Goal: Task Accomplishment & Management: Complete application form

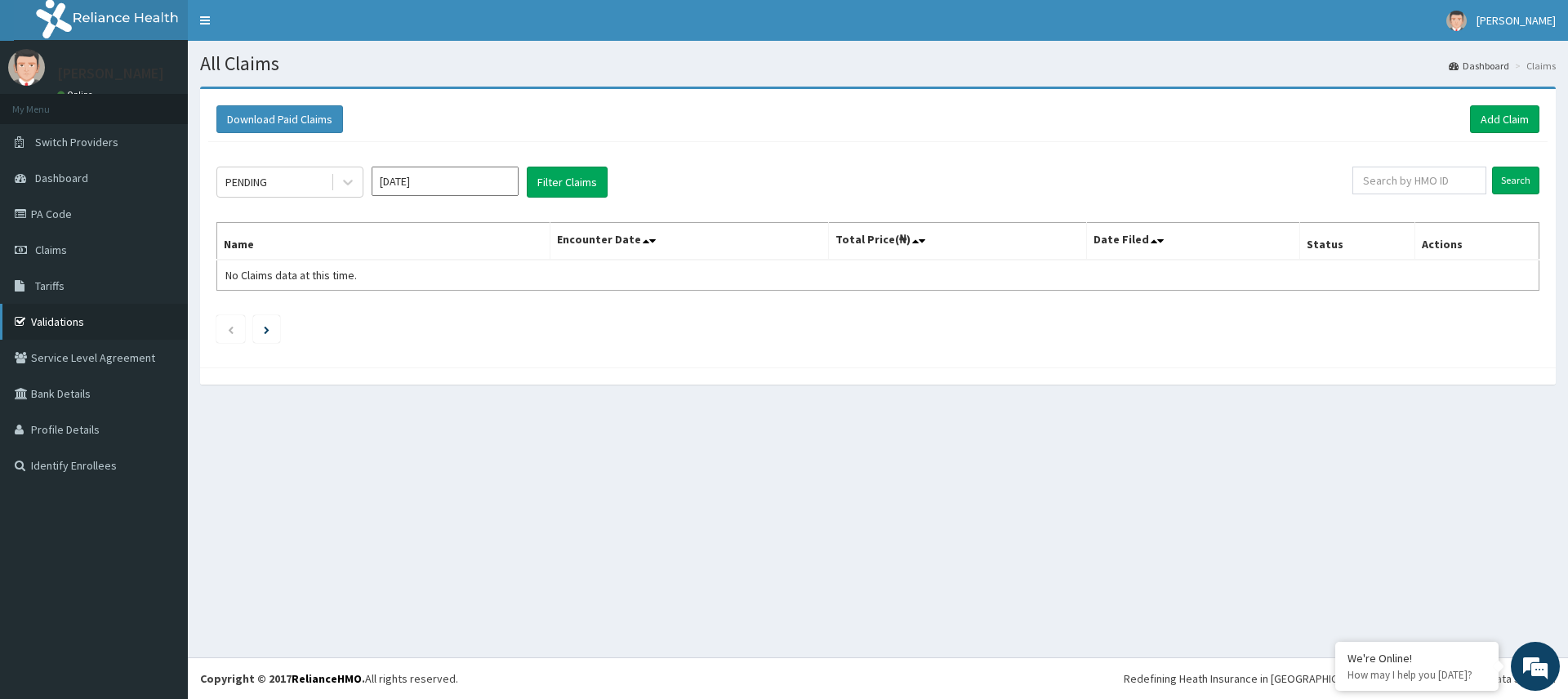
click at [70, 322] on link "Validations" at bounding box center [94, 321] width 188 height 35
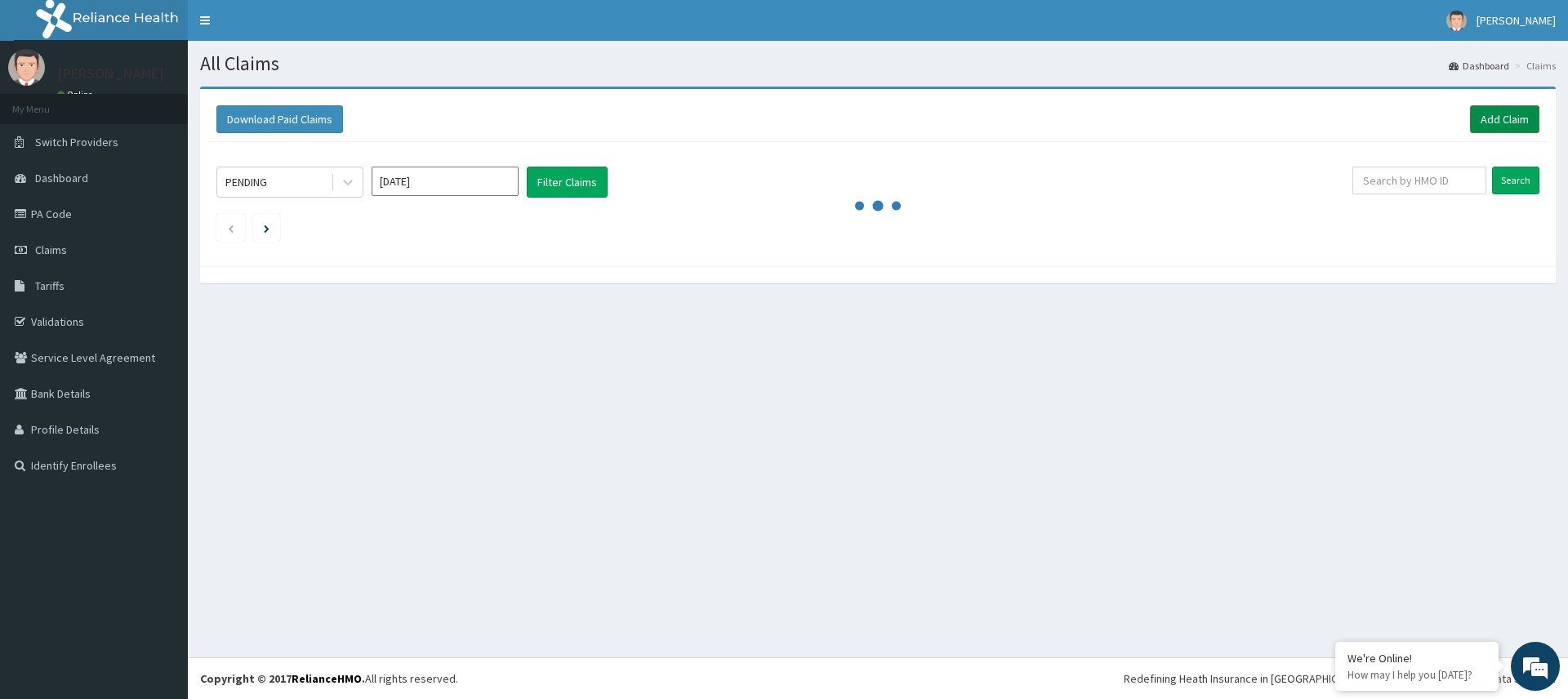
click at [1470, 122] on link "Add Claim" at bounding box center [1505, 119] width 69 height 28
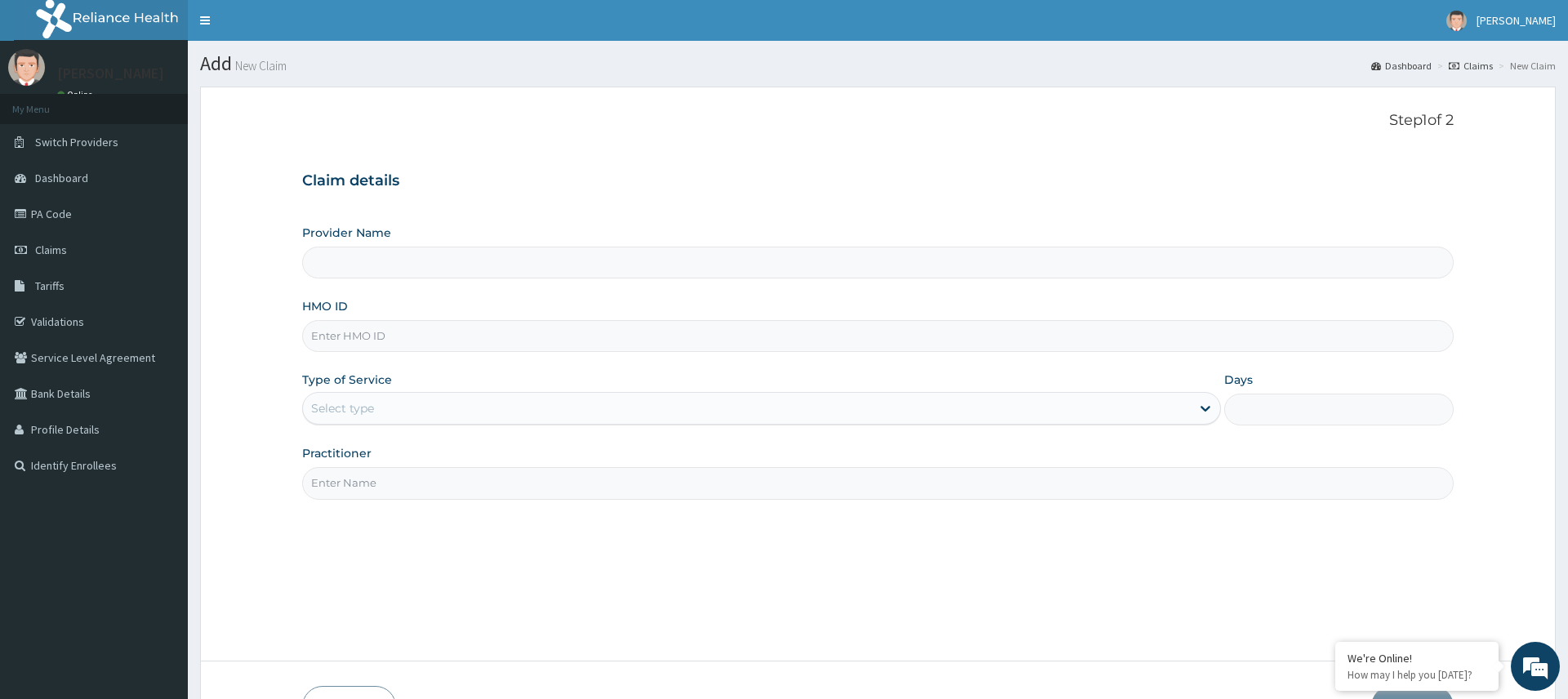
type input "Pure Fitness Africa | Ikota (fka Fitness Central)"
type input "1"
click at [403, 334] on input "HMO ID" at bounding box center [877, 336] width 1151 height 32
type input "RPI/10022/A"
click at [584, 489] on input "Practitioner" at bounding box center [877, 483] width 1151 height 32
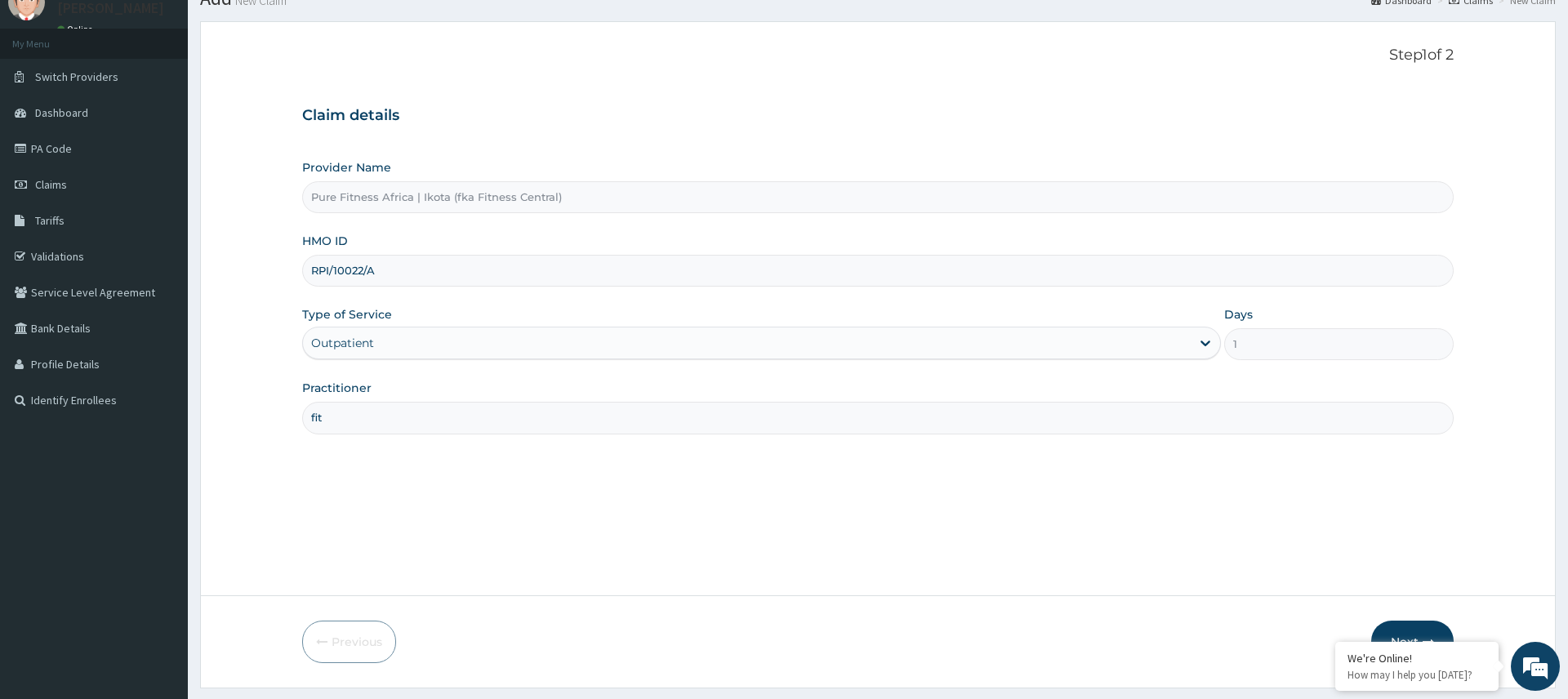
scroll to position [96, 0]
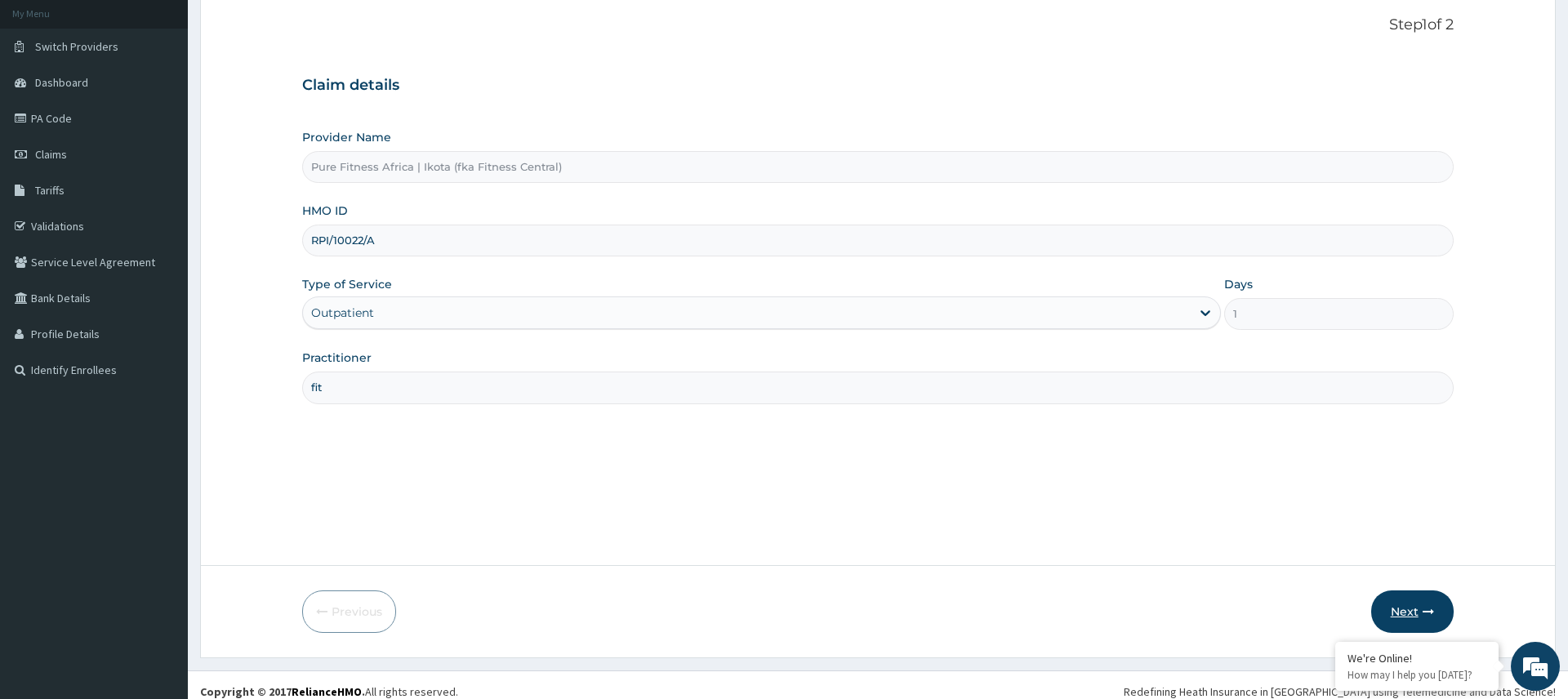
type input "fit"
click at [1410, 609] on button "Next" at bounding box center [1413, 611] width 83 height 42
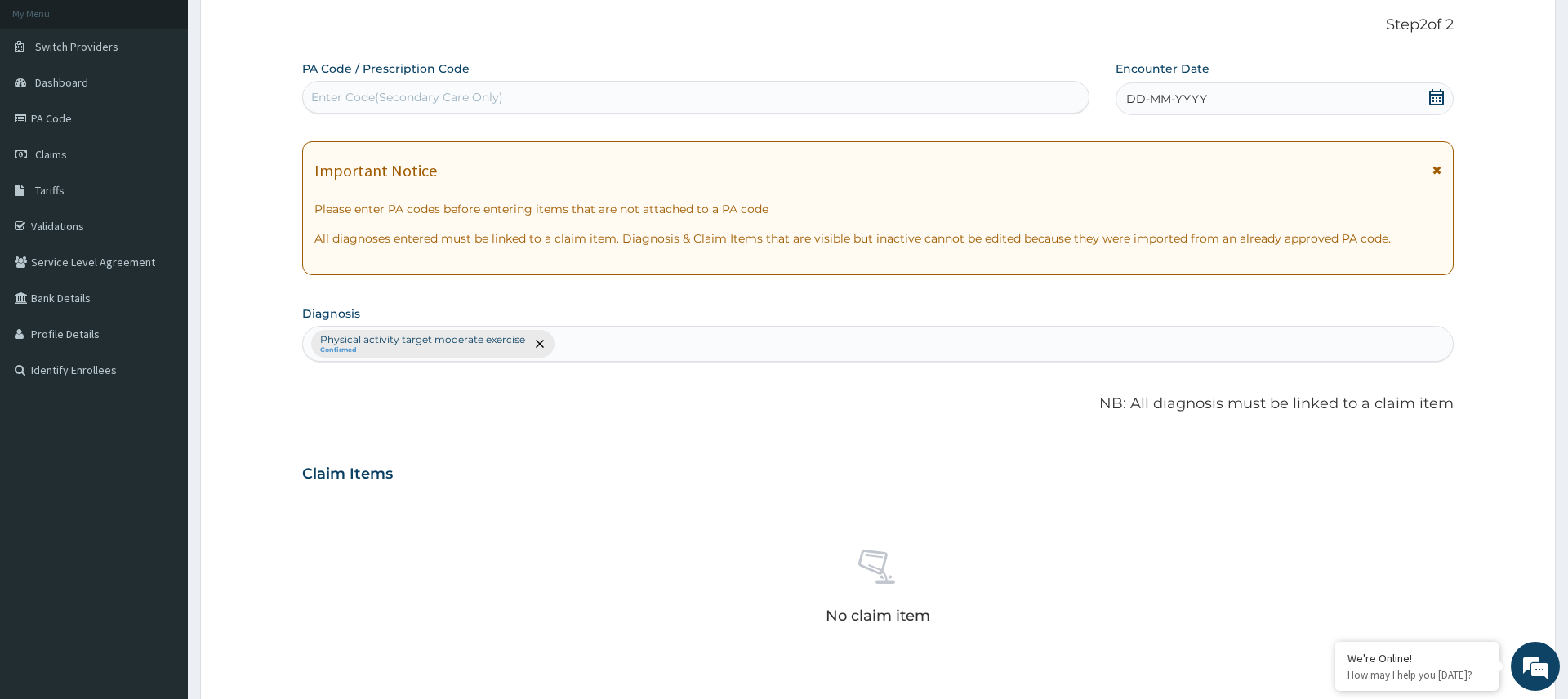
click at [1277, 101] on div "DD-MM-YYYY" at bounding box center [1284, 99] width 337 height 33
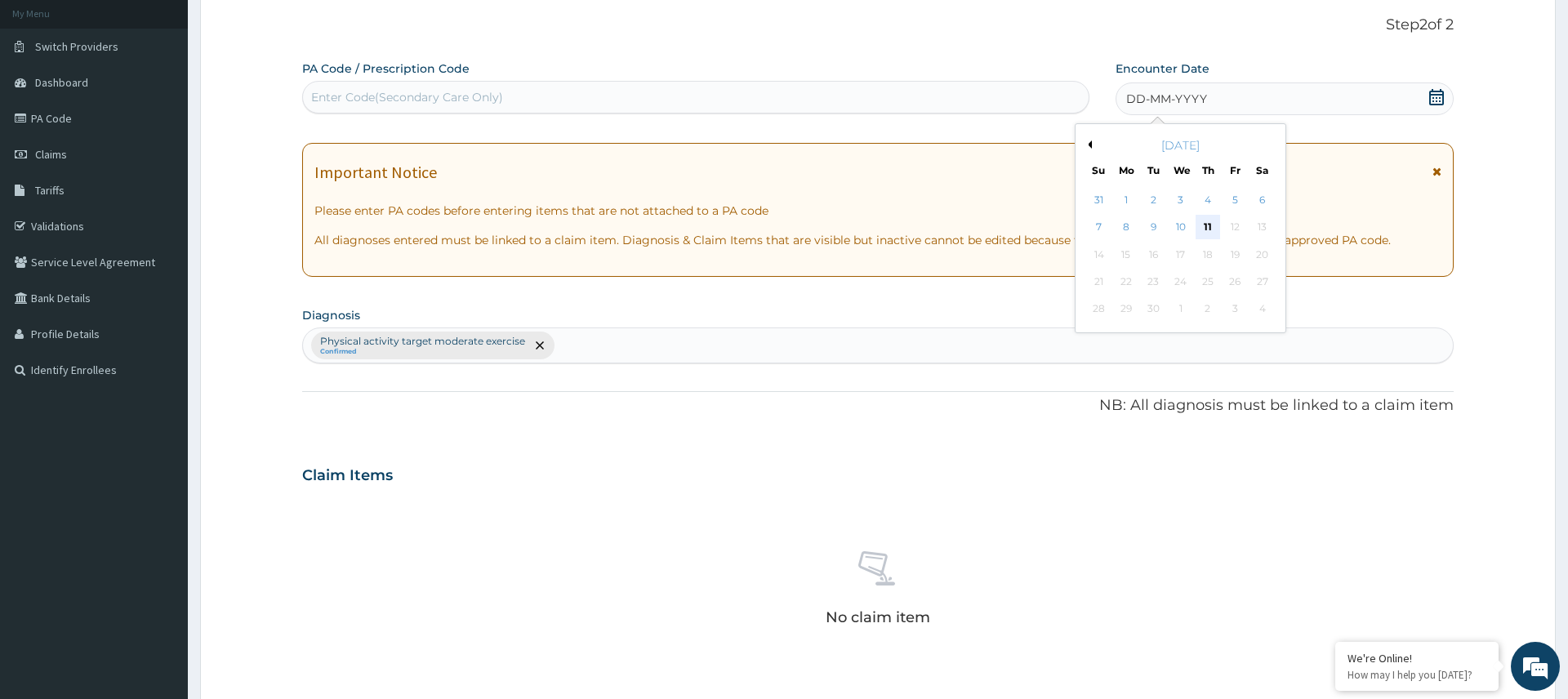
click at [1210, 227] on div "11" at bounding box center [1208, 227] width 25 height 25
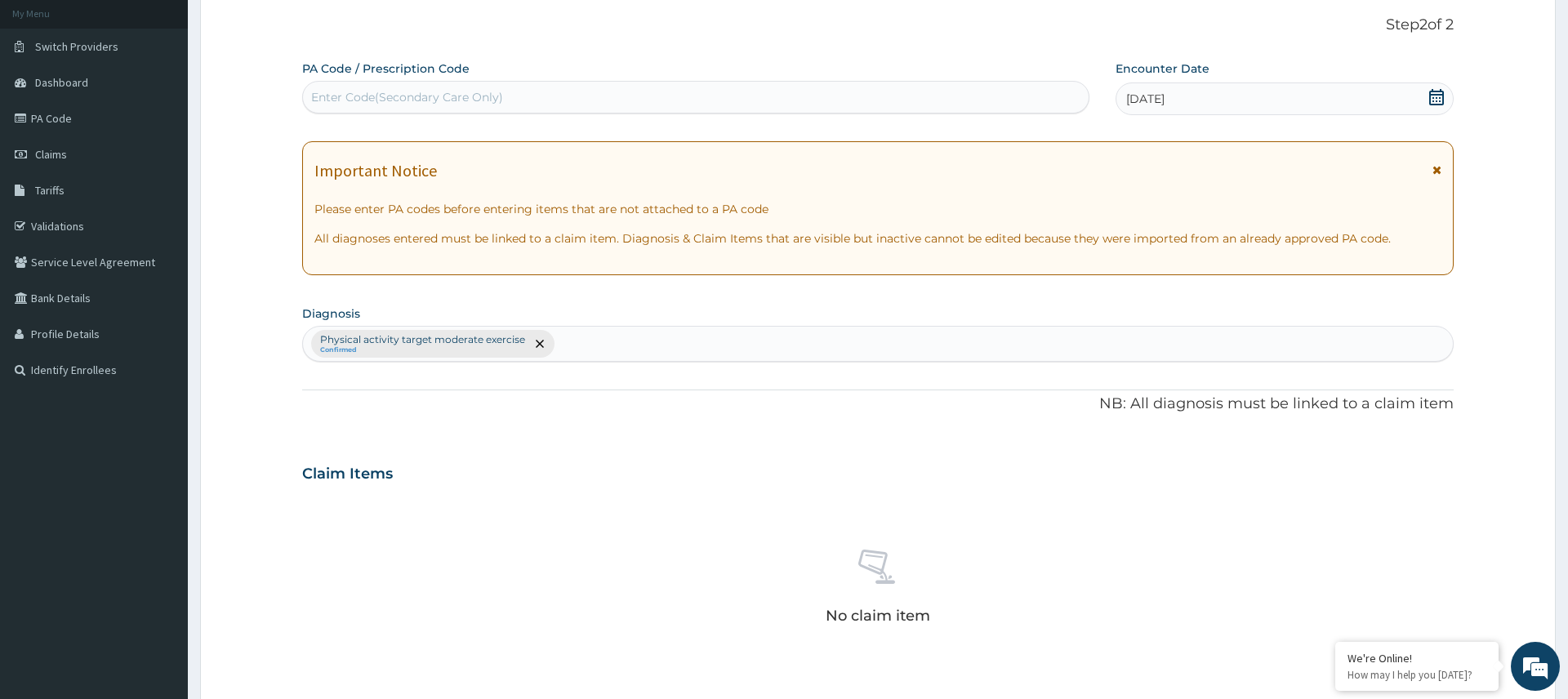
scroll to position [462, 0]
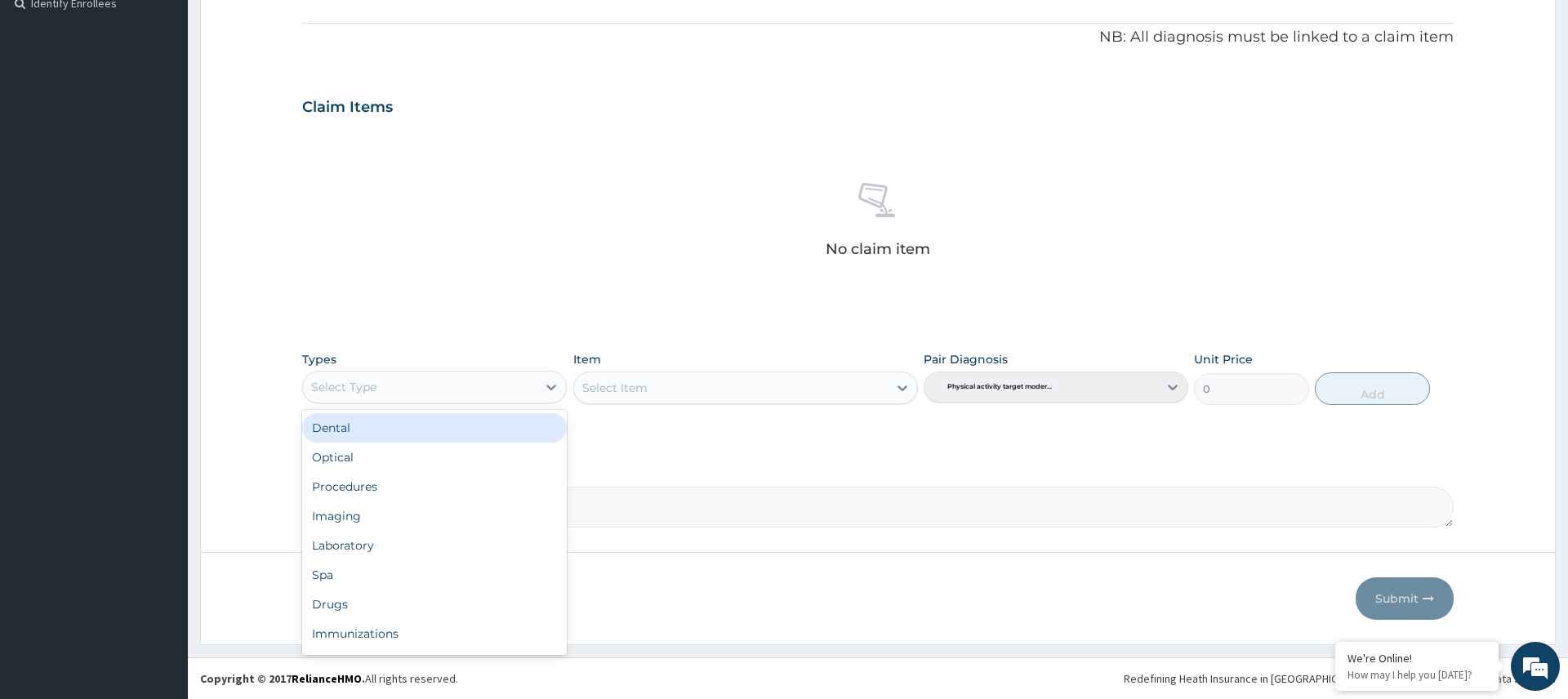
click at [521, 374] on div "Select Type" at bounding box center [419, 386] width 233 height 26
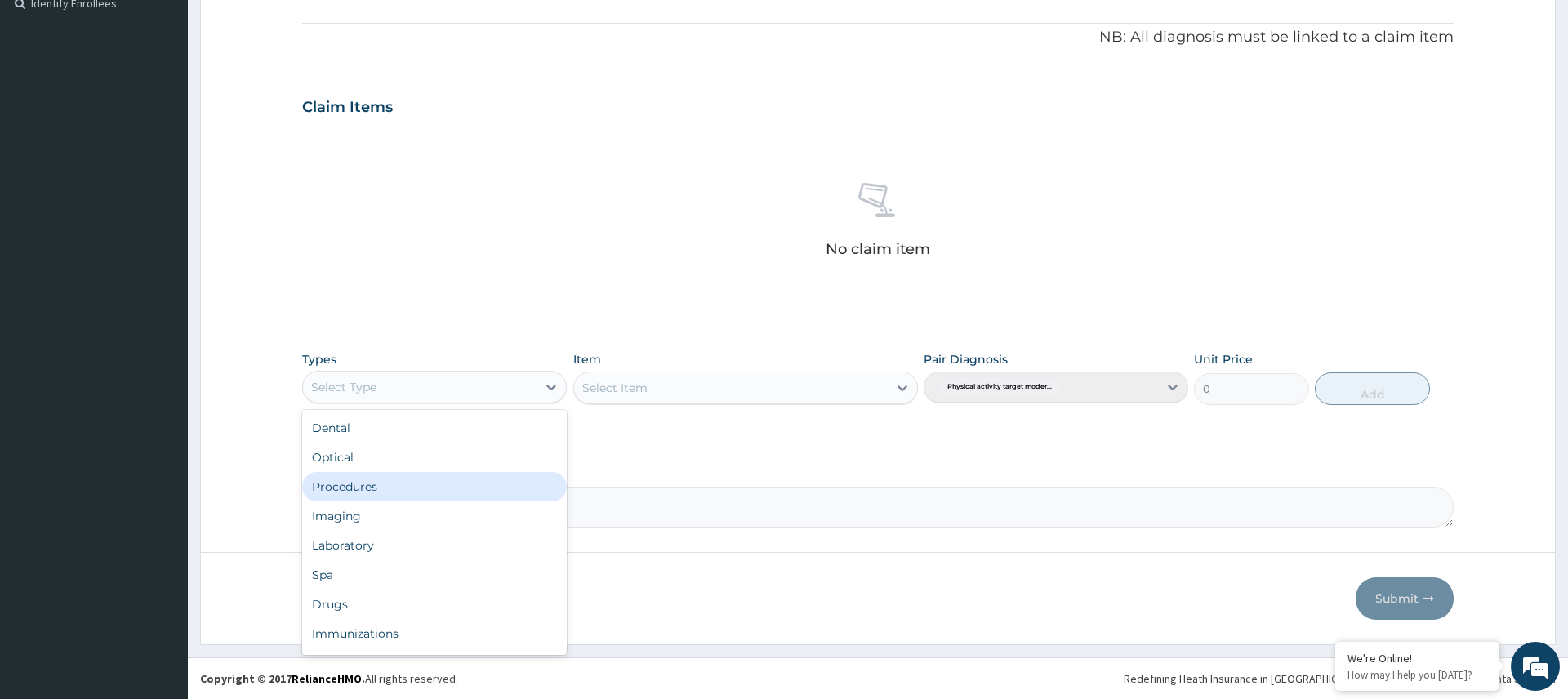
scroll to position [56, 0]
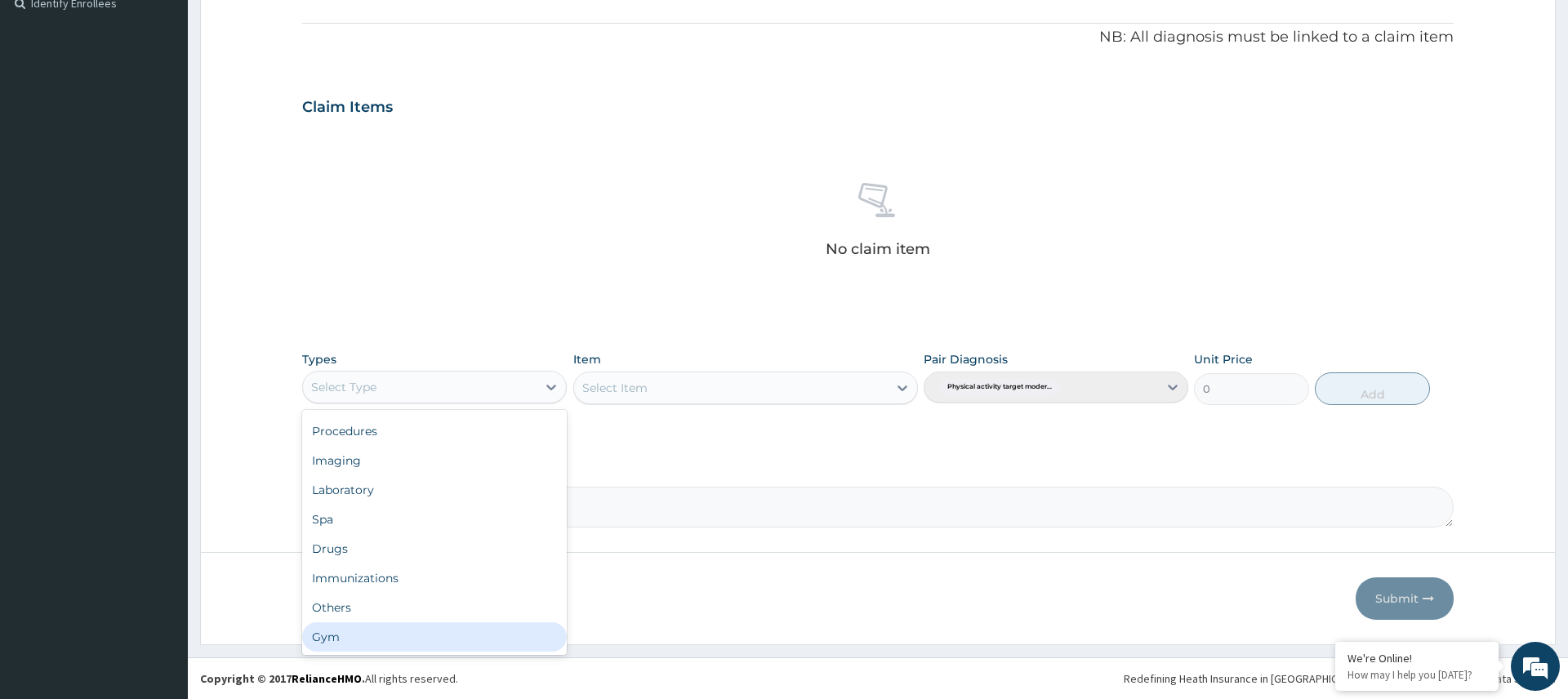
click at [371, 632] on div "Gym" at bounding box center [434, 636] width 265 height 30
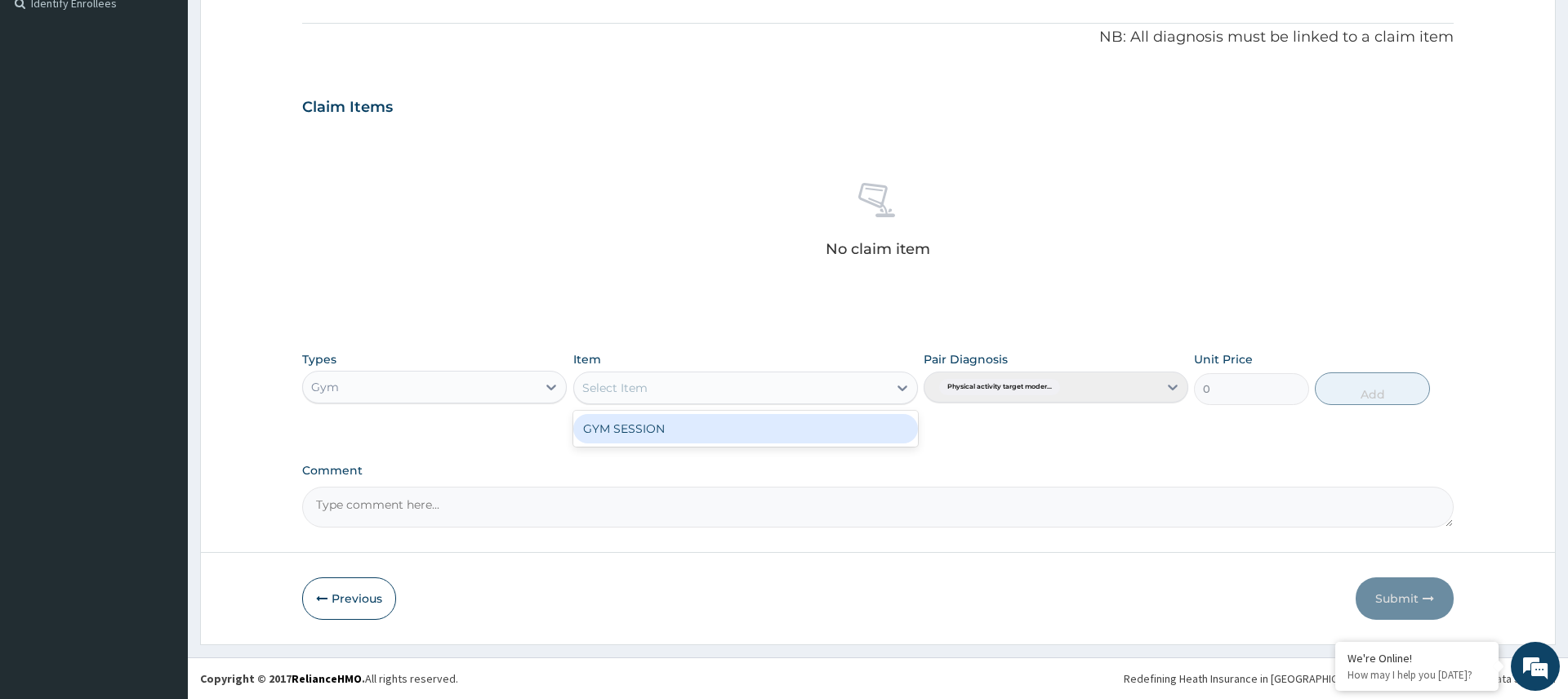
click at [732, 390] on div "Select Item" at bounding box center [732, 387] width 315 height 26
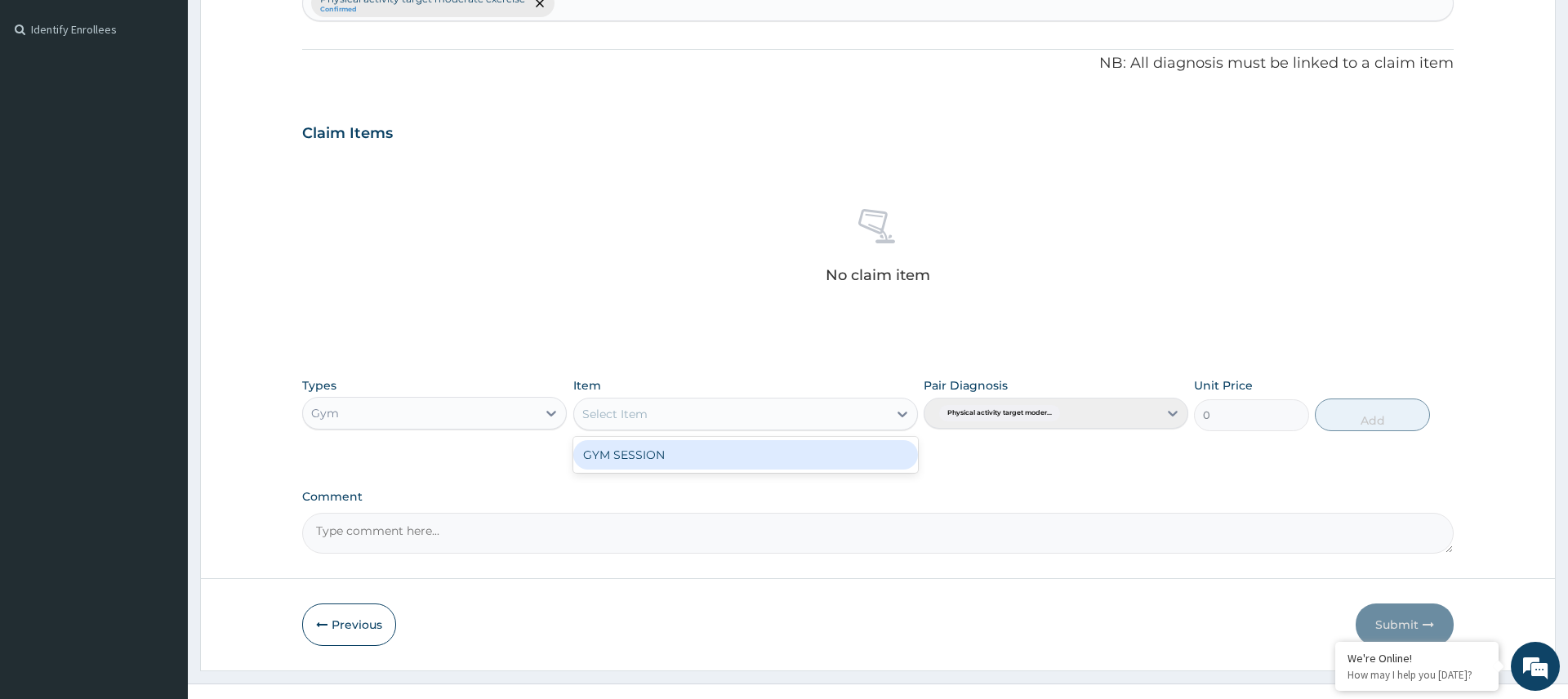
scroll to position [434, 0]
click at [732, 461] on div "GYM SESSION" at bounding box center [746, 456] width 346 height 30
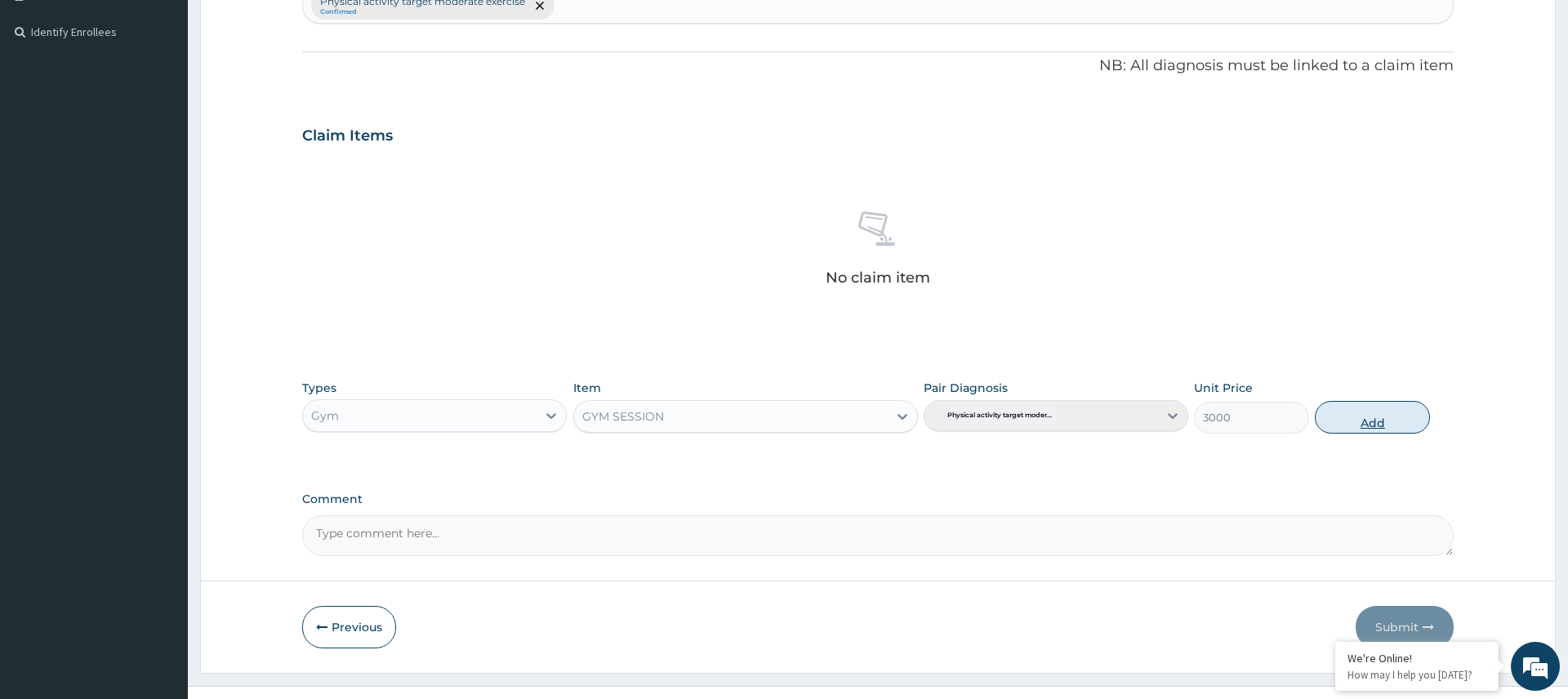
click at [1365, 417] on button "Add" at bounding box center [1373, 417] width 115 height 33
type input "0"
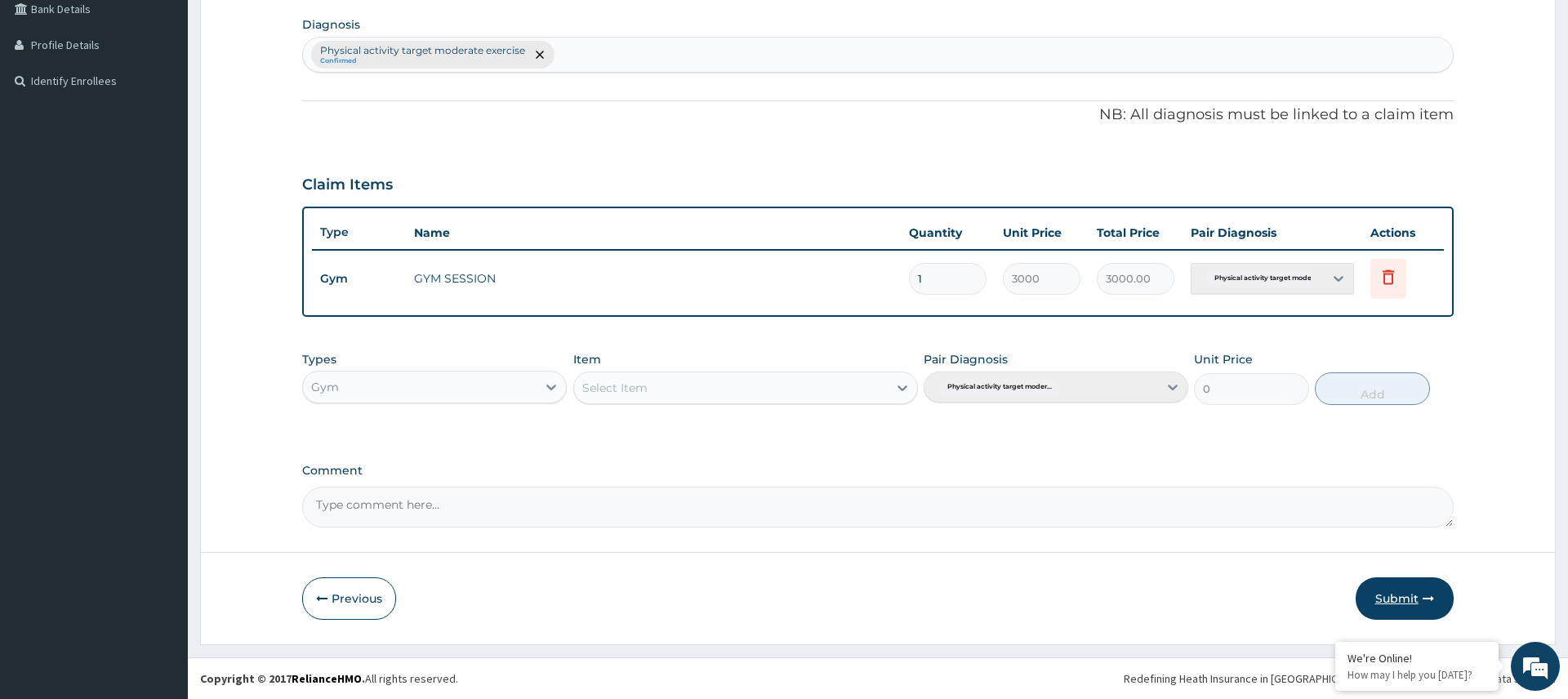
click at [1402, 612] on button "Submit" at bounding box center [1405, 598] width 98 height 42
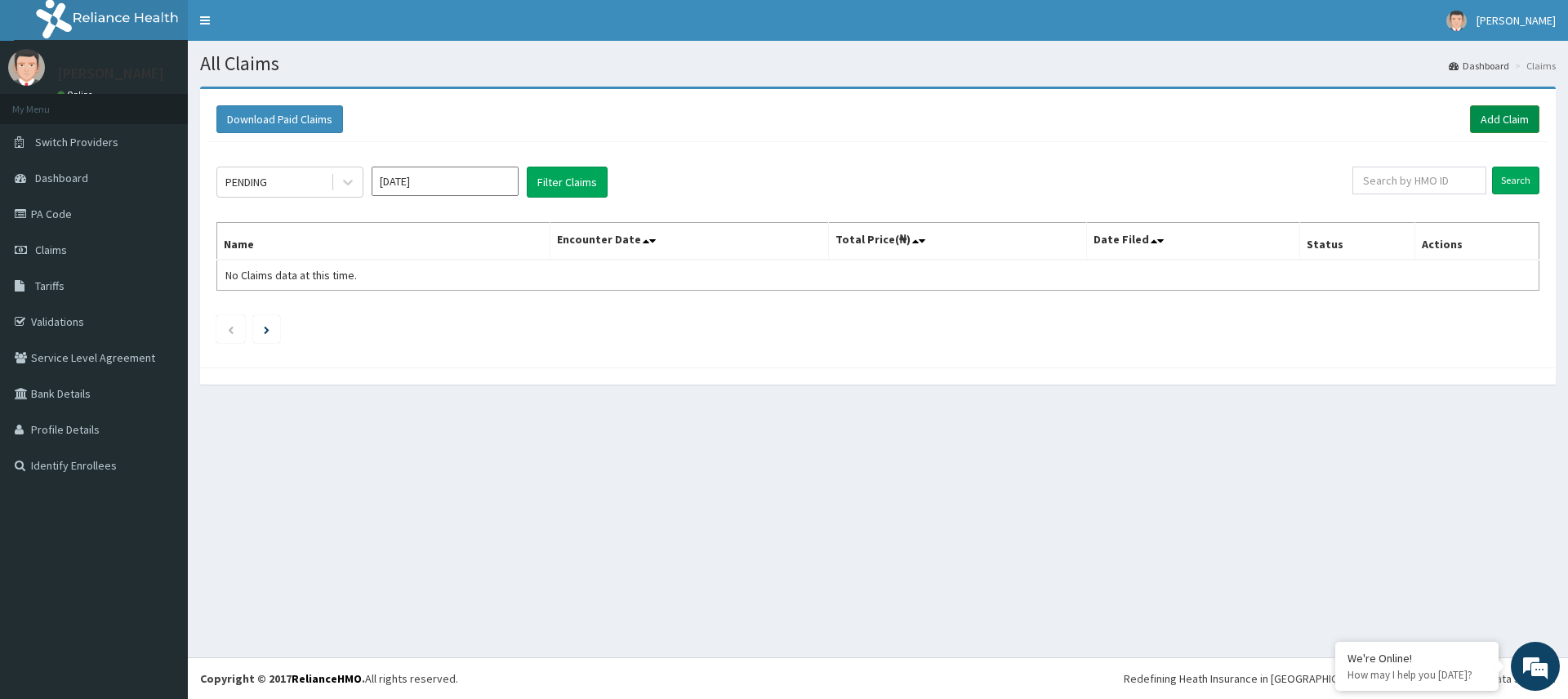
click at [1497, 122] on link "Add Claim" at bounding box center [1505, 119] width 69 height 28
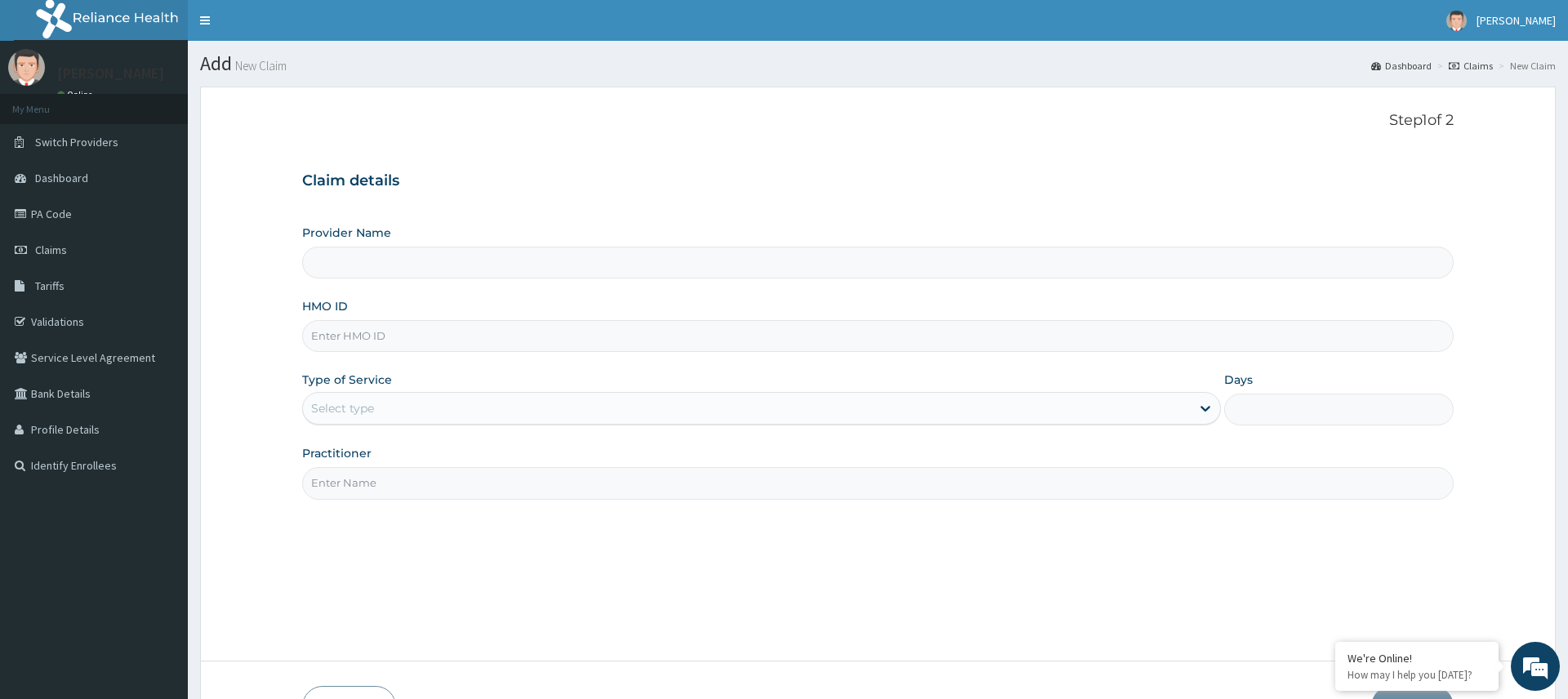
type input "Pure Fitness Africa | Ikota (fka Fitness Central)"
type input "1"
click at [471, 344] on input "HMO ID" at bounding box center [877, 336] width 1151 height 32
type input "RPI/10014/A"
click at [489, 473] on input "Practitioner" at bounding box center [877, 483] width 1151 height 32
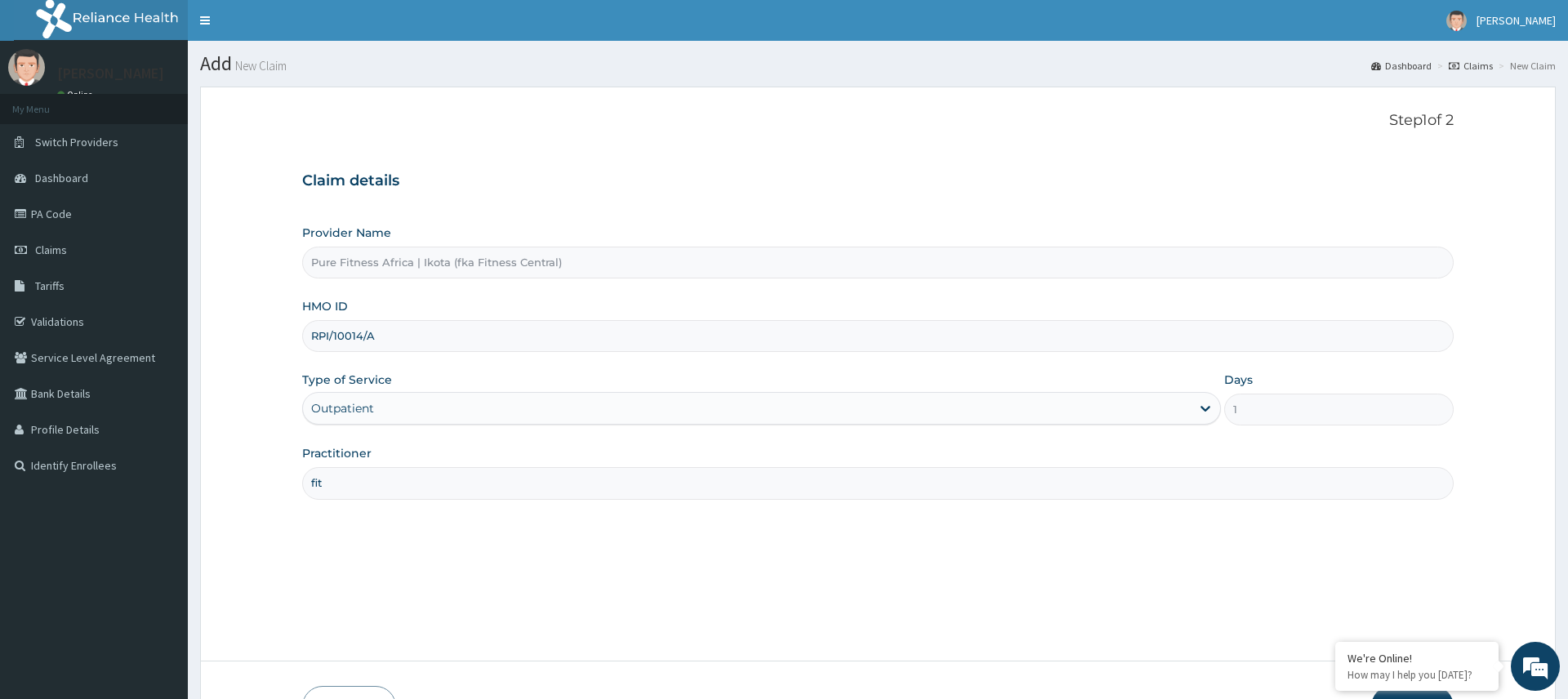
scroll to position [108, 0]
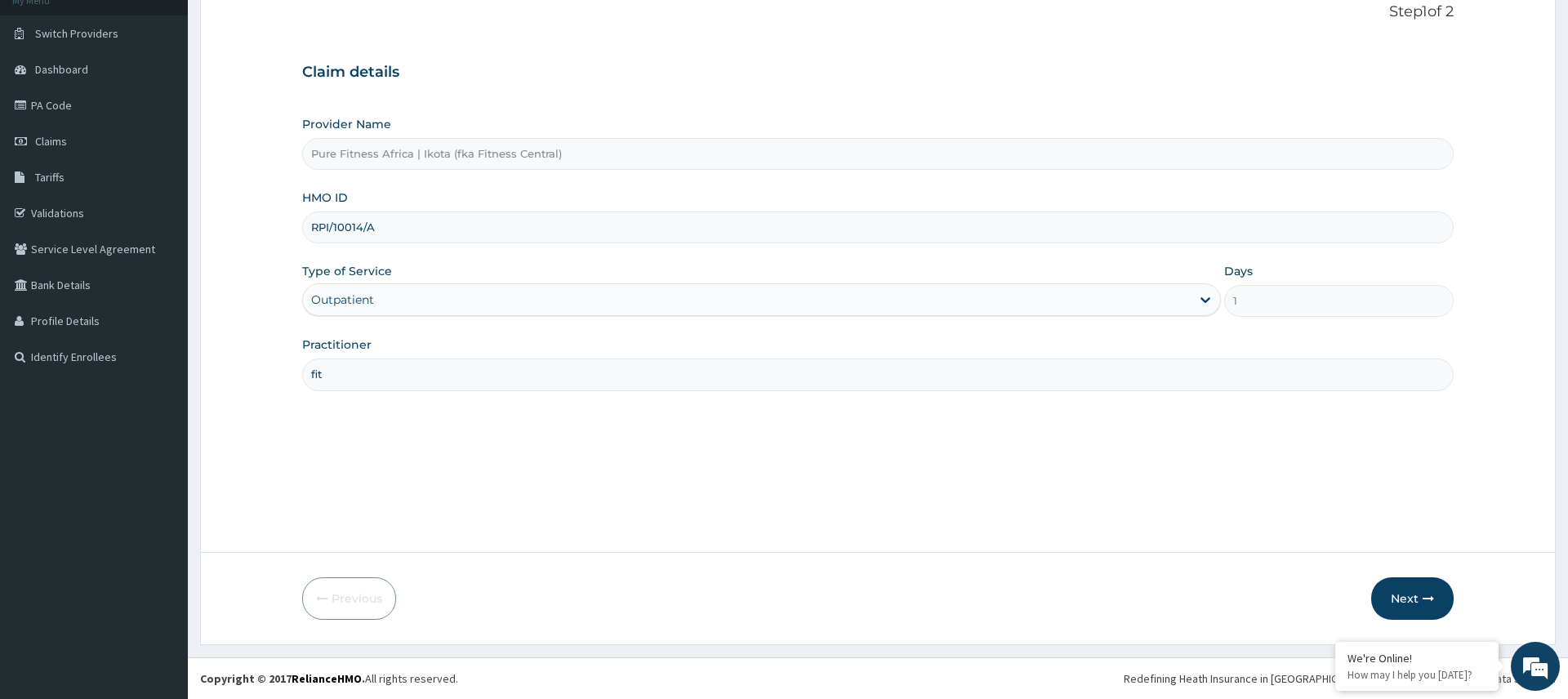
type input "fit"
click at [622, 492] on div "Step 1 of 2 Claim details Provider Name Pure Fitness Africa | Ikota (fka Fitnes…" at bounding box center [877, 265] width 1151 height 524
click at [1384, 586] on button "Next" at bounding box center [1413, 598] width 83 height 42
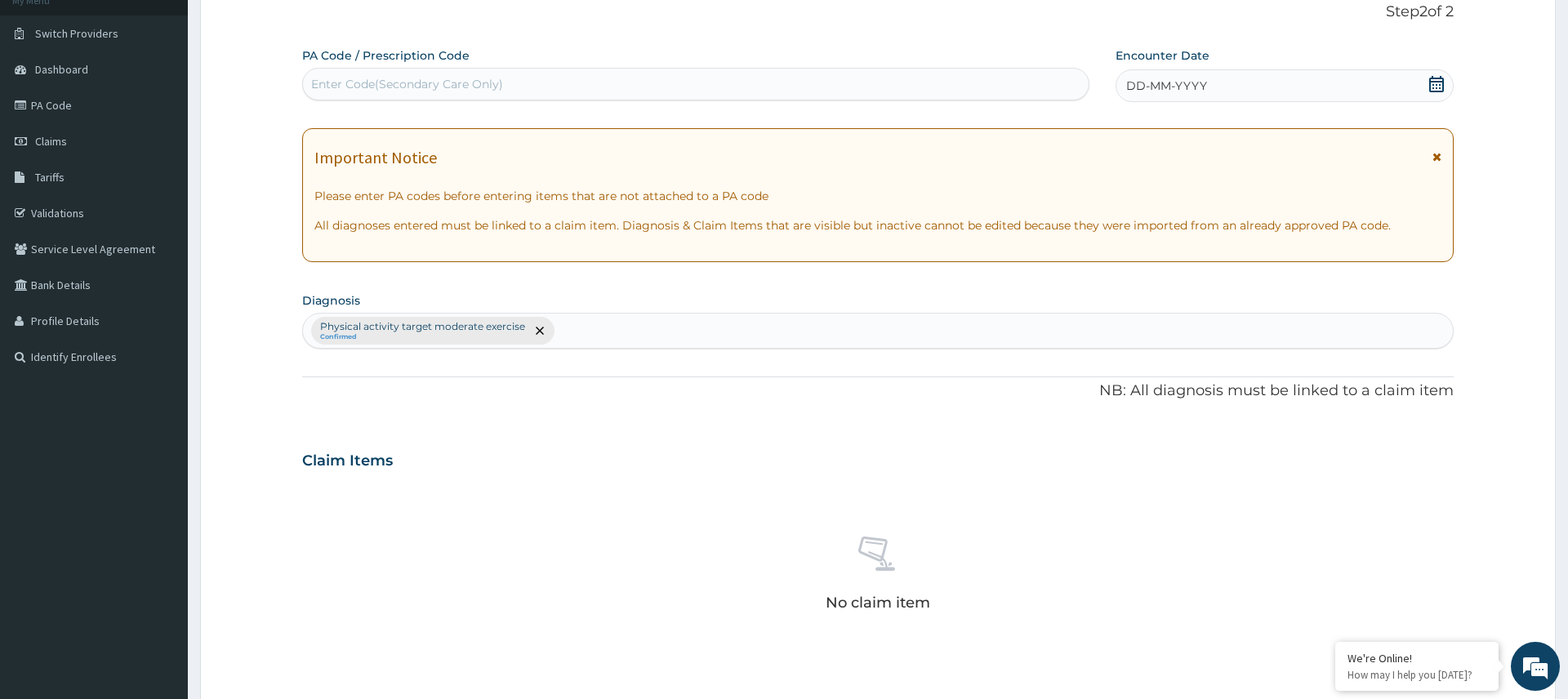
click at [1286, 84] on div "DD-MM-YYYY" at bounding box center [1284, 85] width 337 height 33
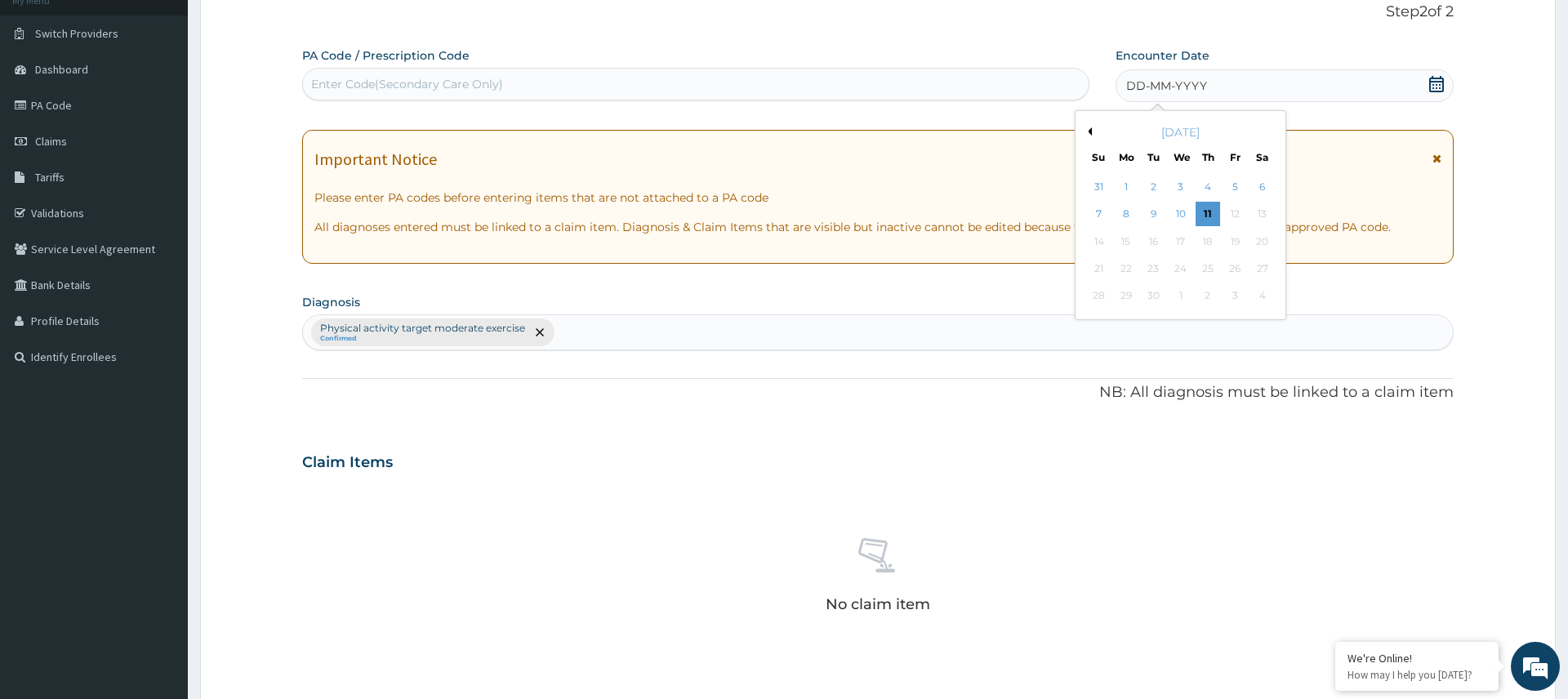
click at [1205, 221] on div "11" at bounding box center [1208, 215] width 25 height 25
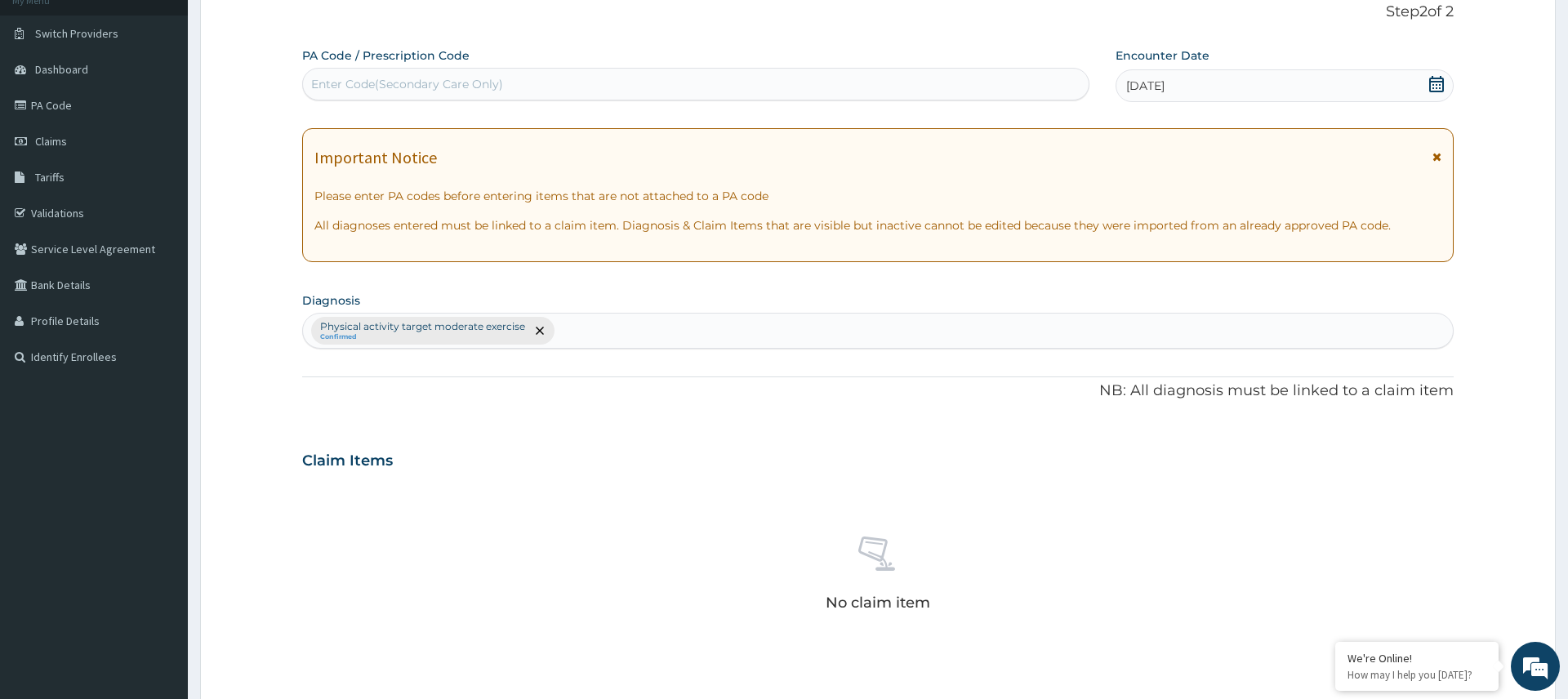
click at [332, 406] on div "PA Code / Prescription Code Enter Code(Secondary Care Only) Encounter Date 11-0…" at bounding box center [877, 464] width 1151 height 833
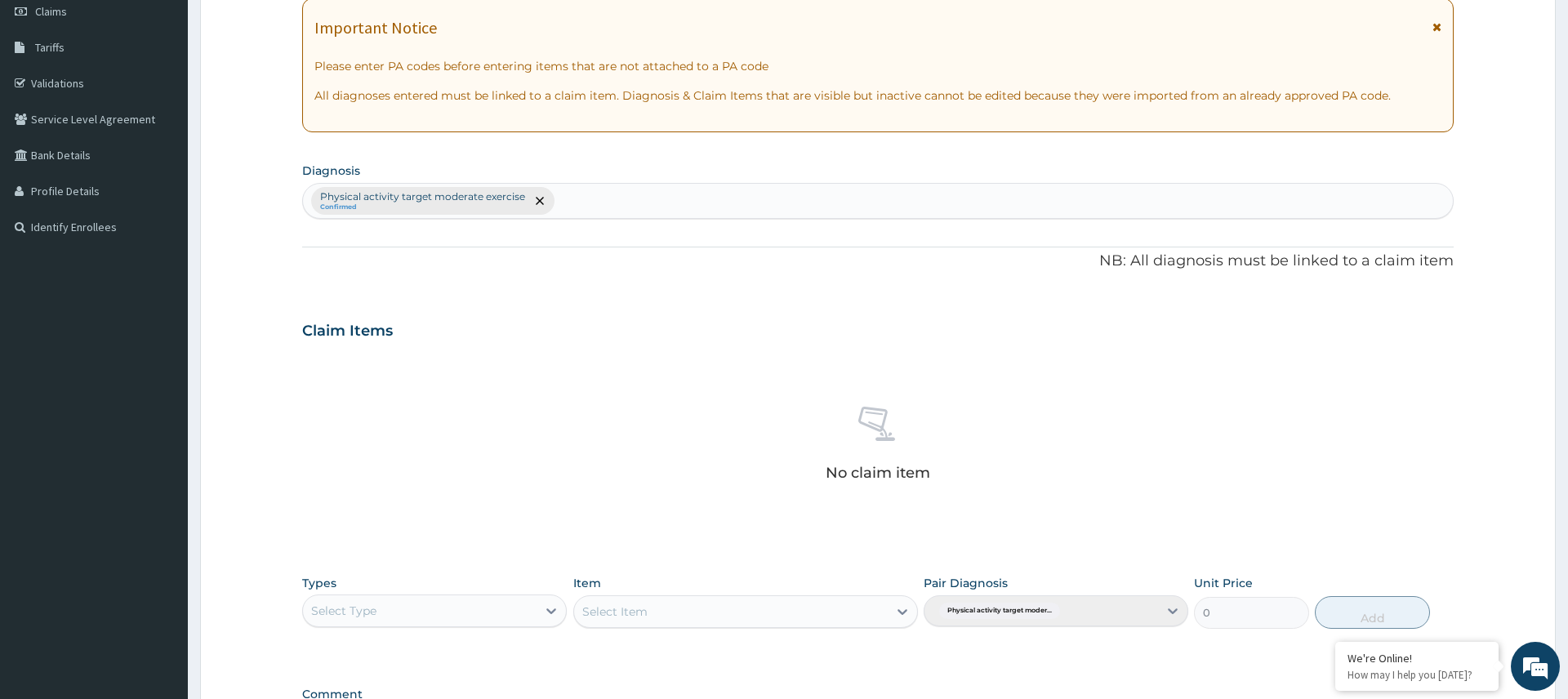
scroll to position [462, 0]
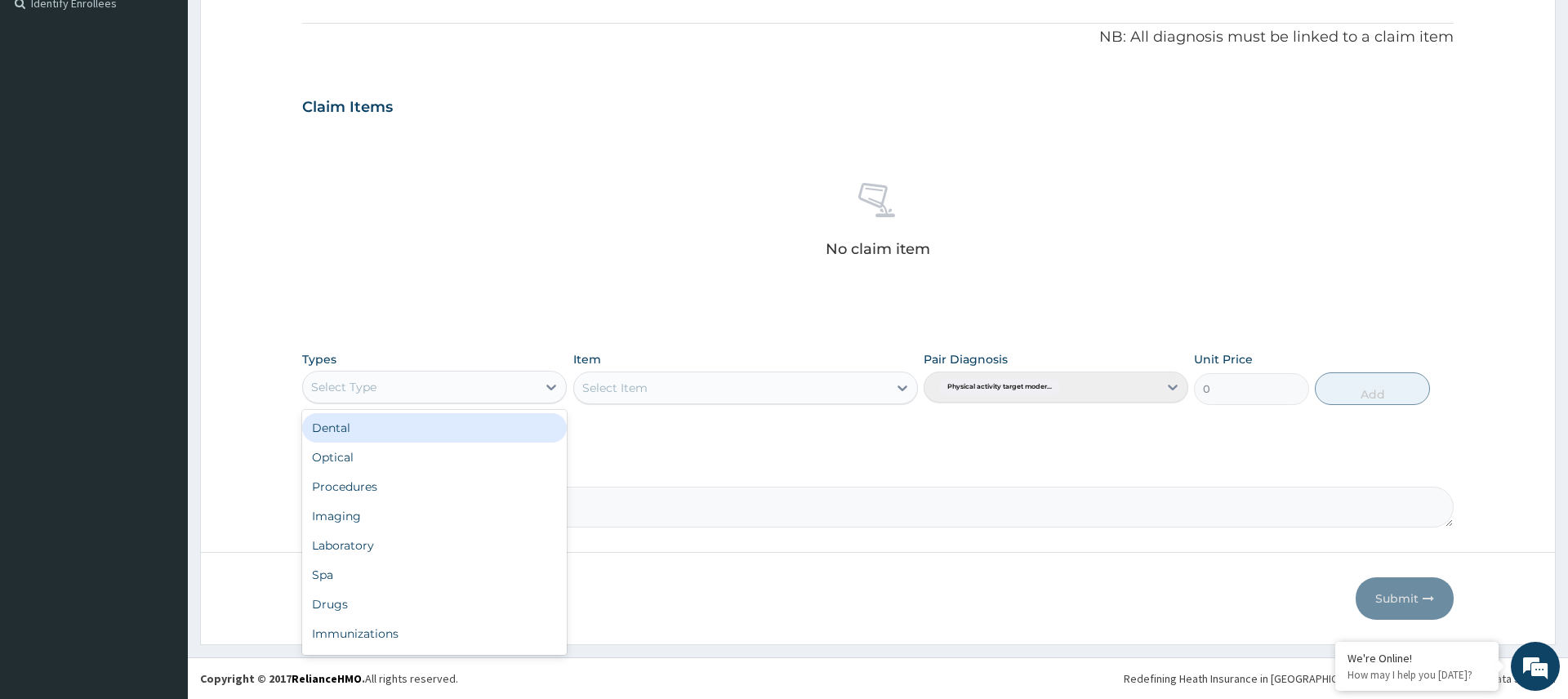
click at [472, 397] on div "Select Type" at bounding box center [419, 386] width 233 height 26
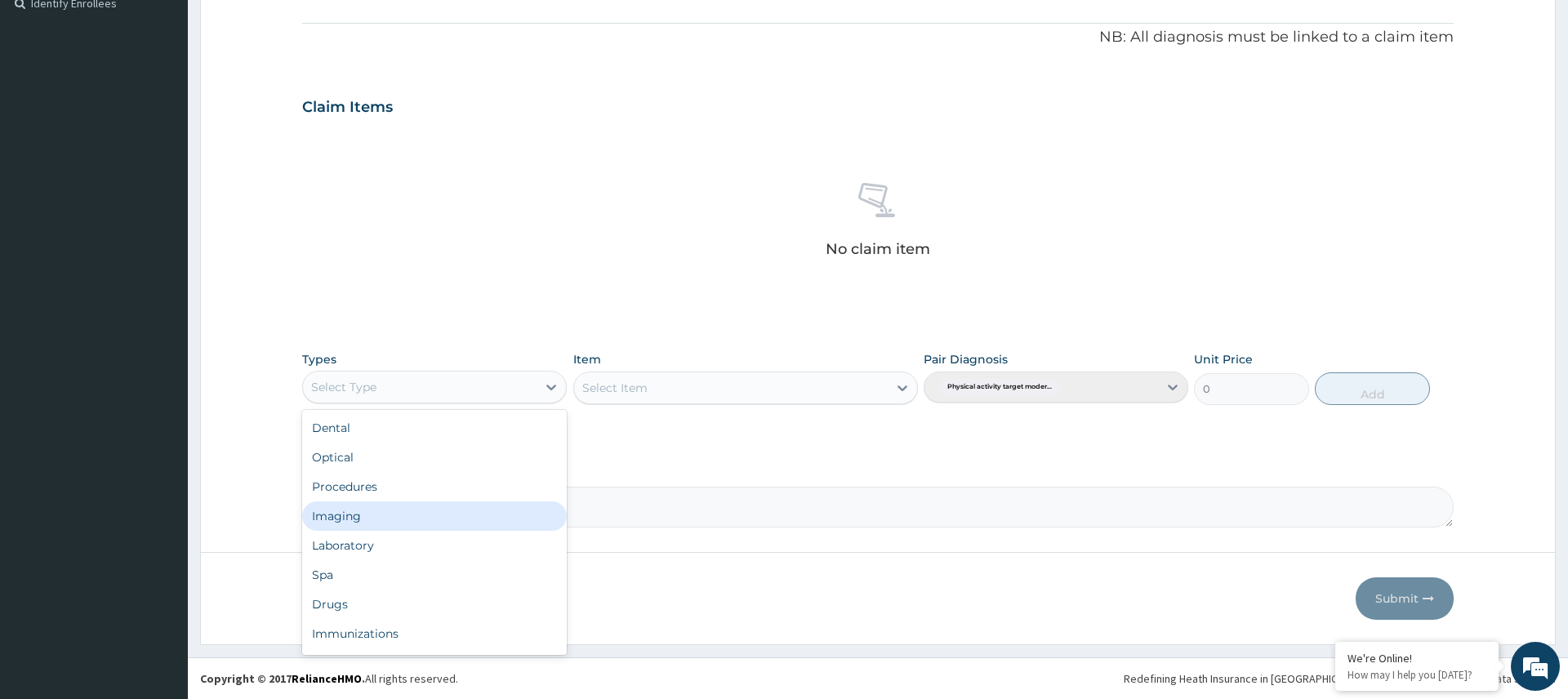
scroll to position [56, 0]
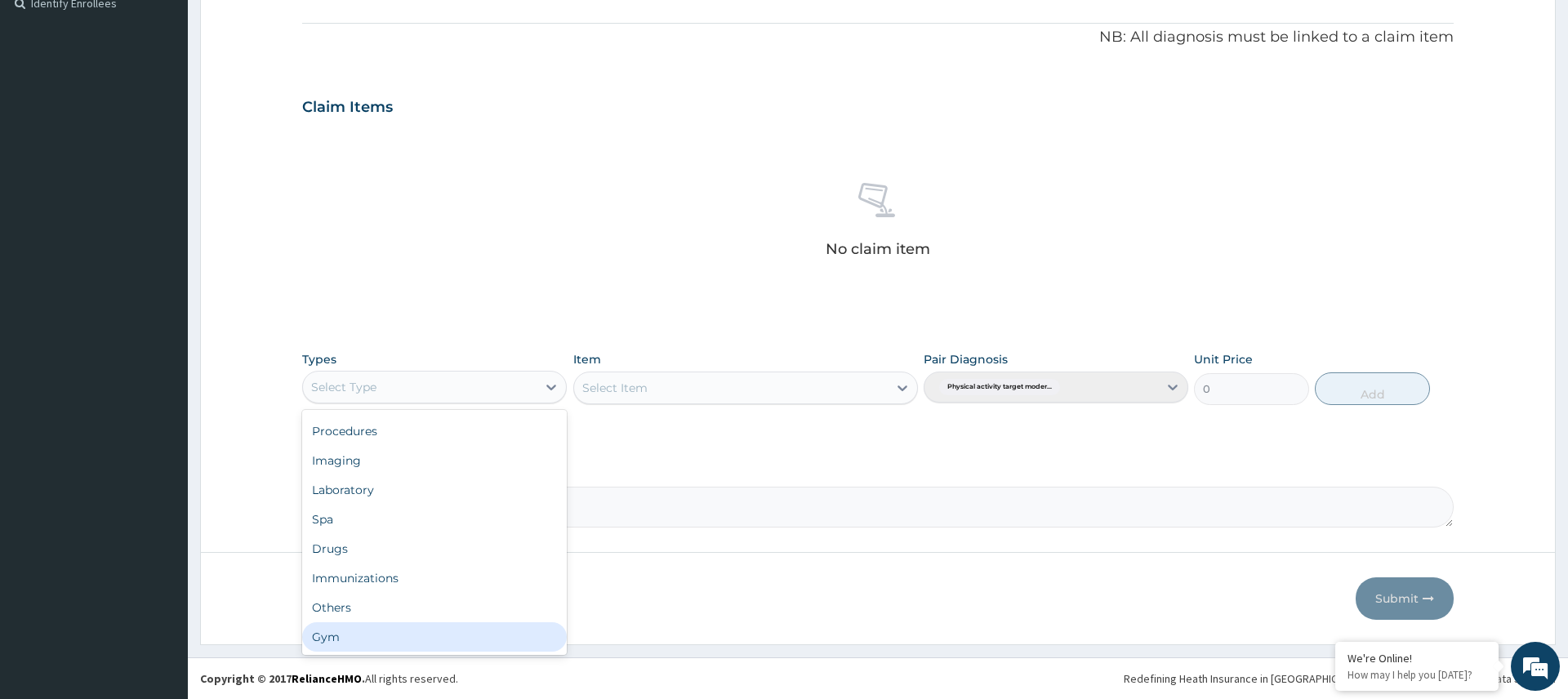
click at [378, 627] on div "Gym" at bounding box center [434, 636] width 265 height 30
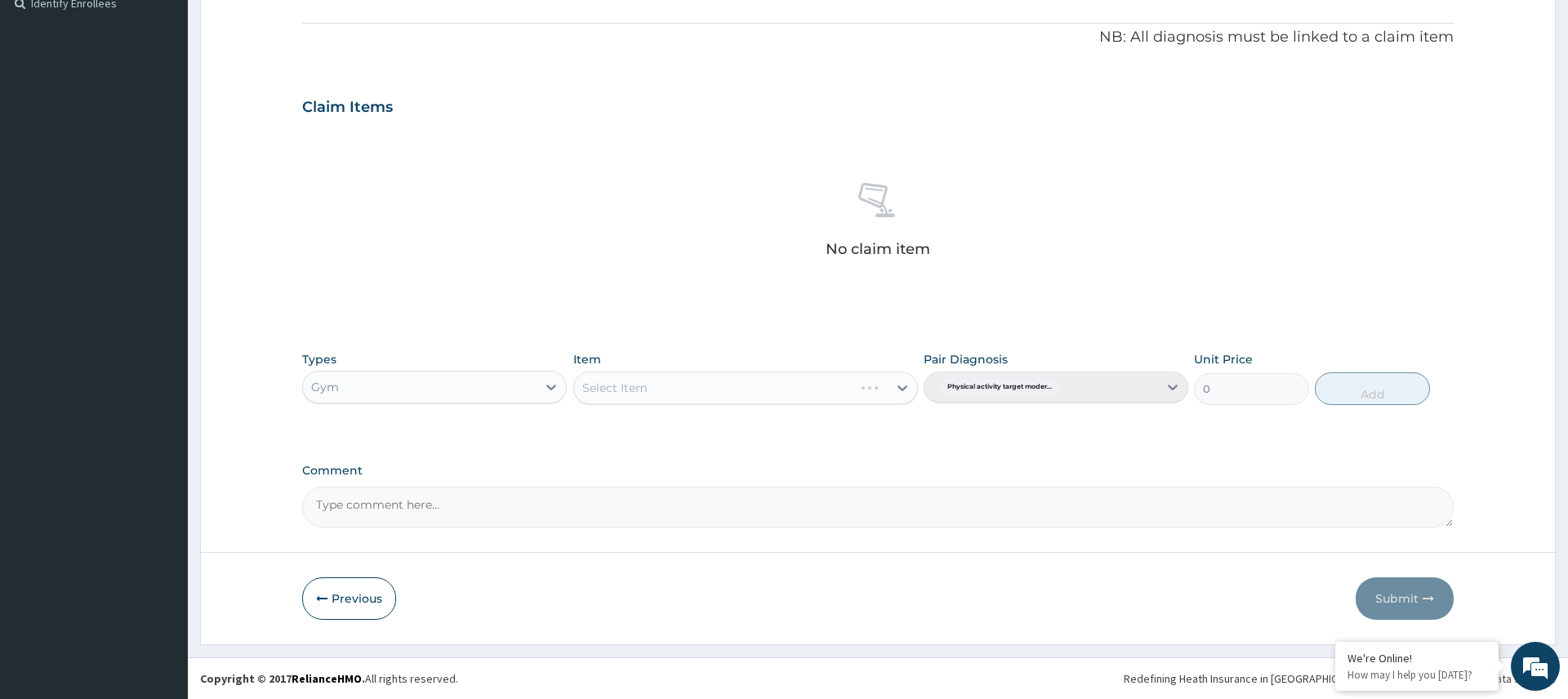
drag, startPoint x: 690, startPoint y: 375, endPoint x: 690, endPoint y: 391, distance: 16.0
click at [690, 377] on div "Select Item" at bounding box center [746, 387] width 346 height 33
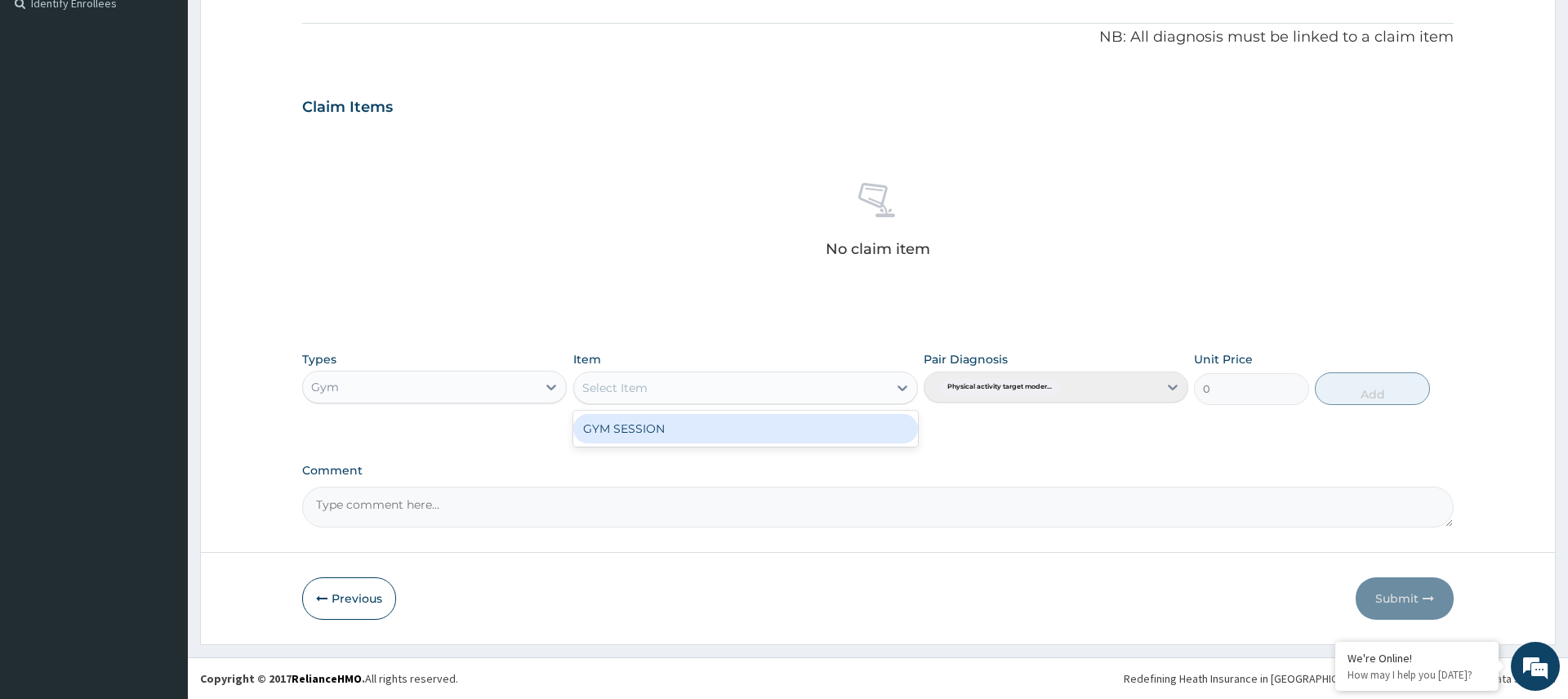
click at [690, 391] on div "Select Item" at bounding box center [732, 387] width 315 height 26
click at [677, 428] on div "GYM SESSION" at bounding box center [746, 429] width 346 height 30
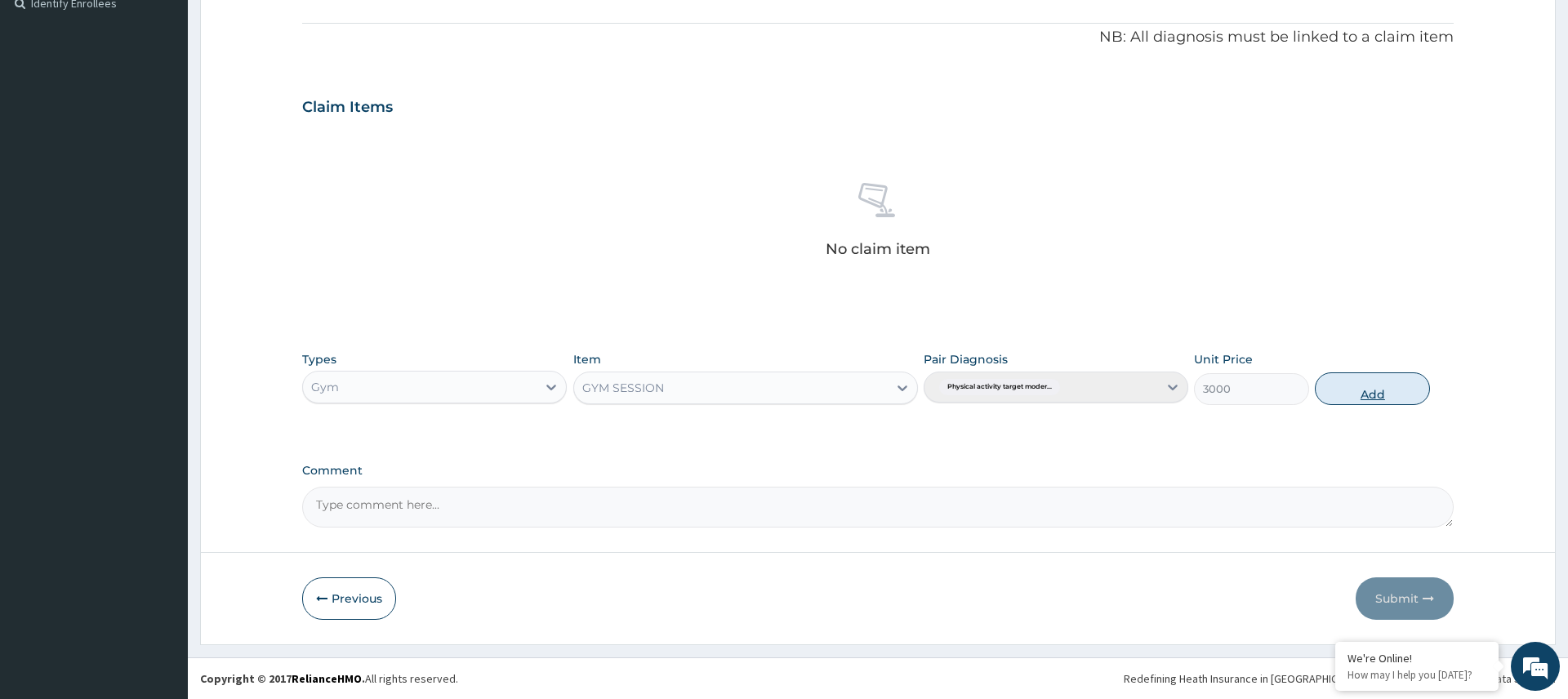
click at [1339, 400] on button "Add" at bounding box center [1373, 388] width 115 height 33
type input "0"
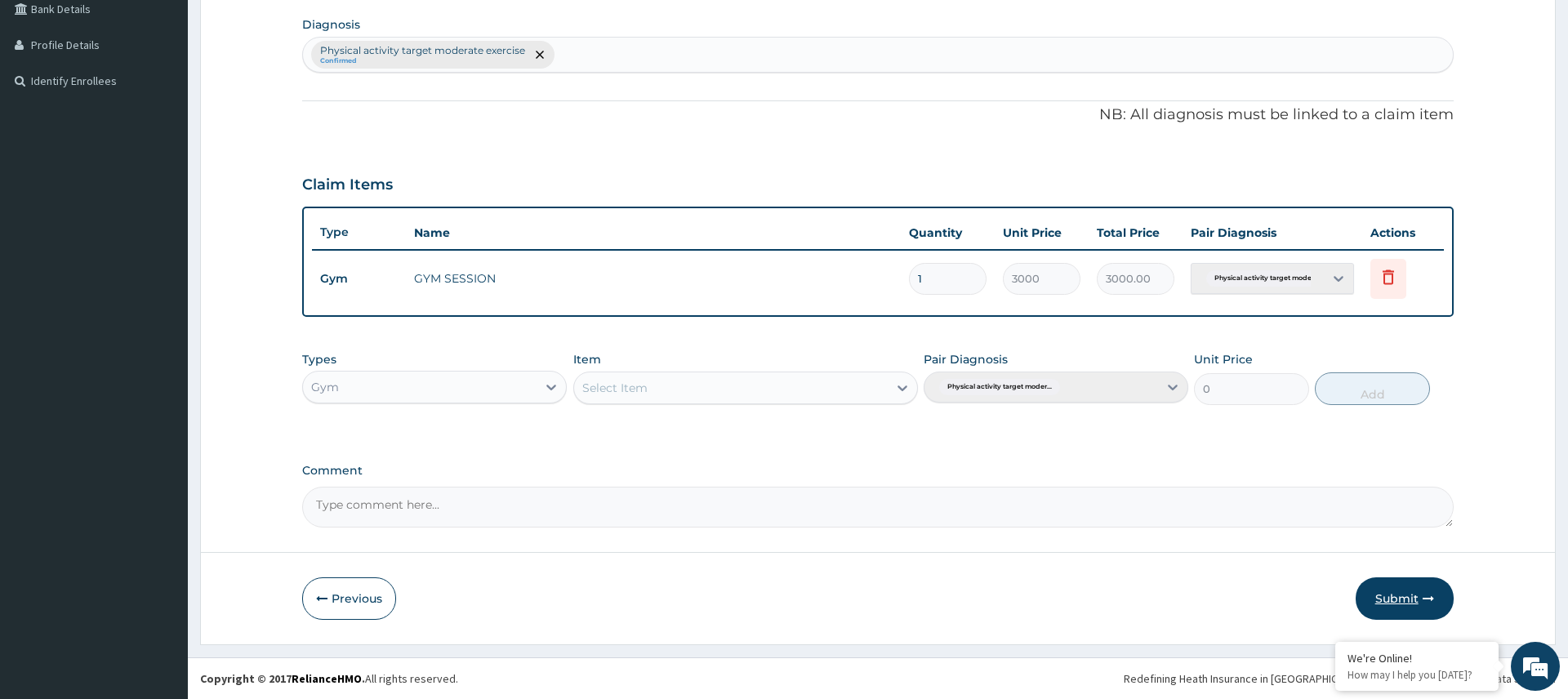
click at [1396, 577] on button "Submit" at bounding box center [1405, 598] width 98 height 42
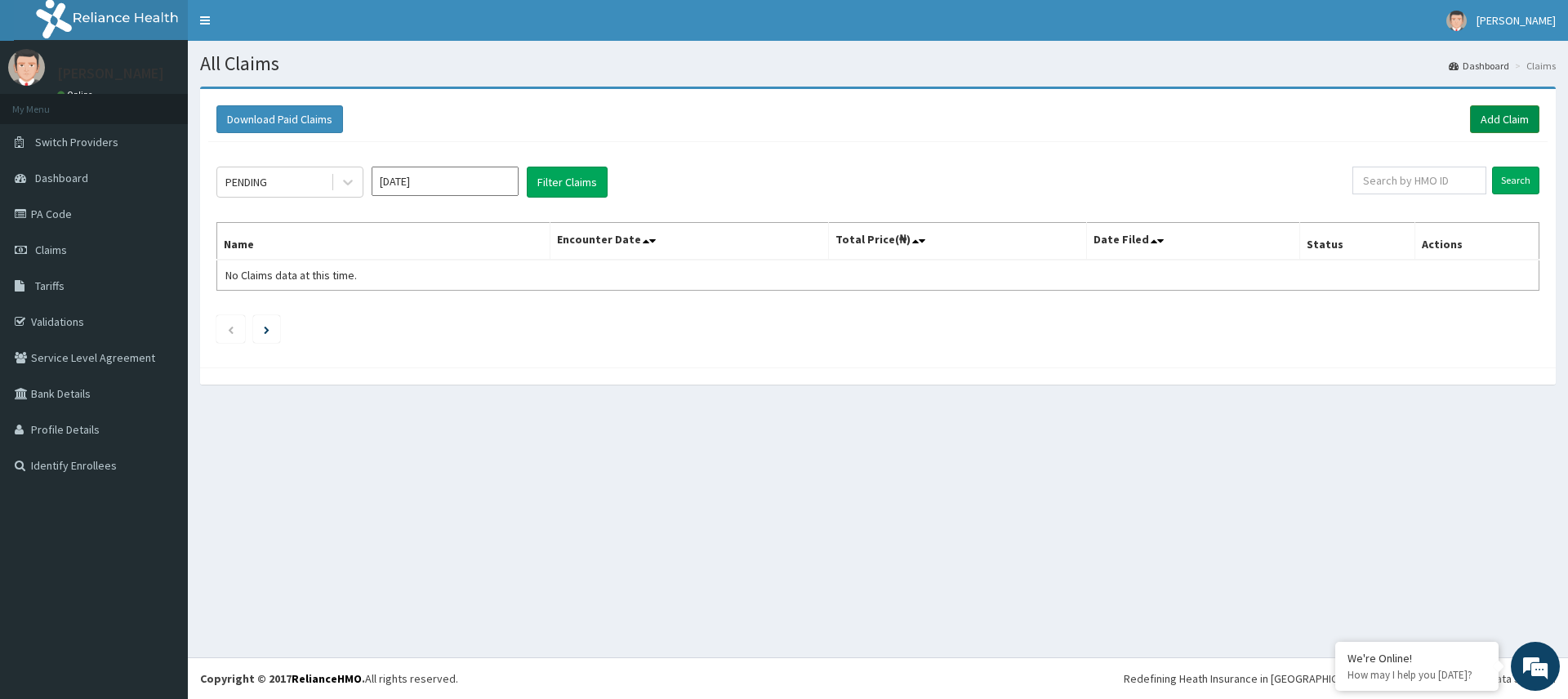
click at [1505, 115] on link "Add Claim" at bounding box center [1505, 119] width 69 height 28
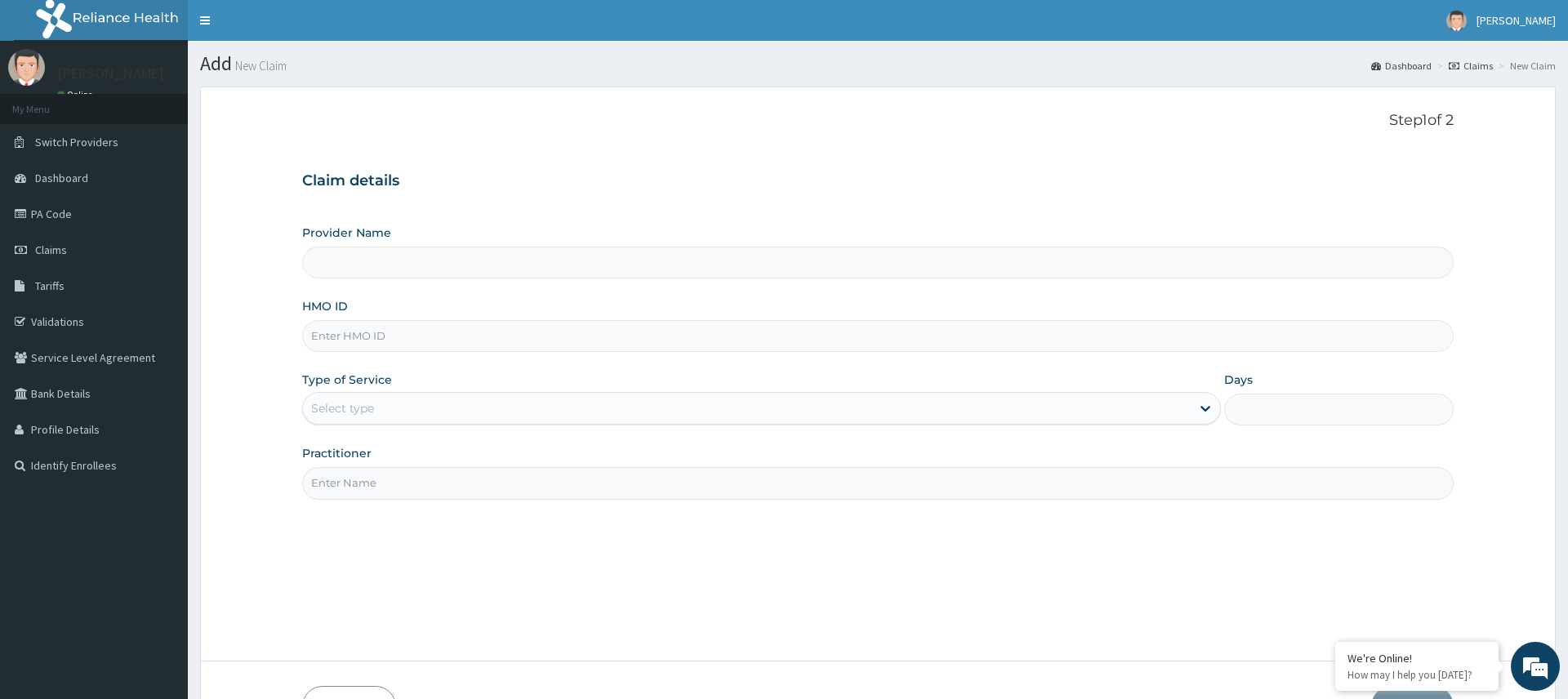
type input "Pure Fitness Africa | Ikota (fka Fitness Central)"
type input "1"
click at [437, 339] on input "HMO ID" at bounding box center [877, 336] width 1151 height 32
click at [580, 475] on input "Practitioner" at bounding box center [877, 483] width 1151 height 32
type input "gym"
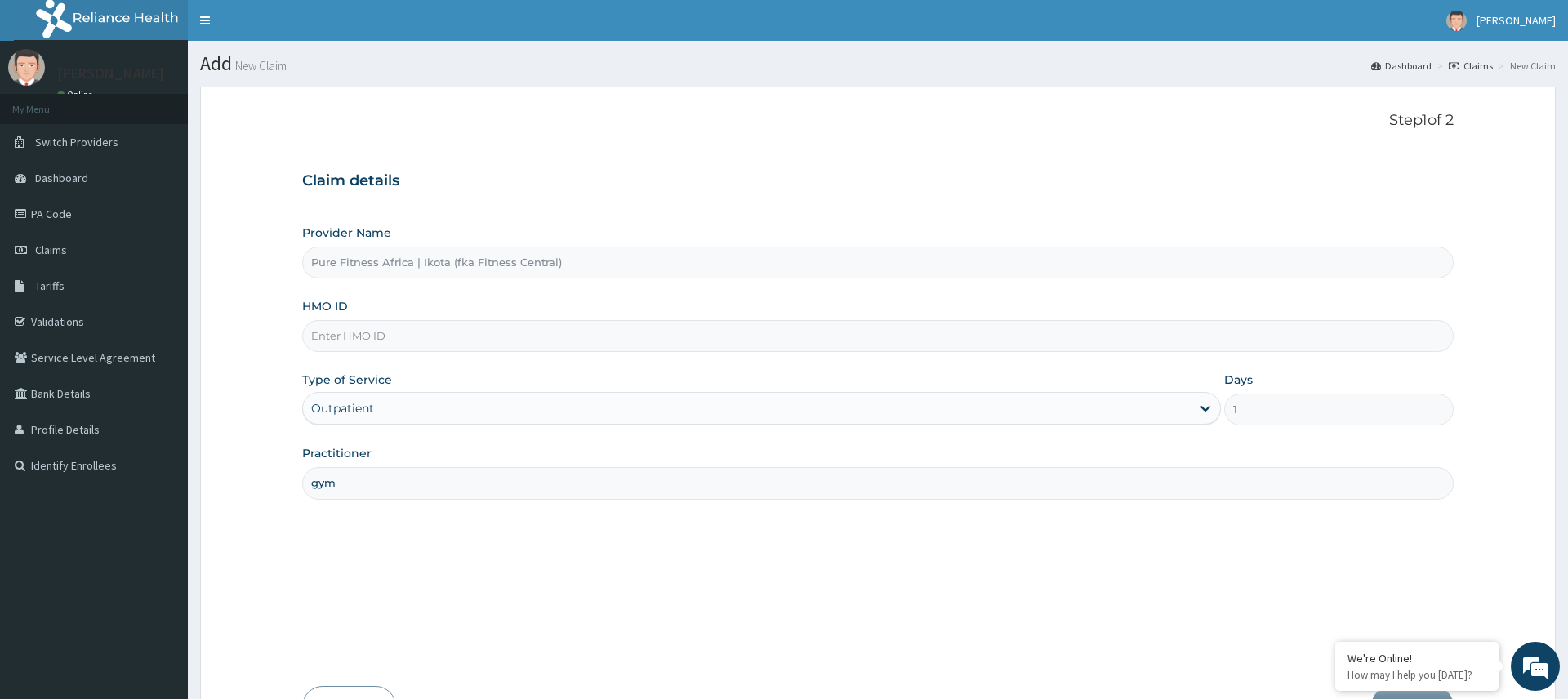
click at [437, 336] on input "HMO ID" at bounding box center [877, 336] width 1151 height 32
type input "p"
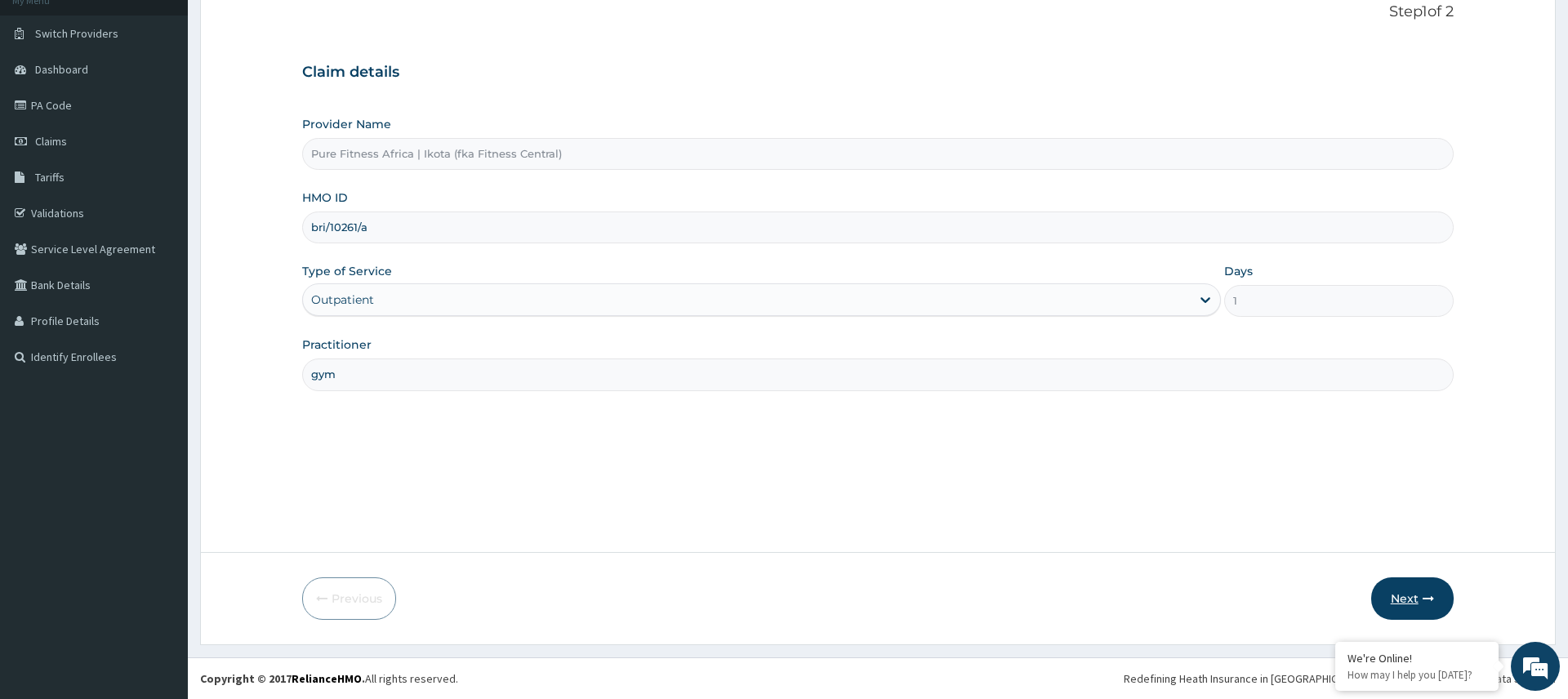
type input "bri/10261/a"
click at [1444, 592] on button "Next" at bounding box center [1413, 598] width 83 height 42
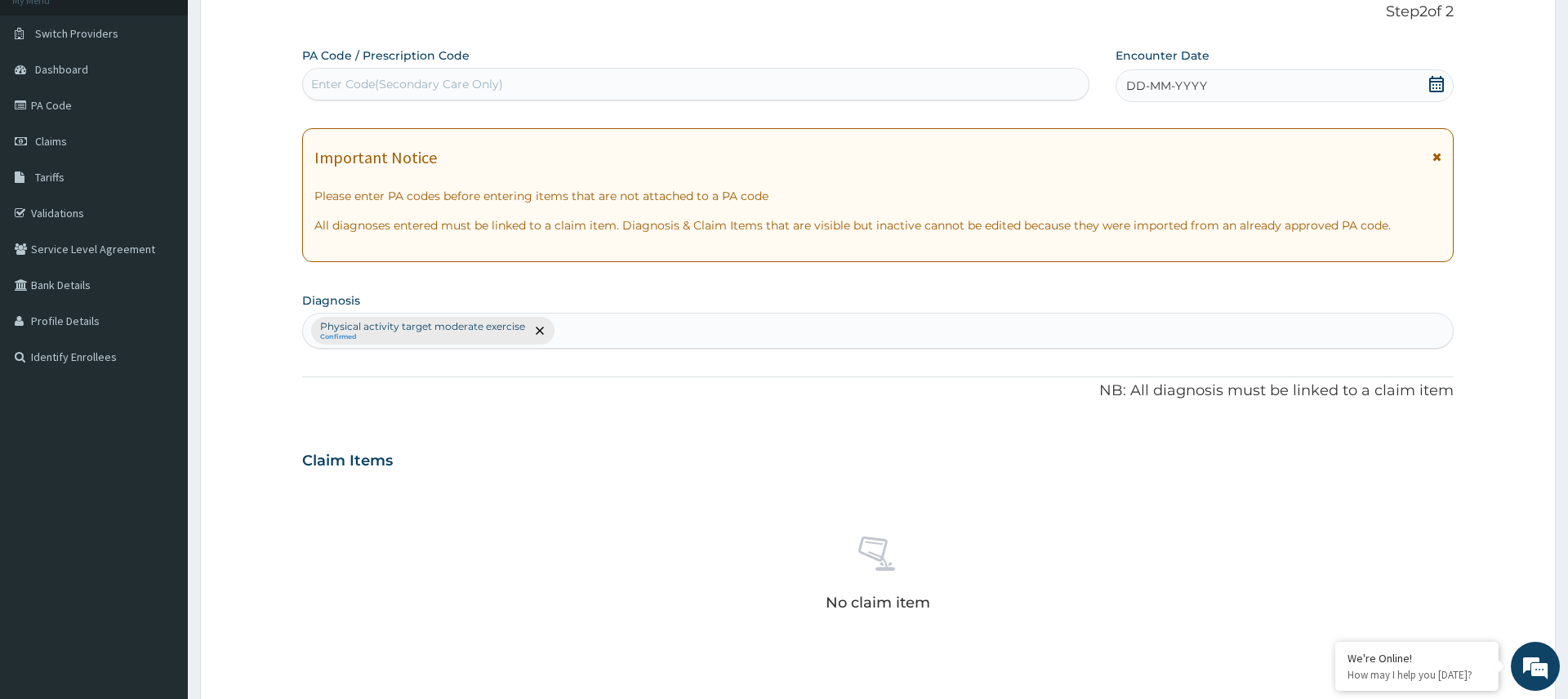
click at [437, 84] on div "Enter Code(Secondary Care Only)" at bounding box center [407, 84] width 192 height 16
type input "PA/DDBDD0"
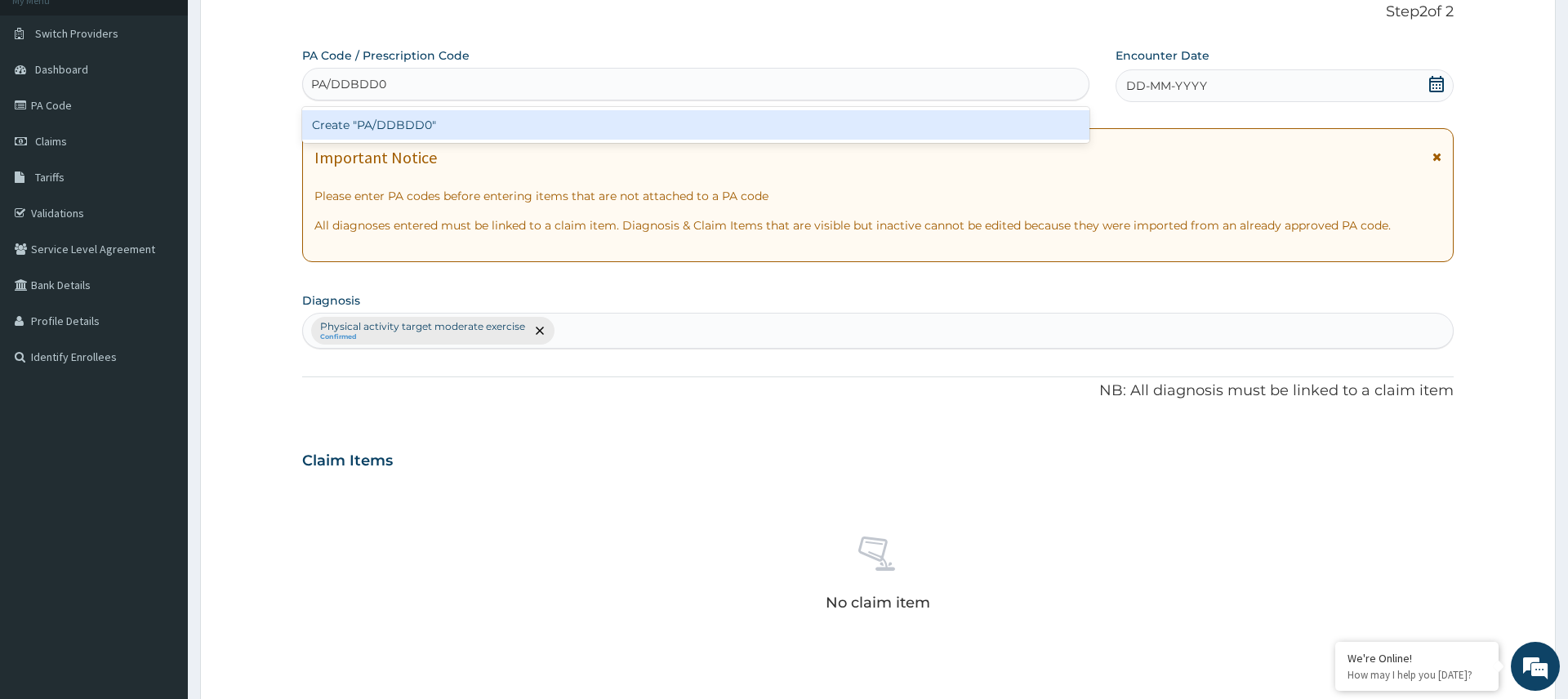
click at [486, 126] on div "Create "PA/DDBDD0"" at bounding box center [695, 124] width 787 height 30
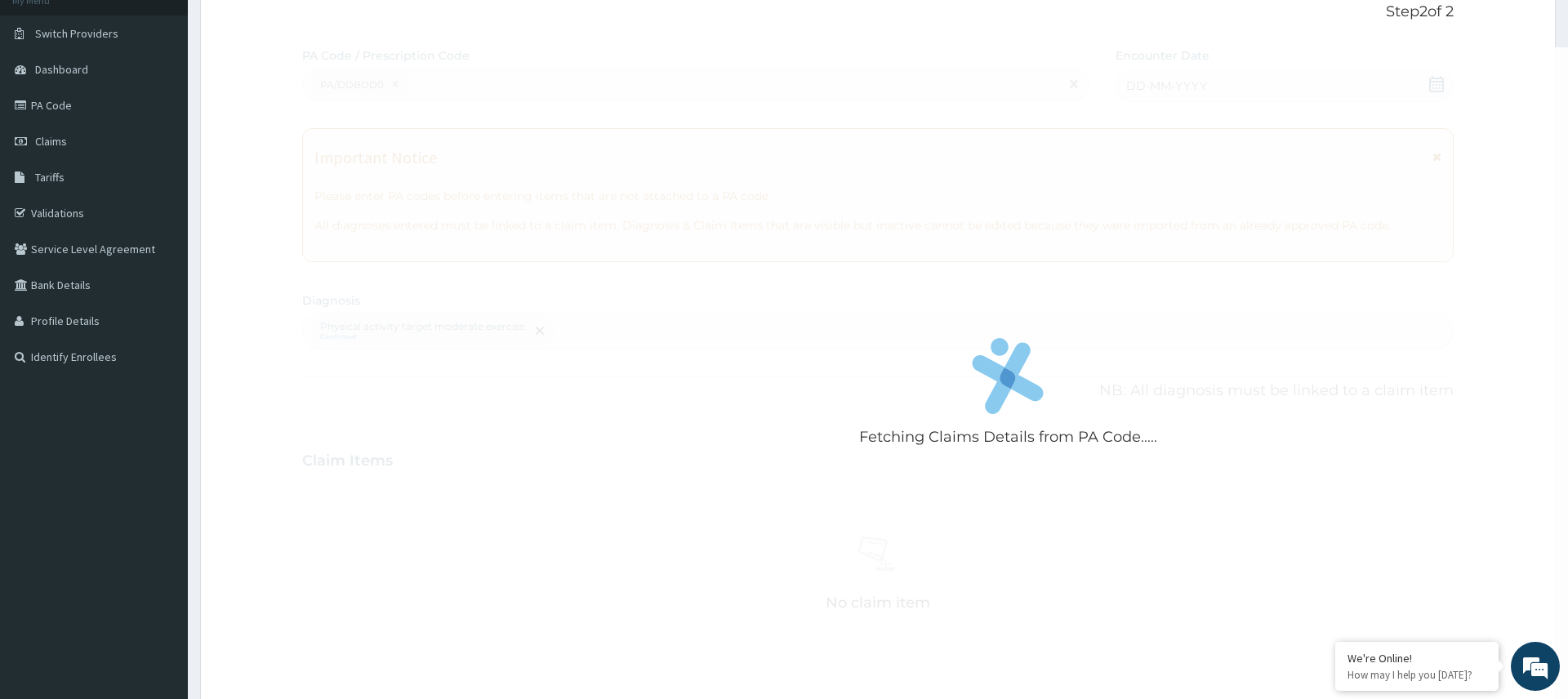
click at [499, 124] on div "Fetching Claims Details from PA Code....." at bounding box center [1007, 396] width 1412 height 699
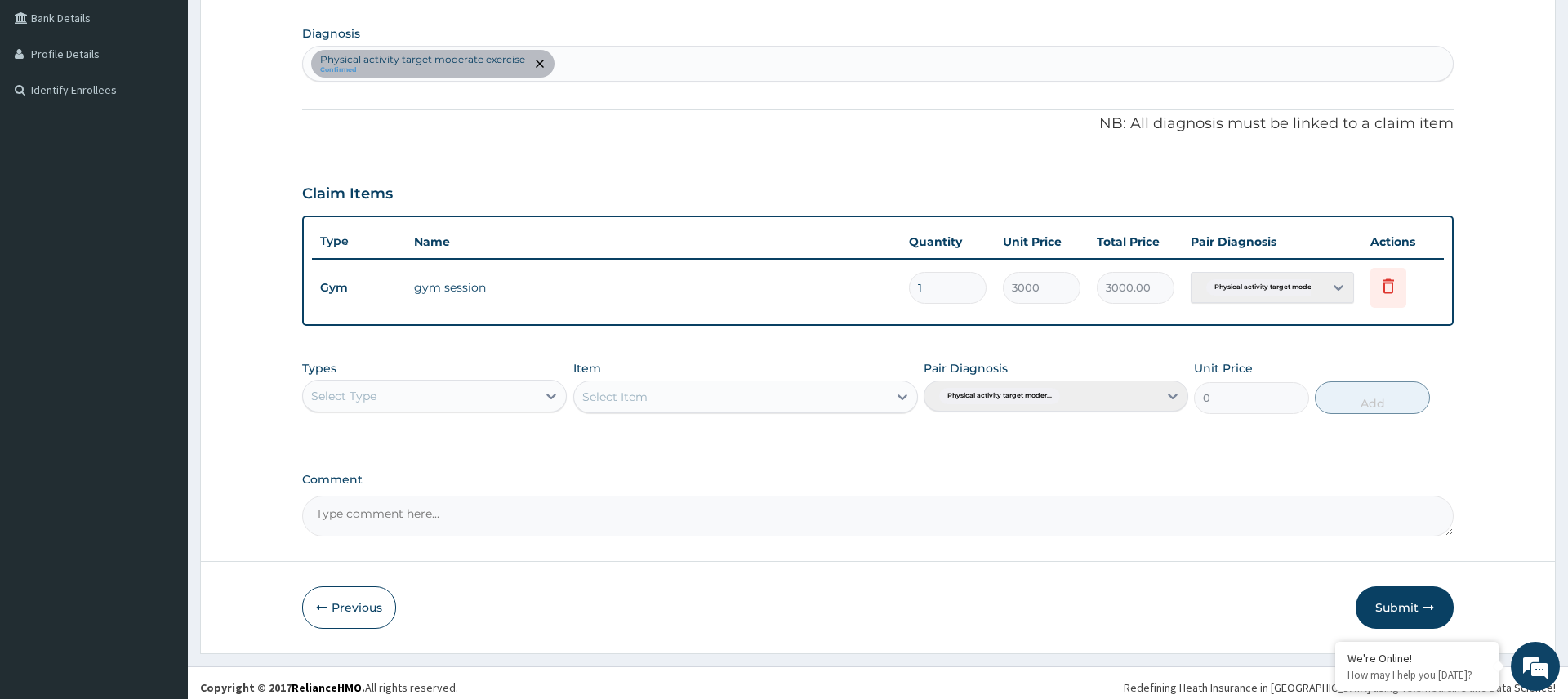
scroll to position [385, 0]
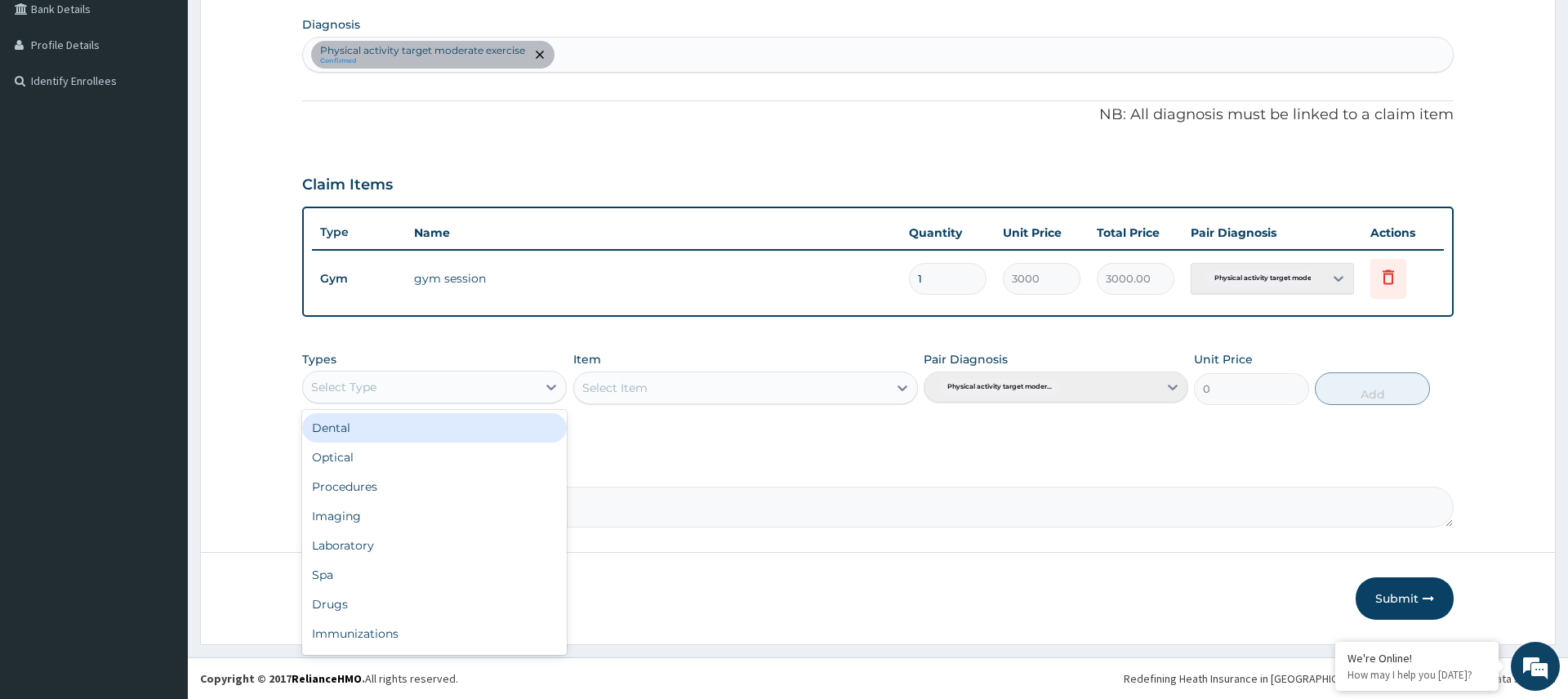
click at [528, 399] on div "Select Type" at bounding box center [434, 386] width 265 height 33
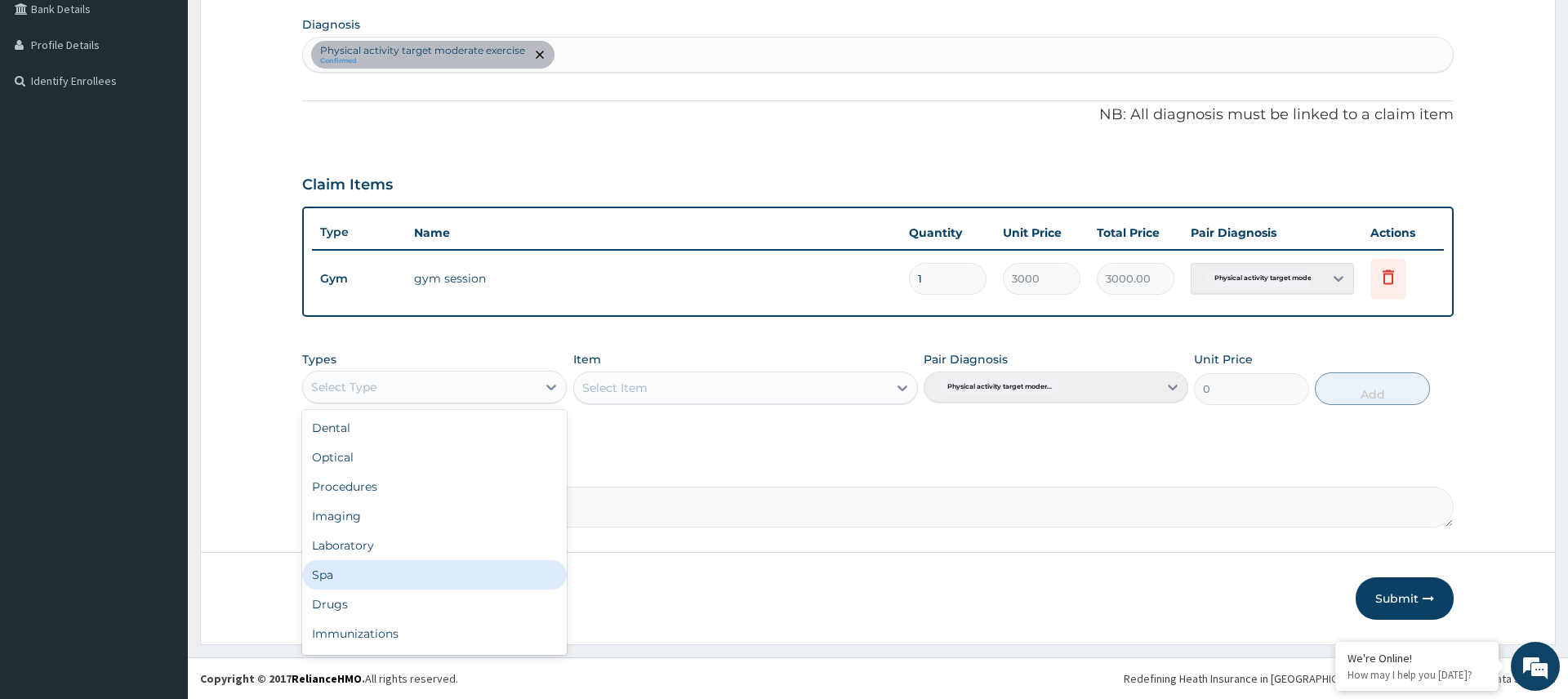
scroll to position [56, 0]
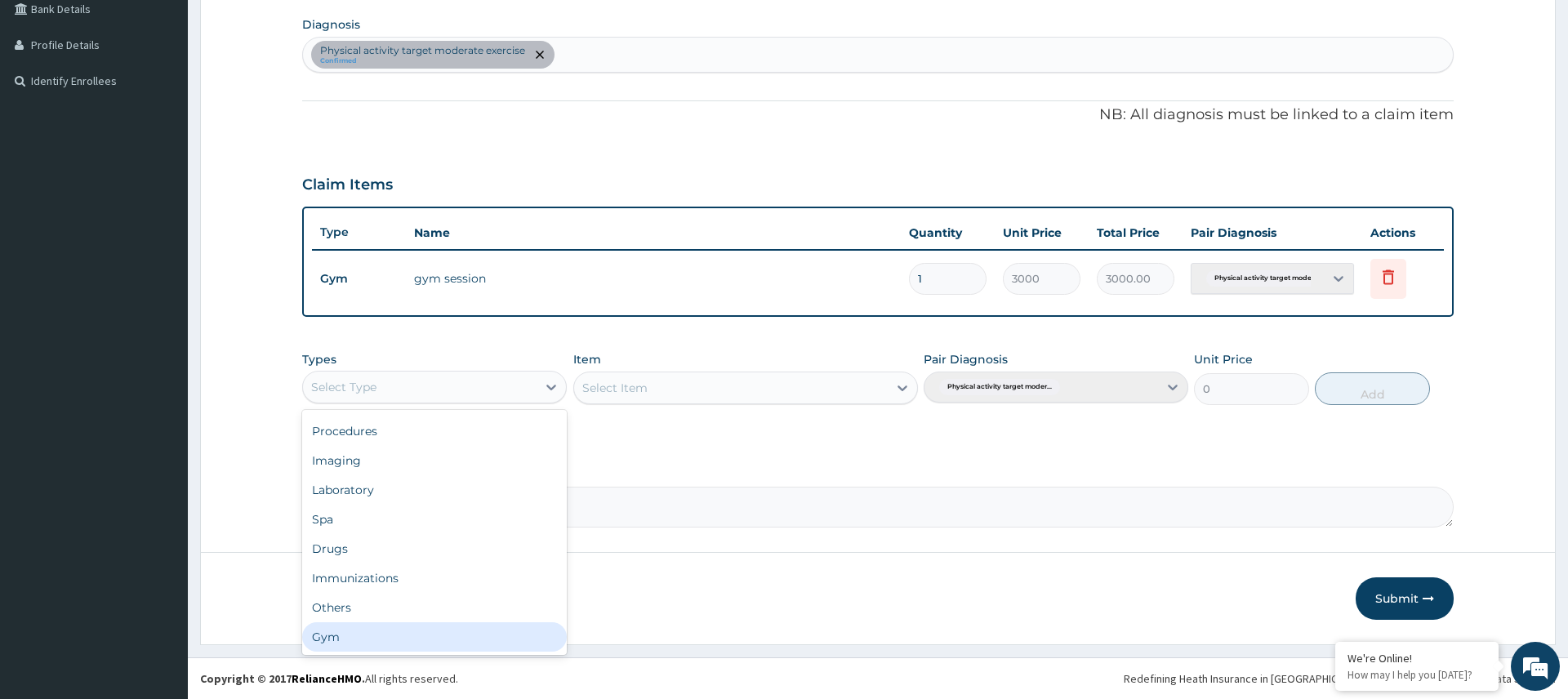
click at [434, 636] on div "Gym" at bounding box center [434, 636] width 265 height 30
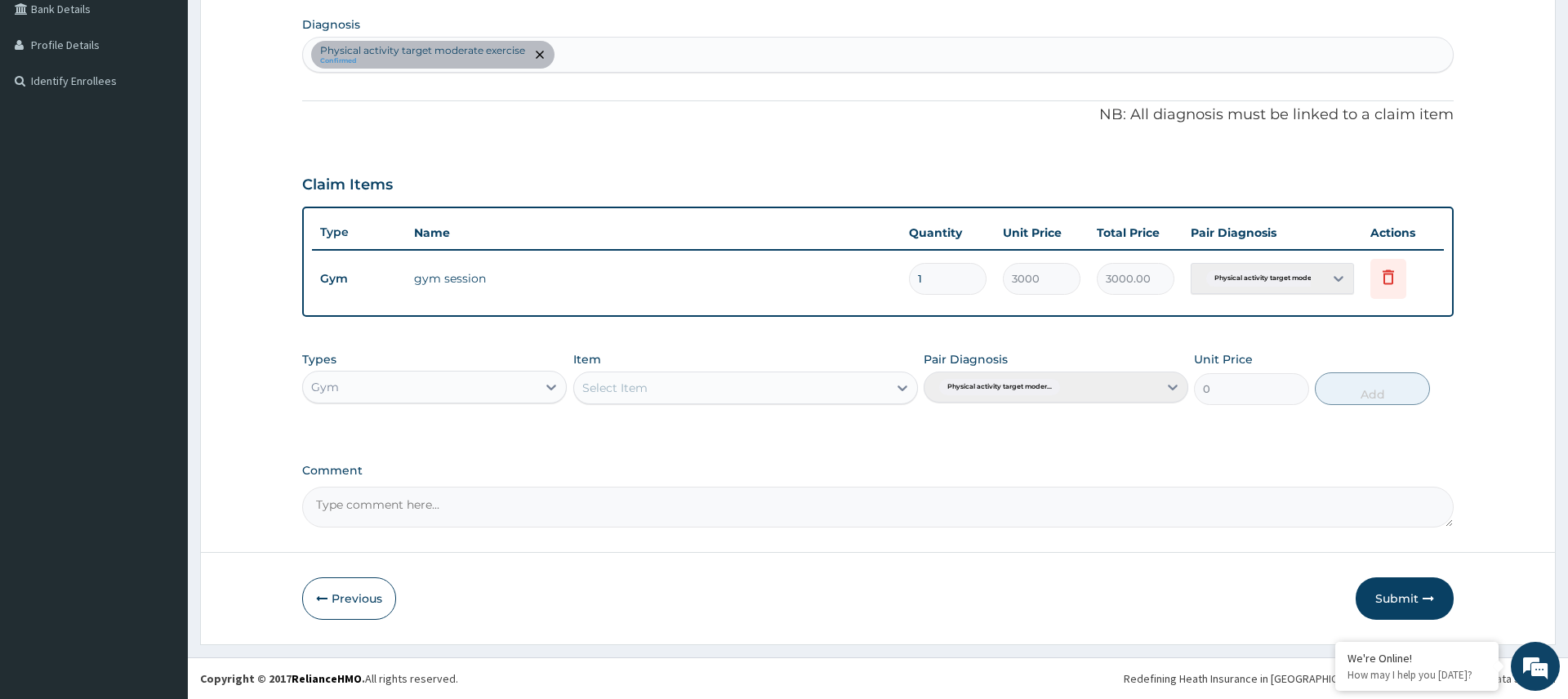
click at [753, 388] on div "Select Item" at bounding box center [732, 387] width 315 height 26
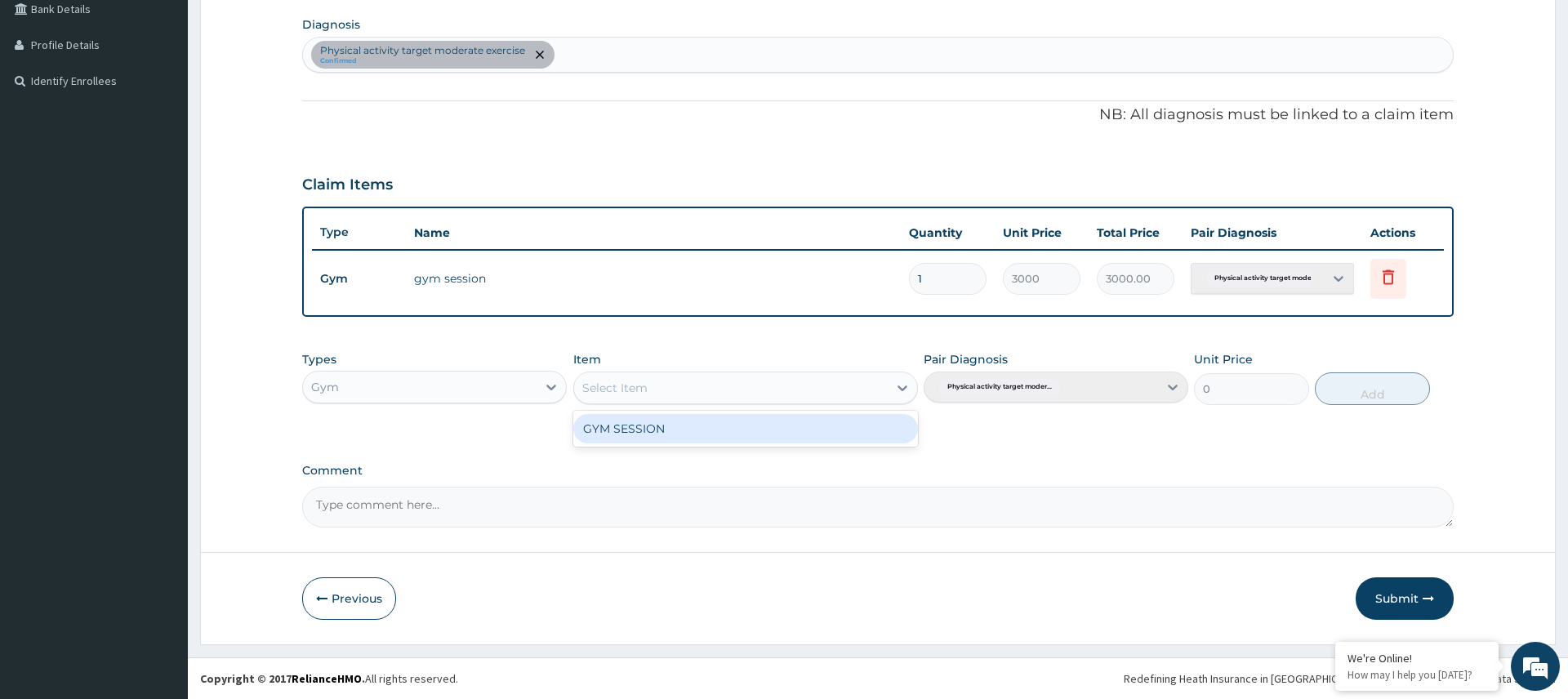
click at [718, 438] on div "GYM SESSION" at bounding box center [746, 429] width 346 height 30
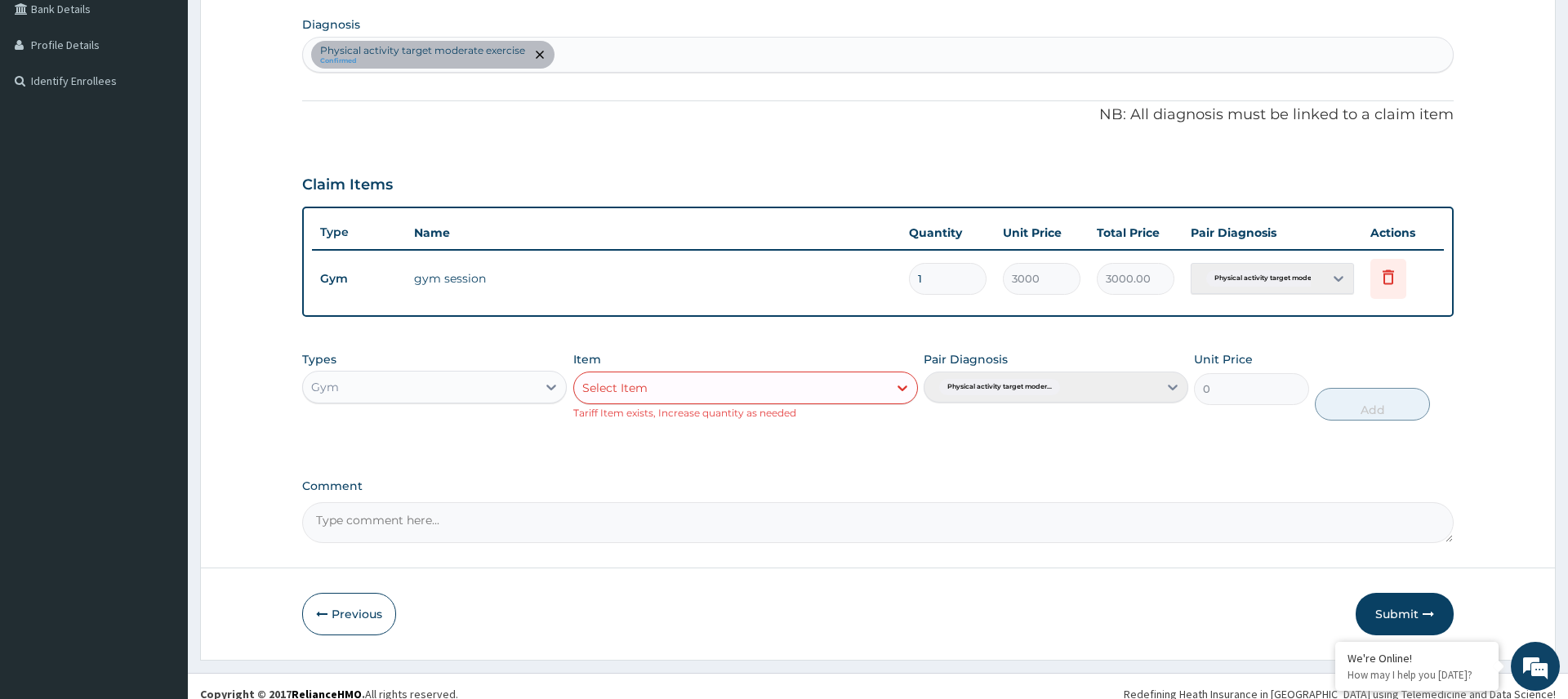
click at [1414, 626] on button "Submit" at bounding box center [1405, 614] width 98 height 42
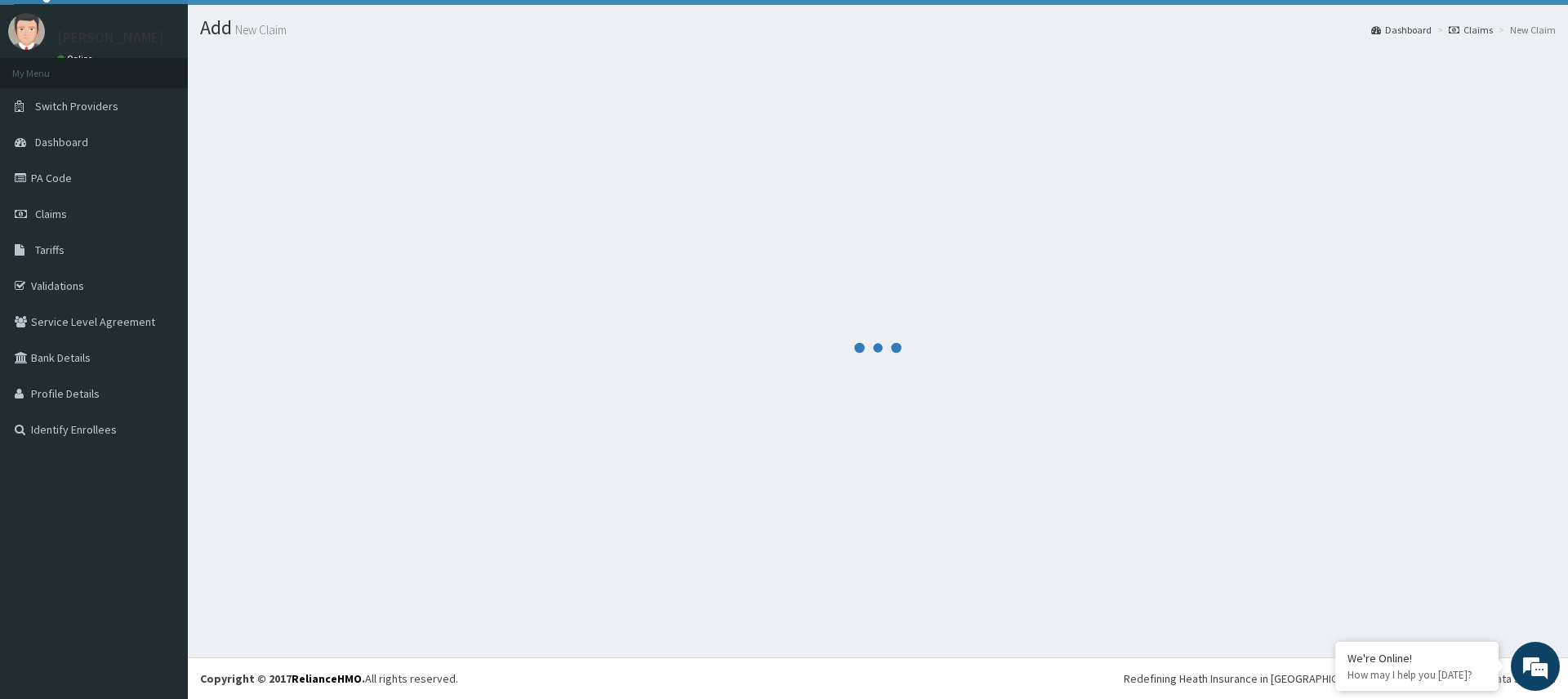
scroll to position [385, 0]
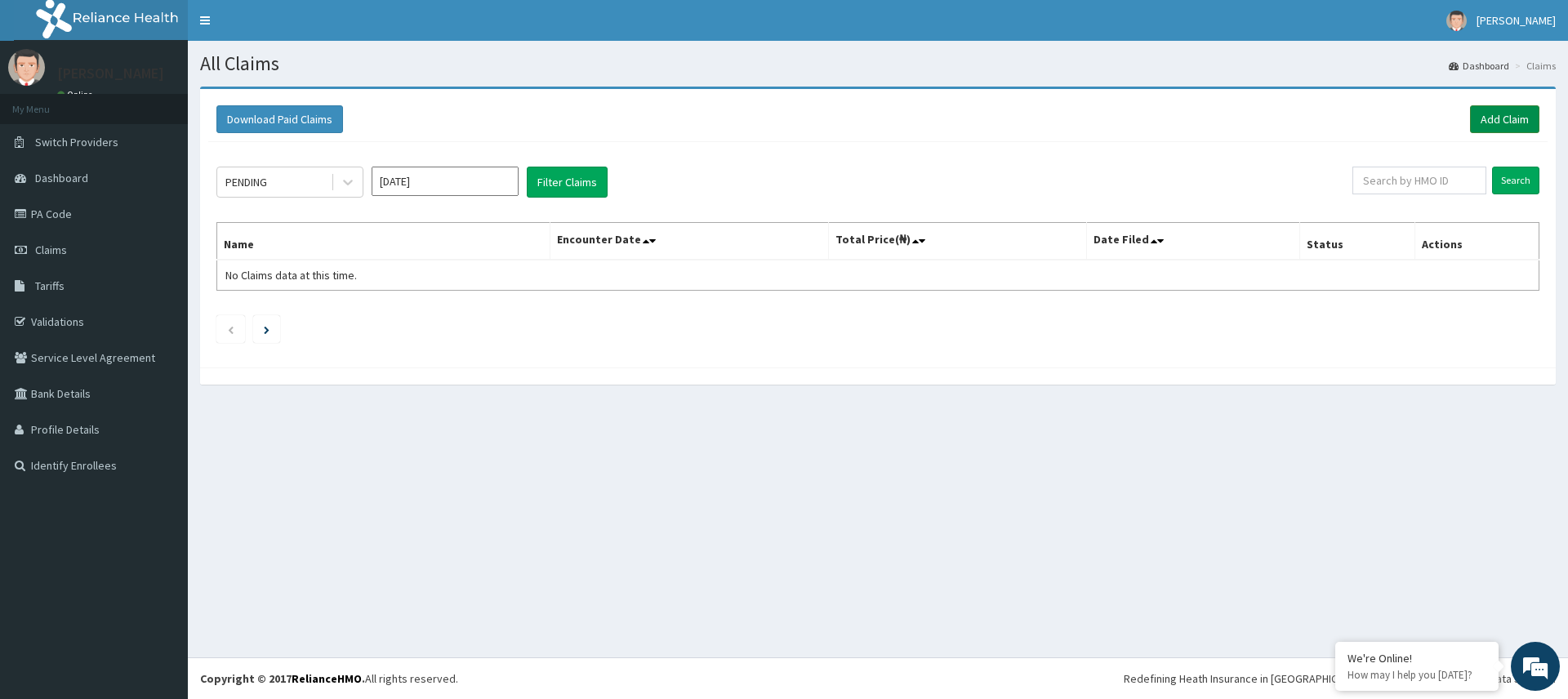
click at [1521, 117] on link "Add Claim" at bounding box center [1505, 119] width 69 height 28
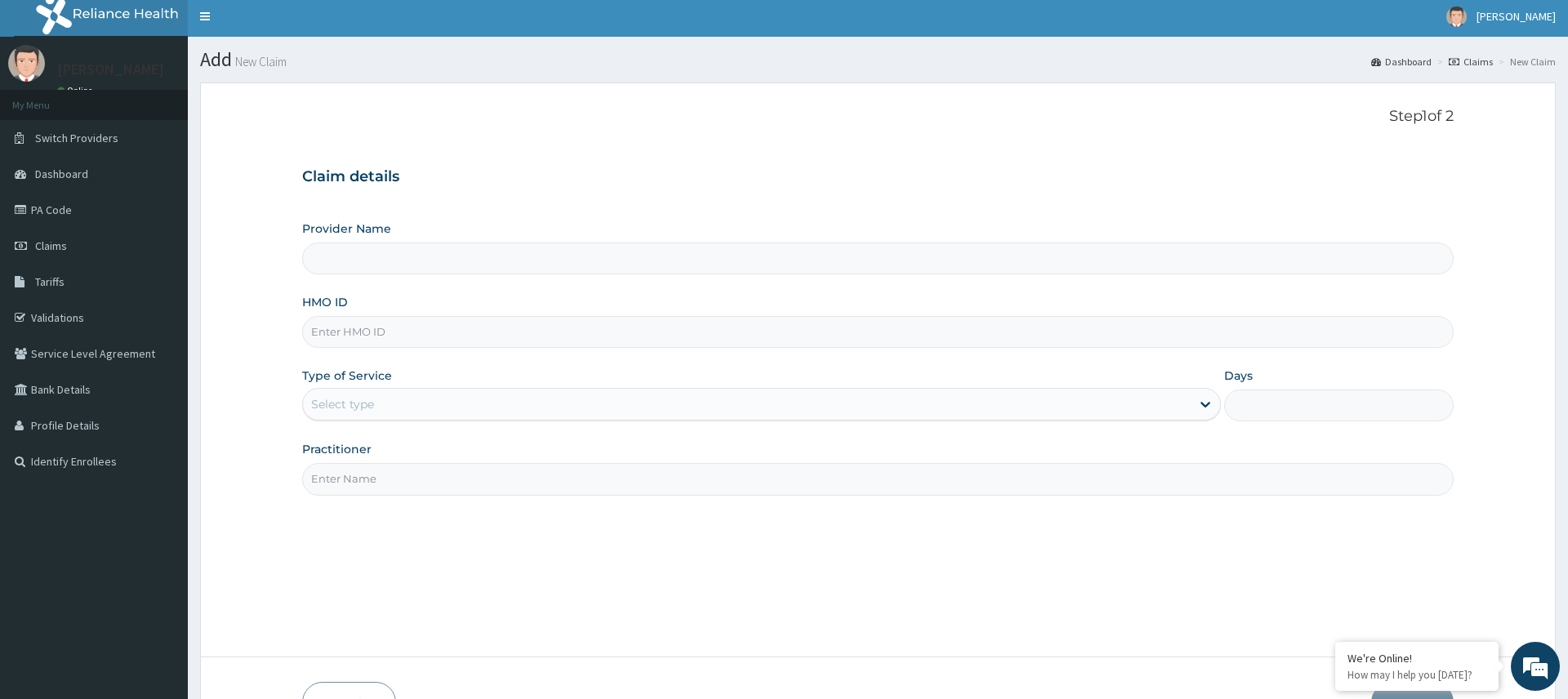
click at [401, 338] on input "HMO ID" at bounding box center [877, 332] width 1151 height 32
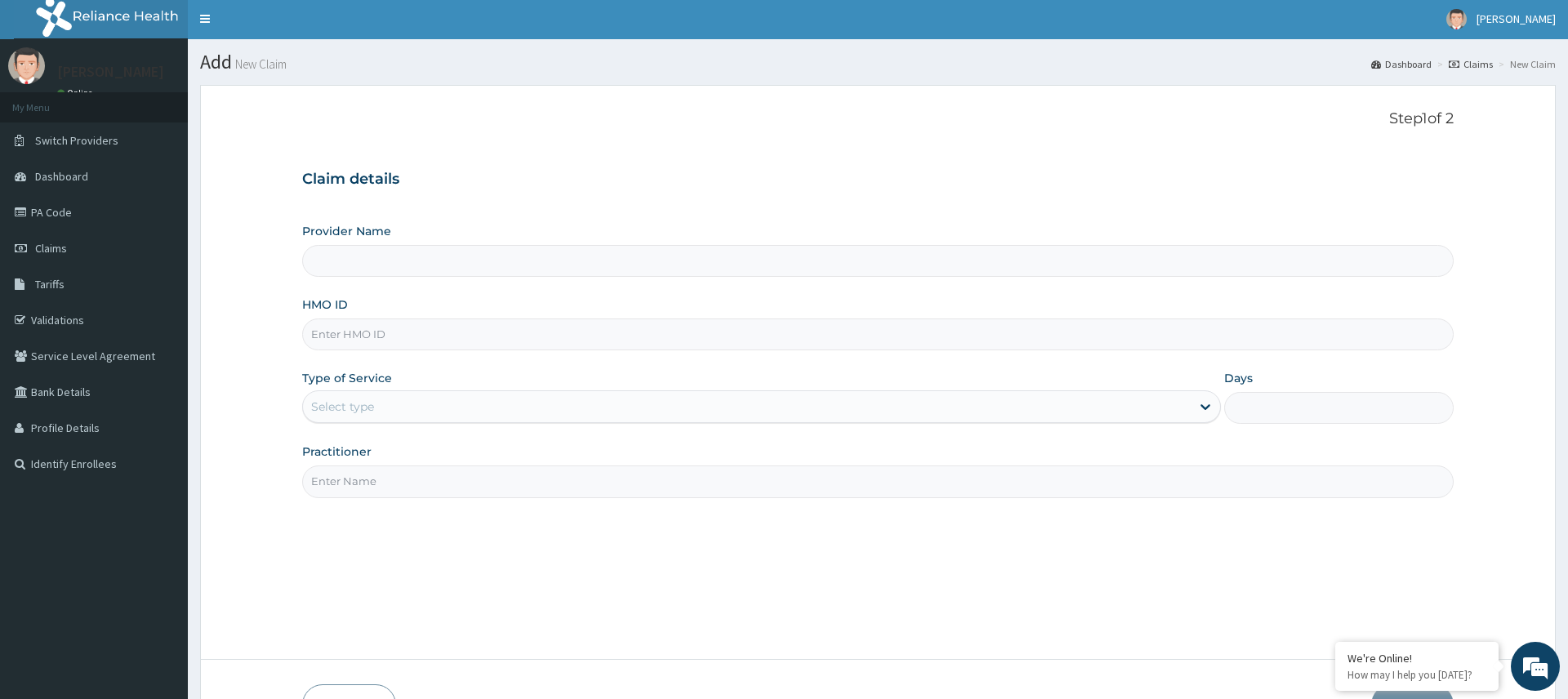
click at [462, 411] on div "Select type" at bounding box center [746, 407] width 887 height 26
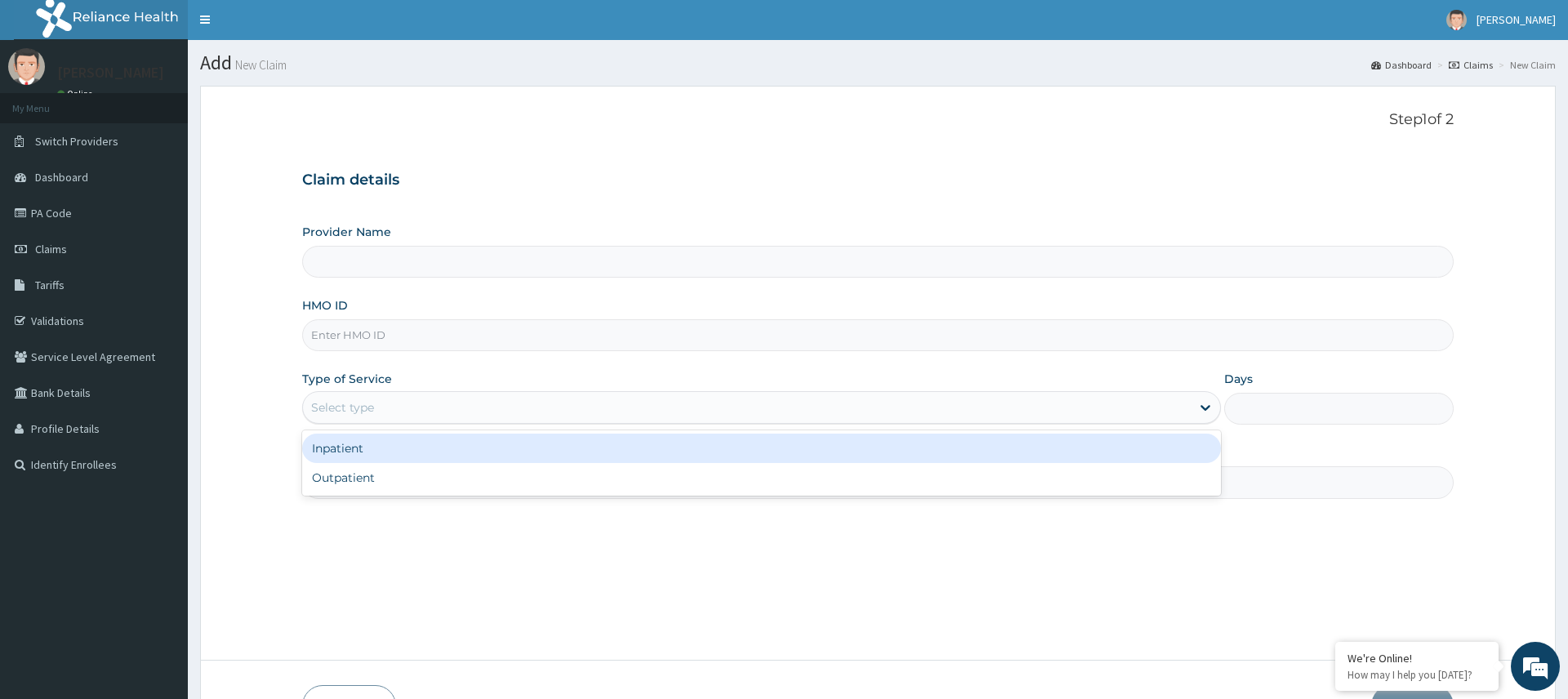
type input "Pure Fitness Africa | Ikota (fka Fitness Central)"
type input "1"
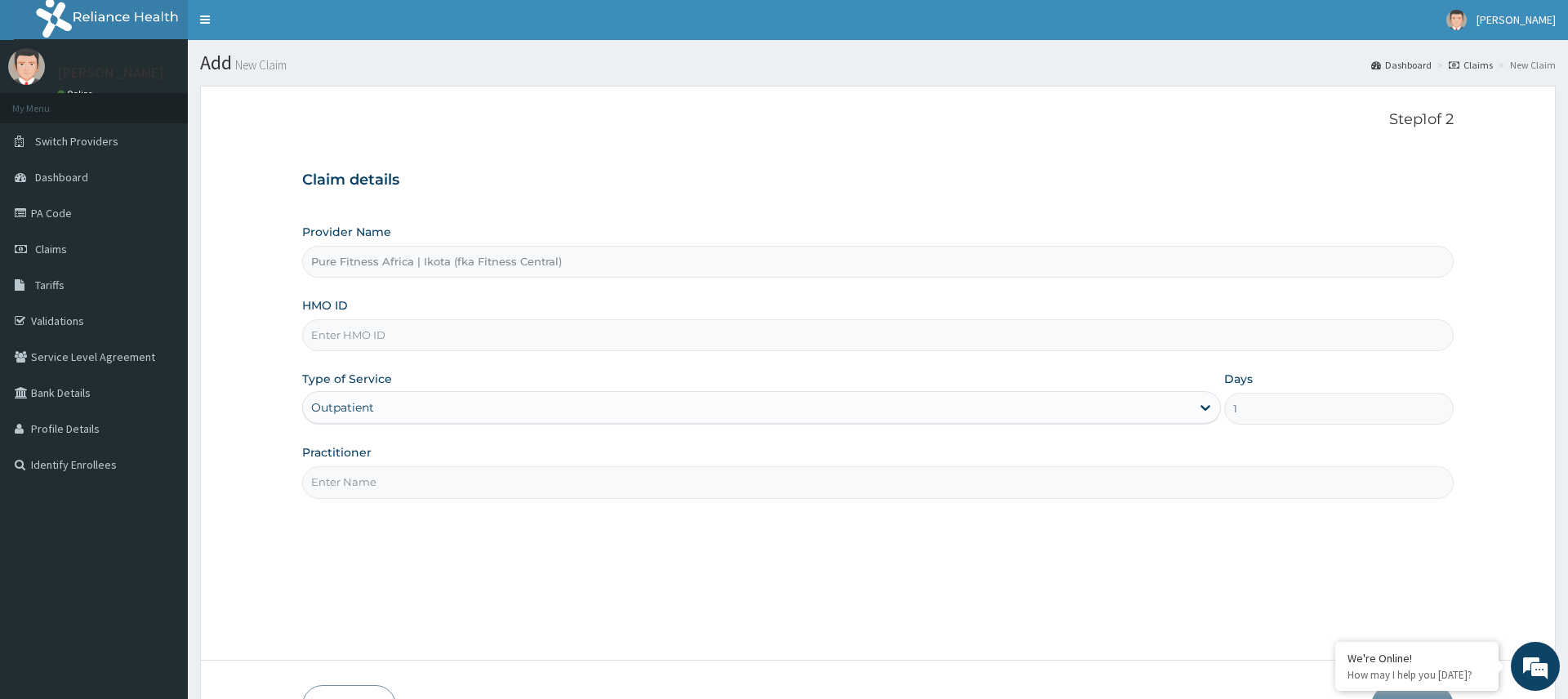
click at [404, 477] on input "Practitioner" at bounding box center [877, 482] width 1151 height 32
type input "gym"
click at [417, 338] on input "HMO ID" at bounding box center [877, 336] width 1151 height 32
type input "b"
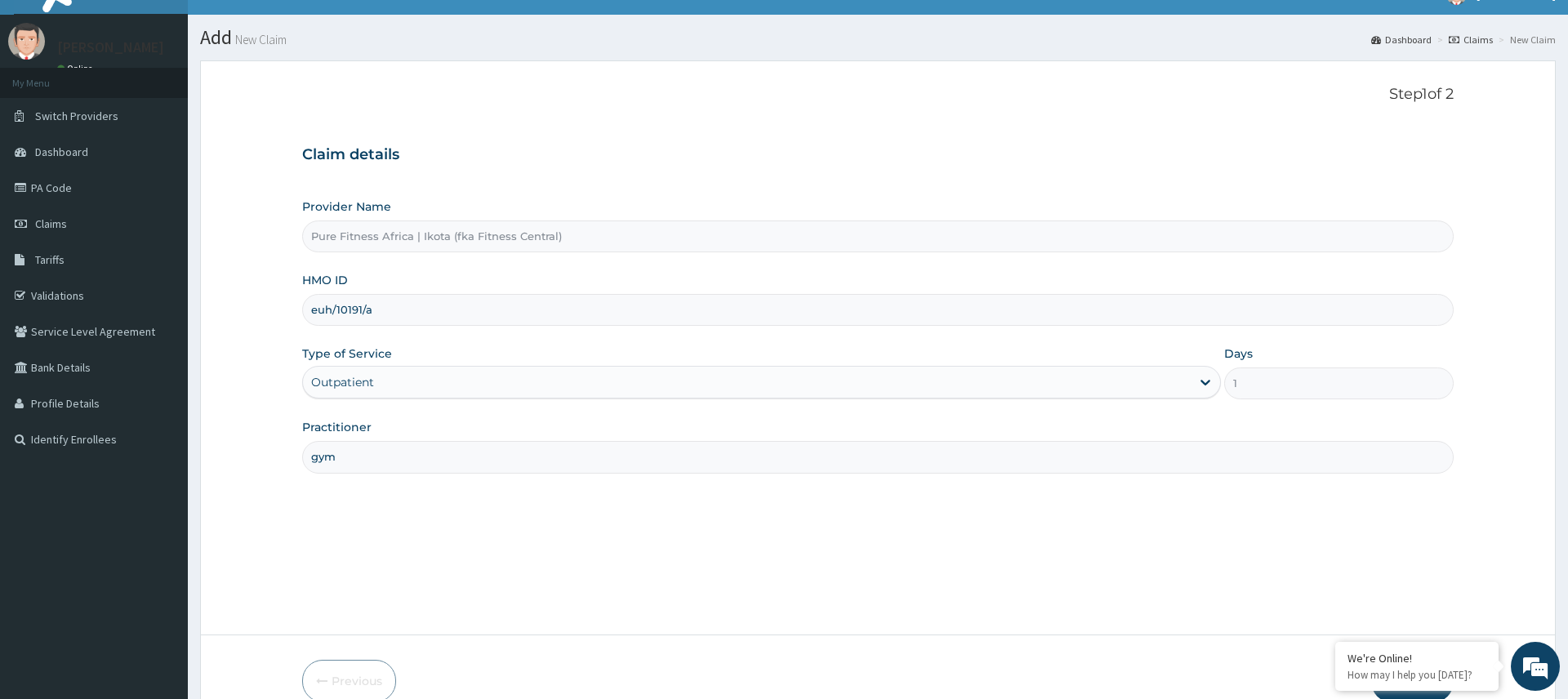
scroll to position [108, 0]
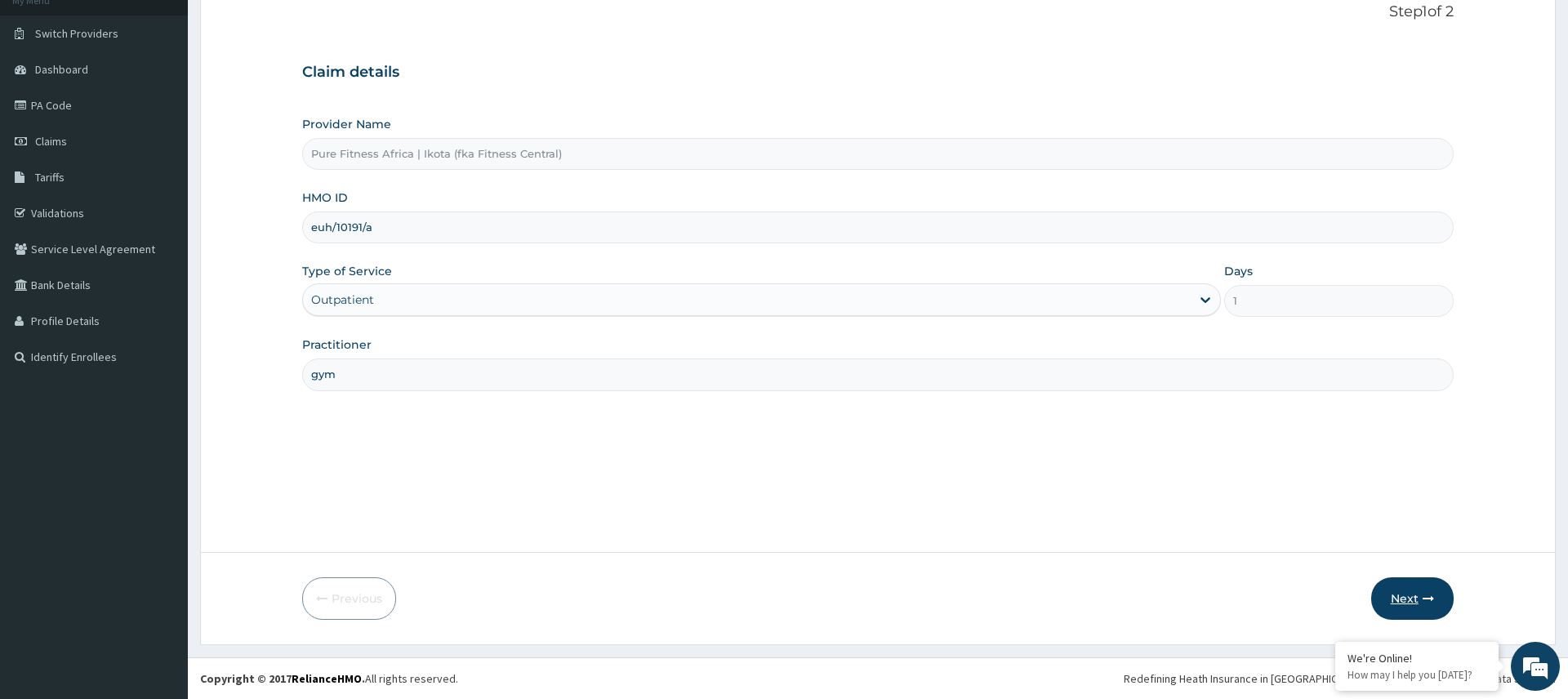
type input "euh/10191/a"
click at [1406, 595] on button "Next" at bounding box center [1413, 598] width 83 height 42
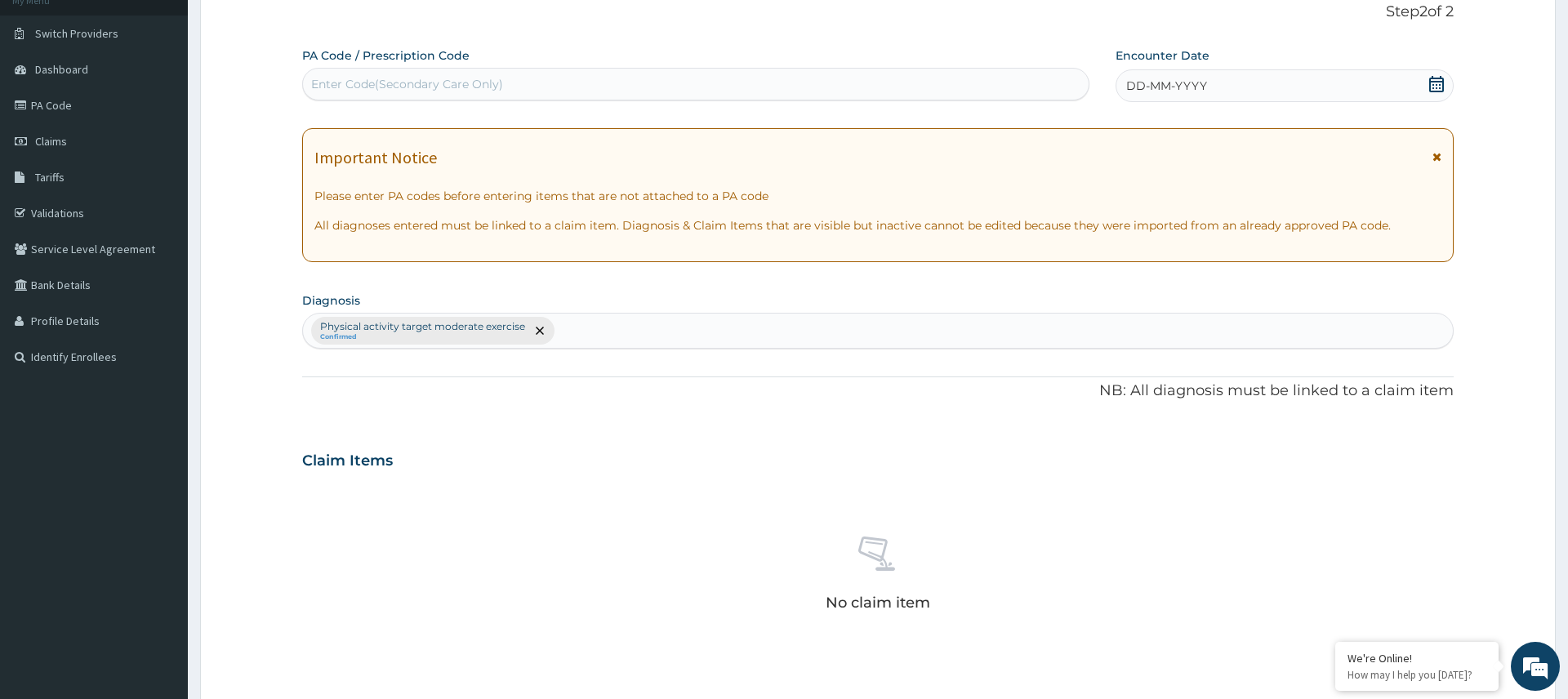
click at [505, 88] on div "Enter Code(Secondary Care Only)" at bounding box center [695, 84] width 786 height 26
type input "PA/F924A6"
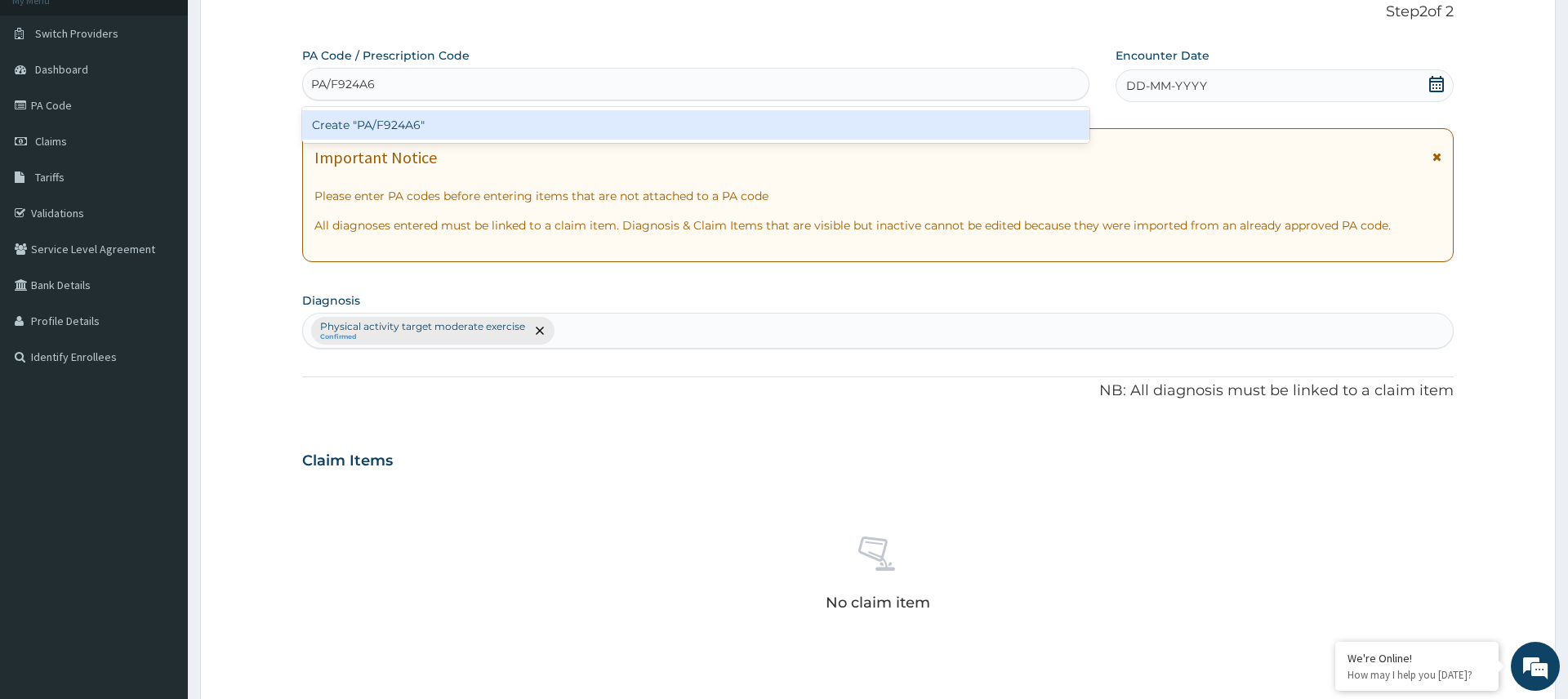
click at [416, 131] on div "Create "PA/F924A6"" at bounding box center [695, 124] width 787 height 30
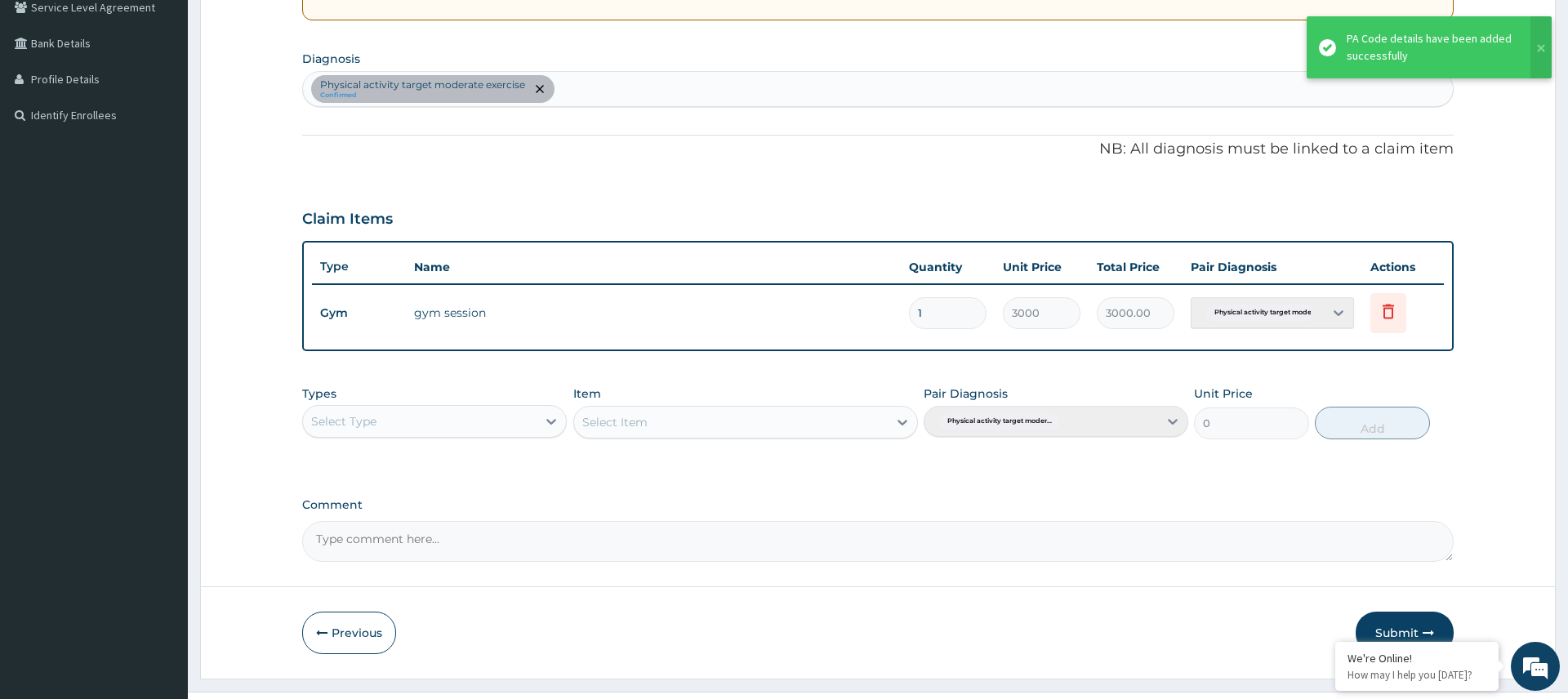
scroll to position [385, 0]
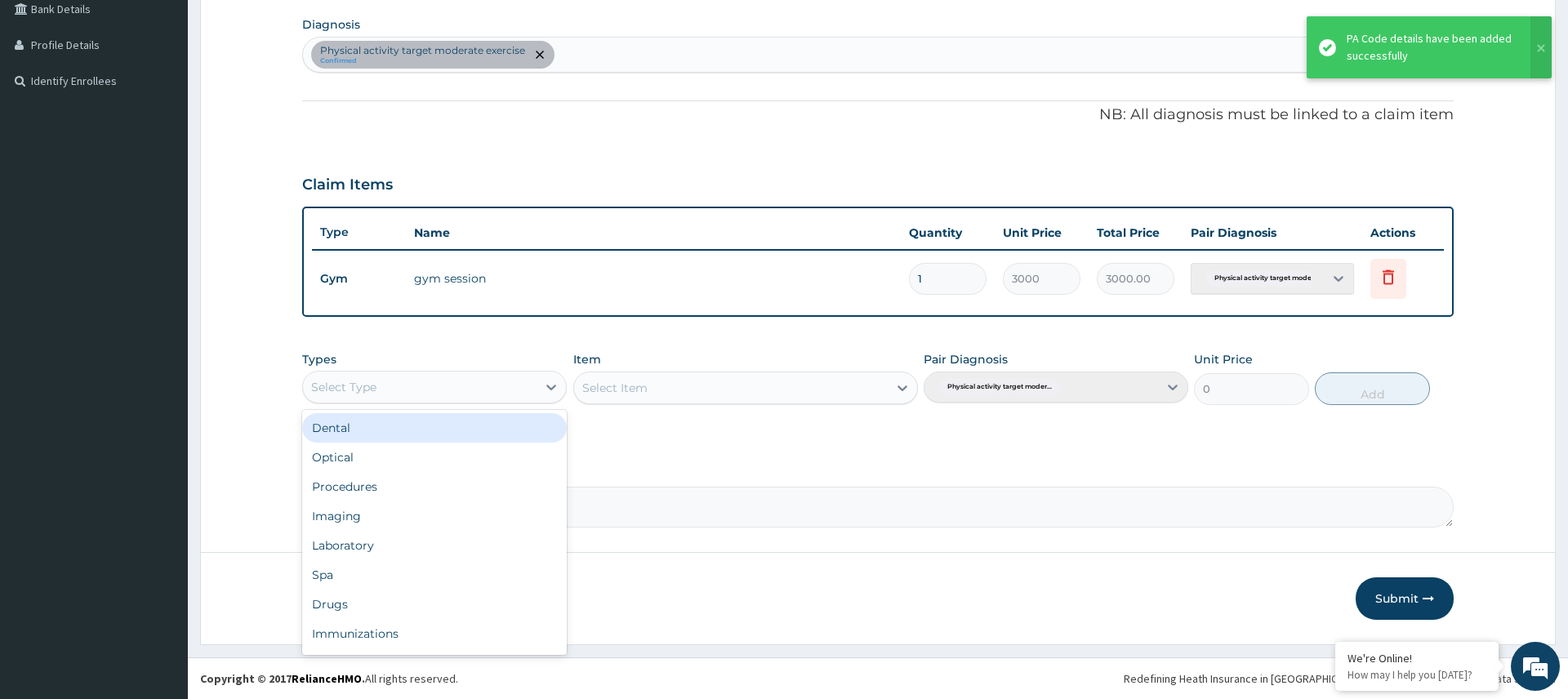
click at [520, 385] on div "Select Type" at bounding box center [419, 386] width 233 height 26
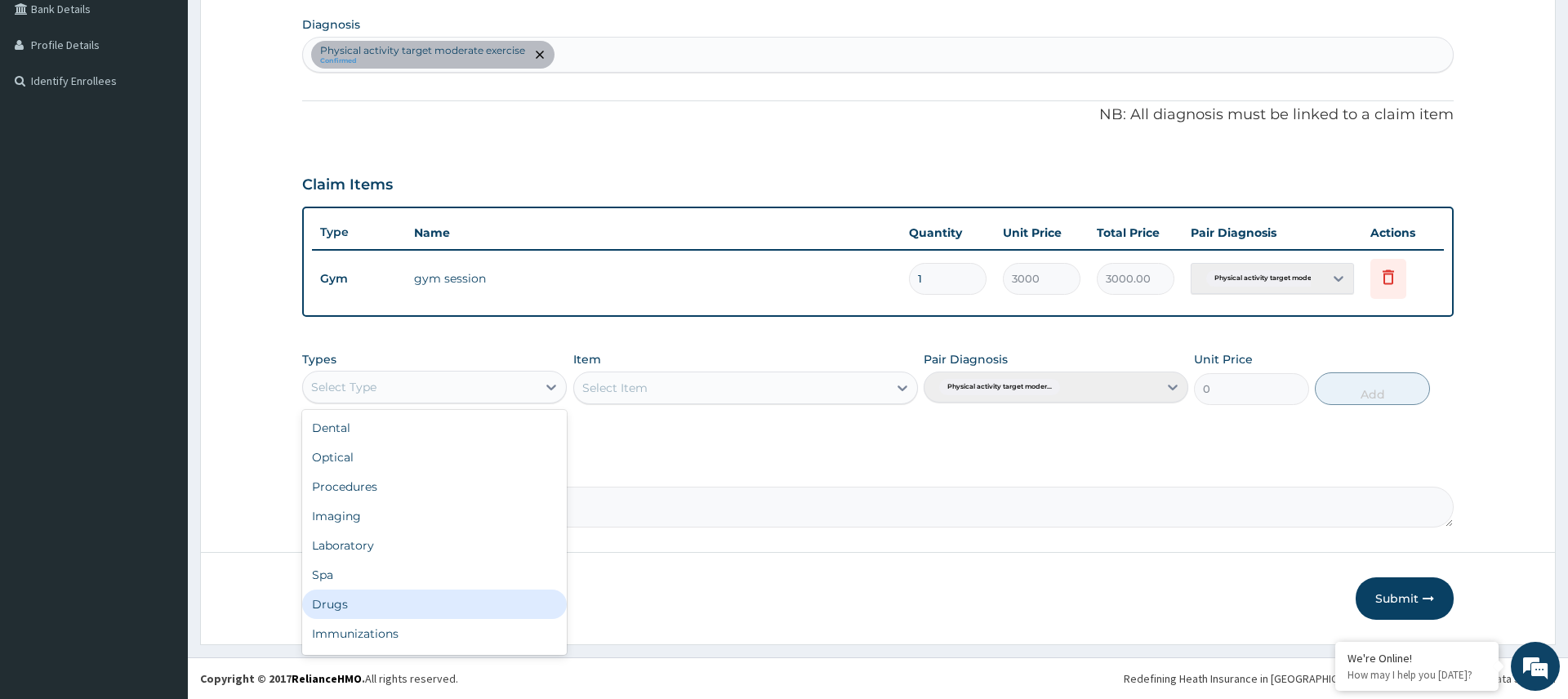
scroll to position [56, 0]
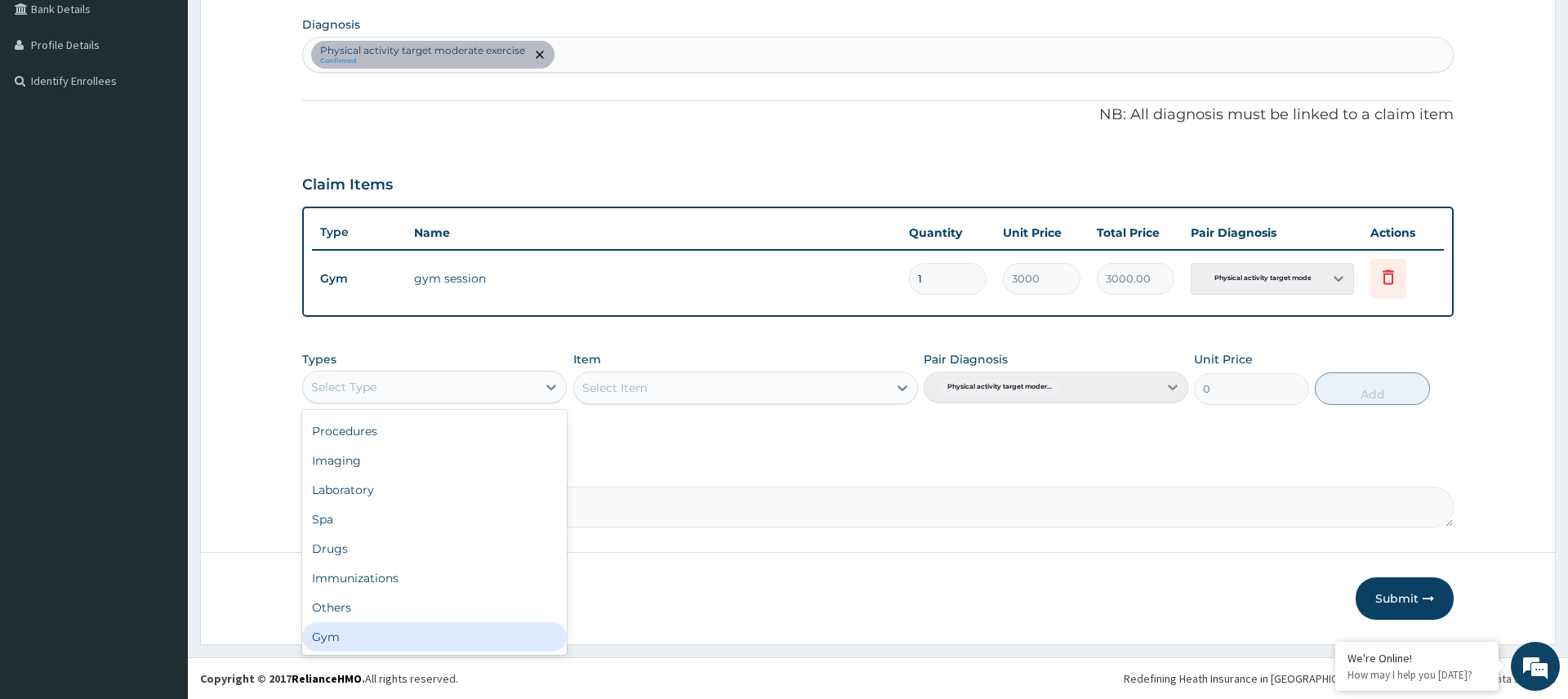
click at [492, 633] on div "Gym" at bounding box center [434, 636] width 265 height 30
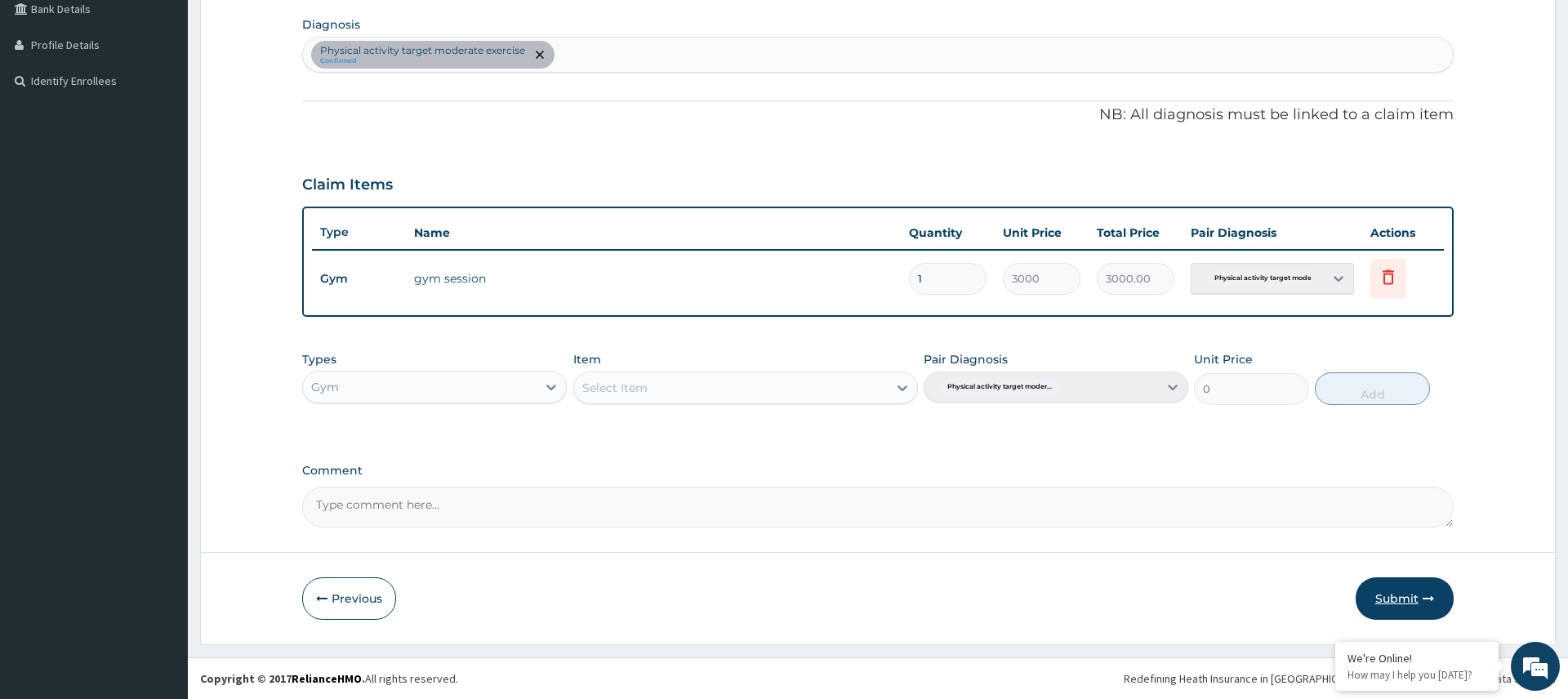
click at [1427, 608] on button "Submit" at bounding box center [1405, 598] width 98 height 42
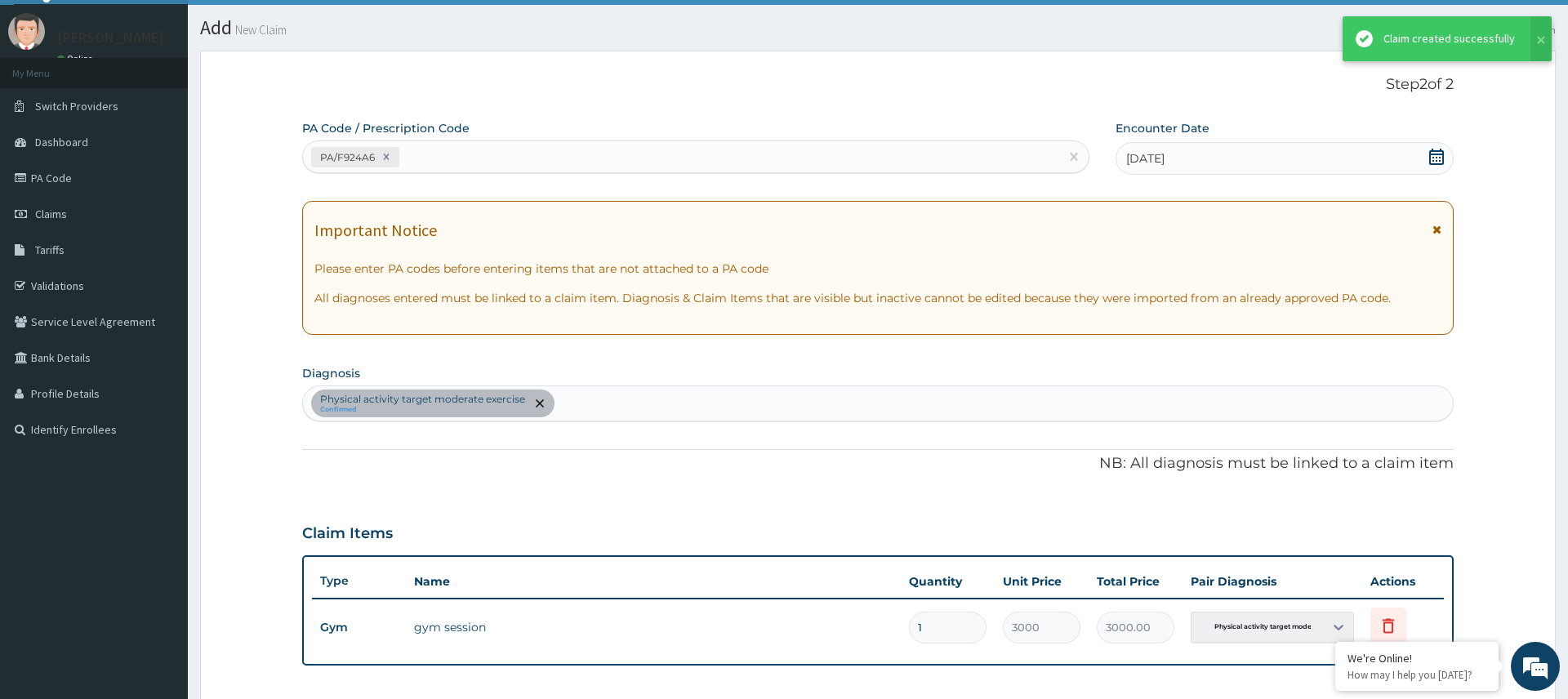
scroll to position [385, 0]
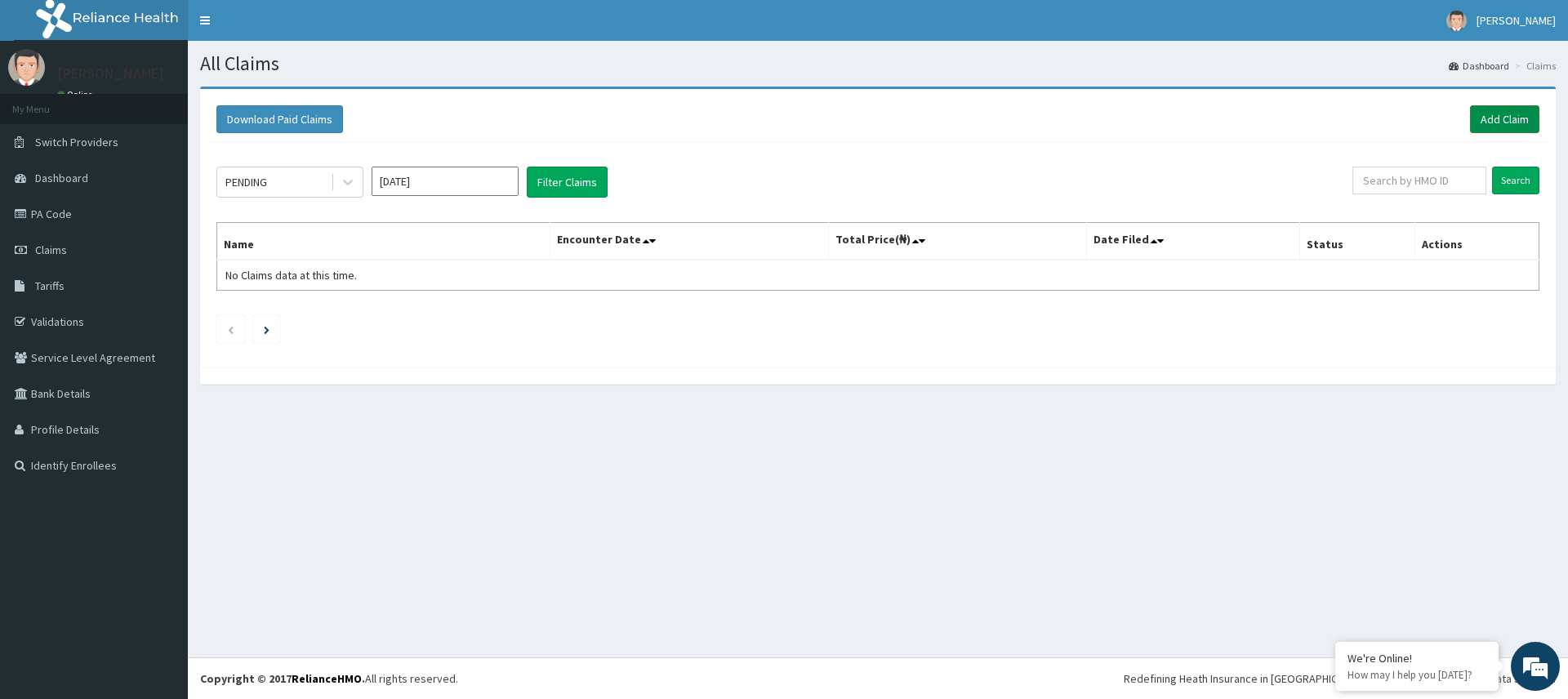
click at [1504, 119] on link "Add Claim" at bounding box center [1505, 119] width 69 height 28
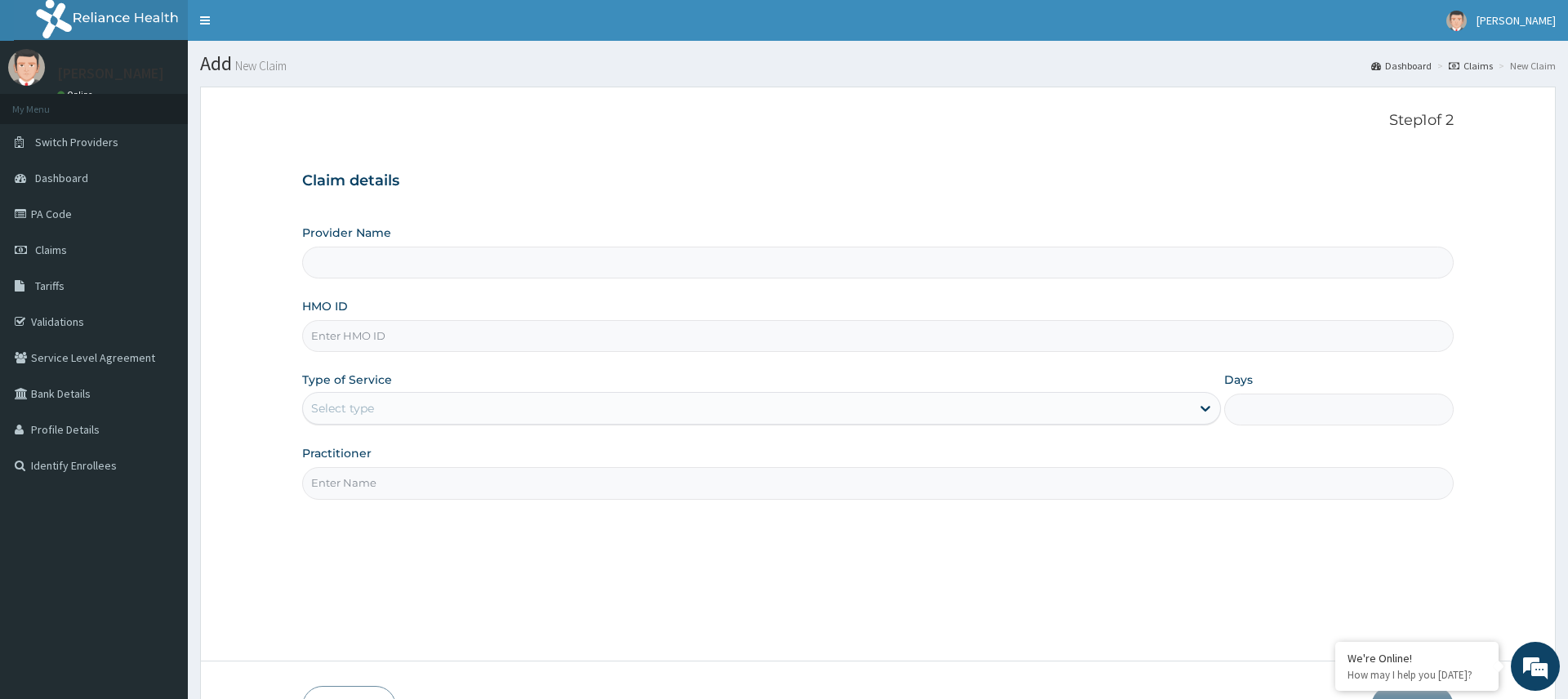
type input "Pure Fitness Africa | Ikota (fka Fitness Central)"
type input "1"
click at [407, 483] on input "Practitioner" at bounding box center [877, 483] width 1151 height 32
type input "gym"
click at [415, 337] on input "HMO ID" at bounding box center [877, 336] width 1151 height 32
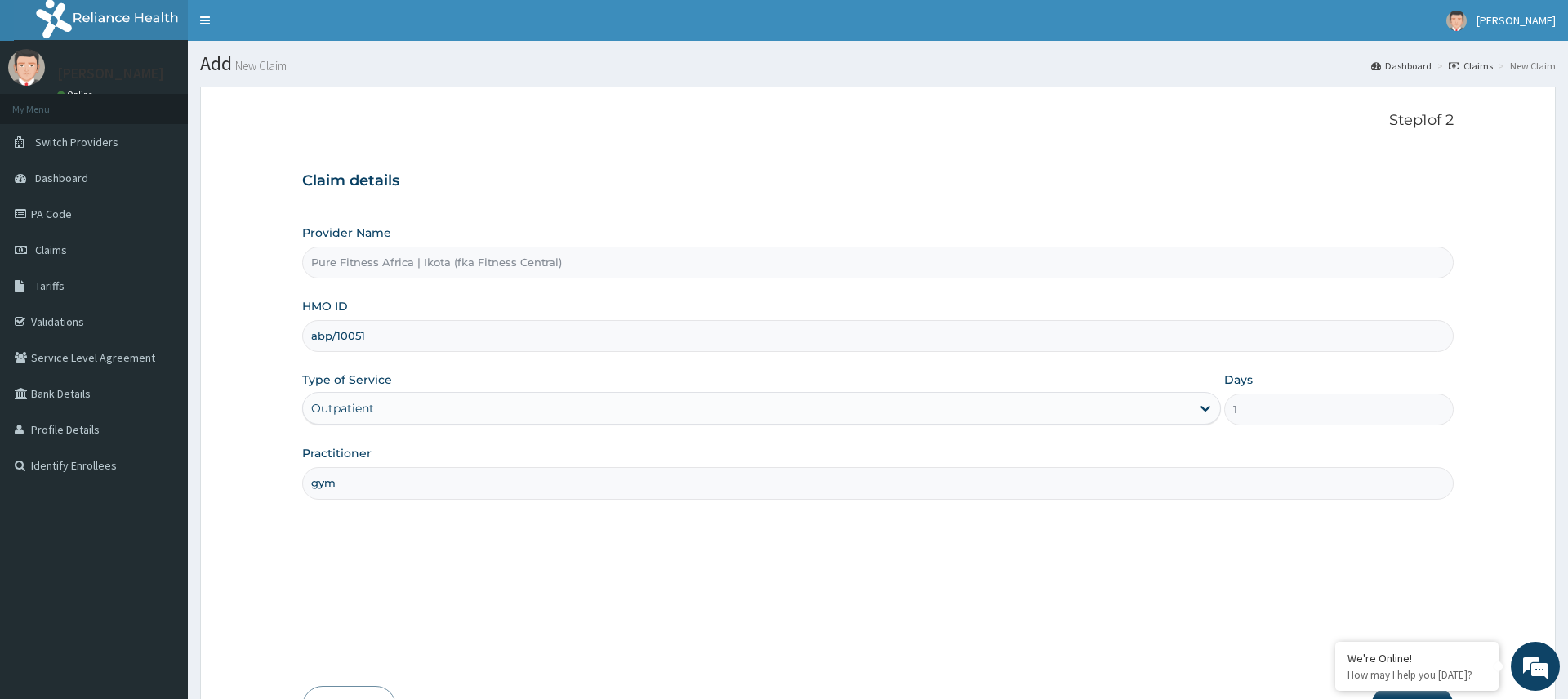
type input "ABP/10051/A"
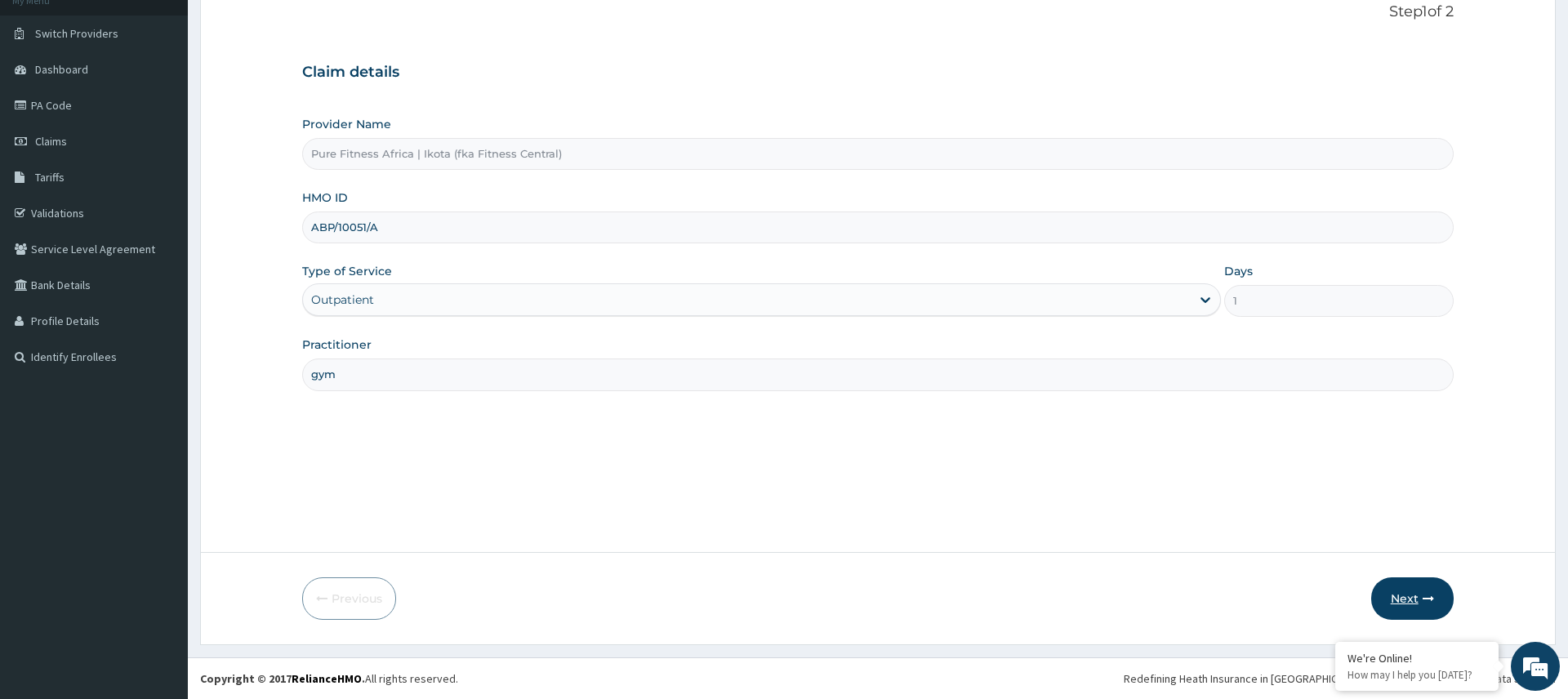
click at [1421, 605] on button "Next" at bounding box center [1413, 598] width 83 height 42
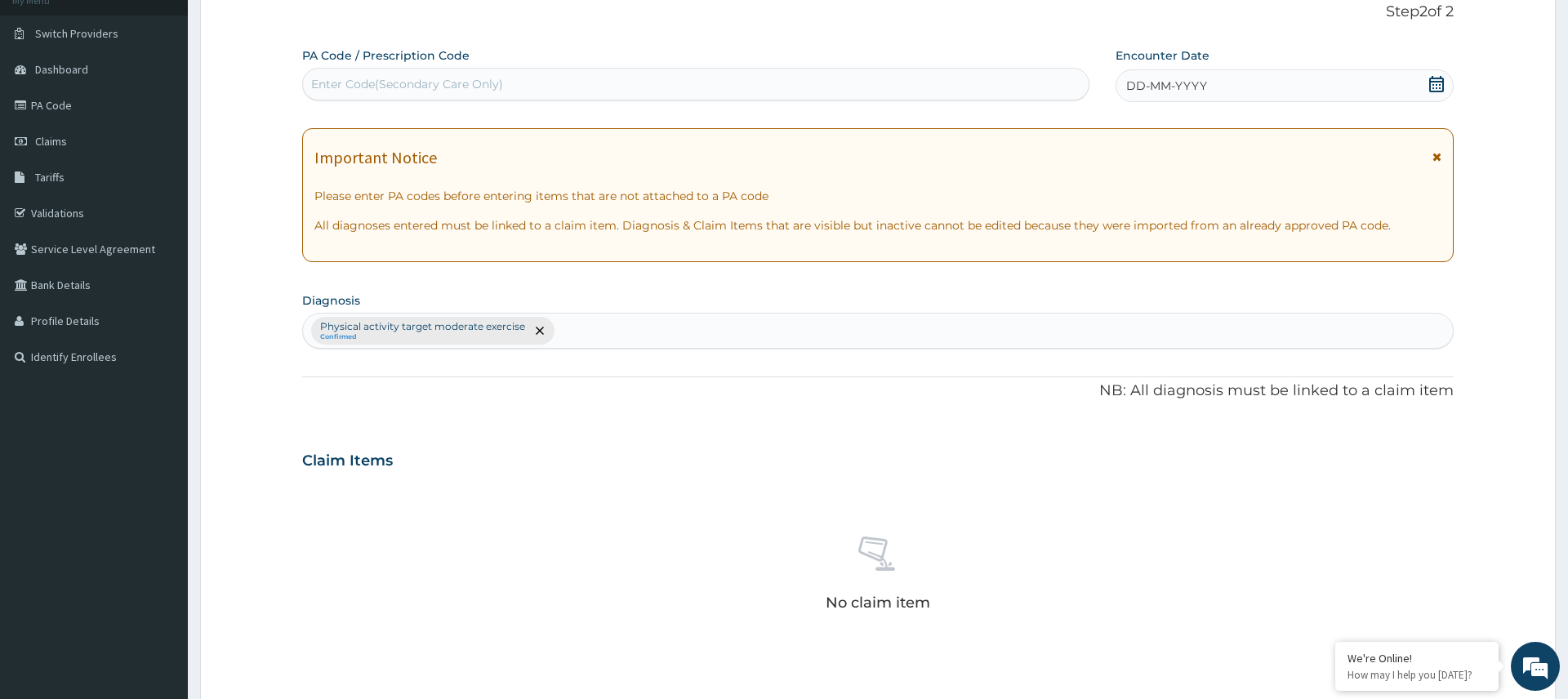
drag, startPoint x: 492, startPoint y: 79, endPoint x: 489, endPoint y: 88, distance: 9.5
click at [491, 83] on div "Enter Code(Secondary Care Only)" at bounding box center [407, 84] width 192 height 16
type input "PA/FFF84A"
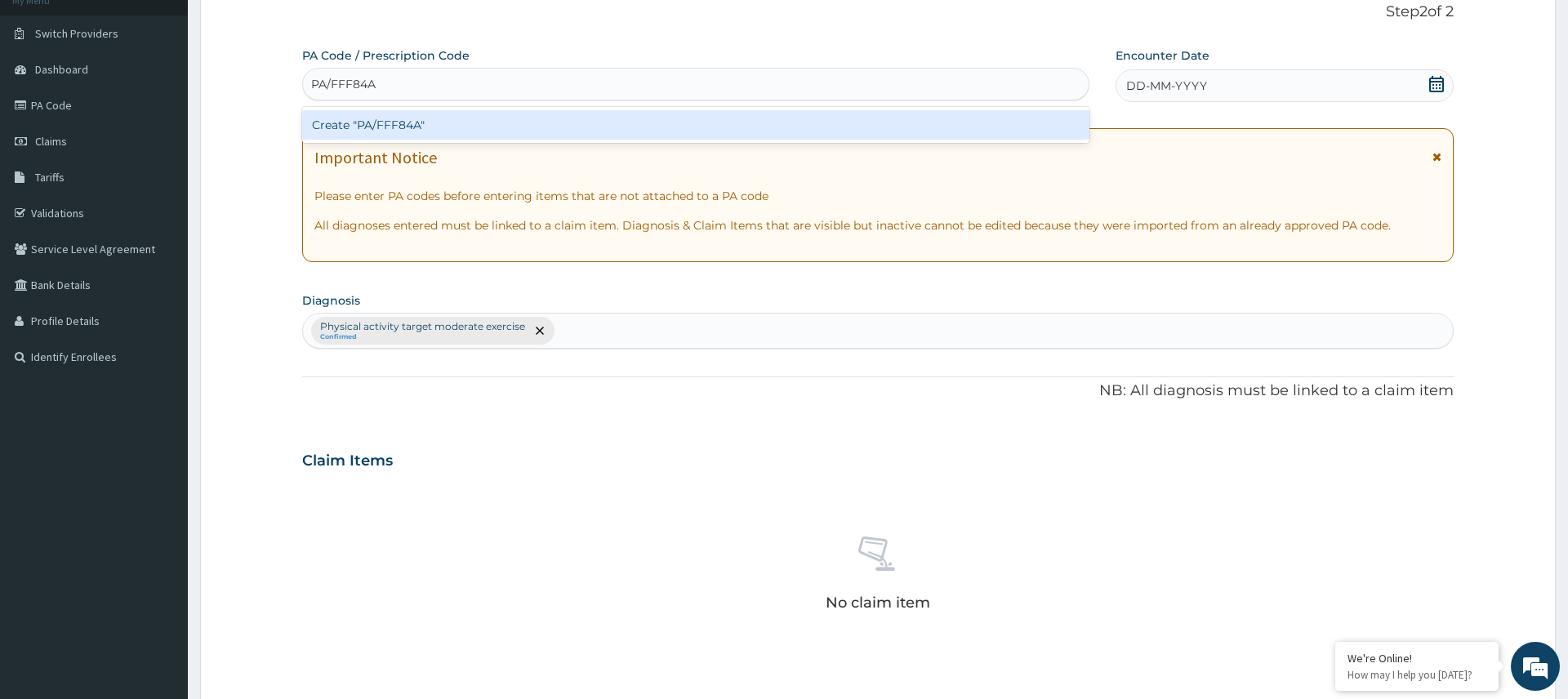
scroll to position [0, 0]
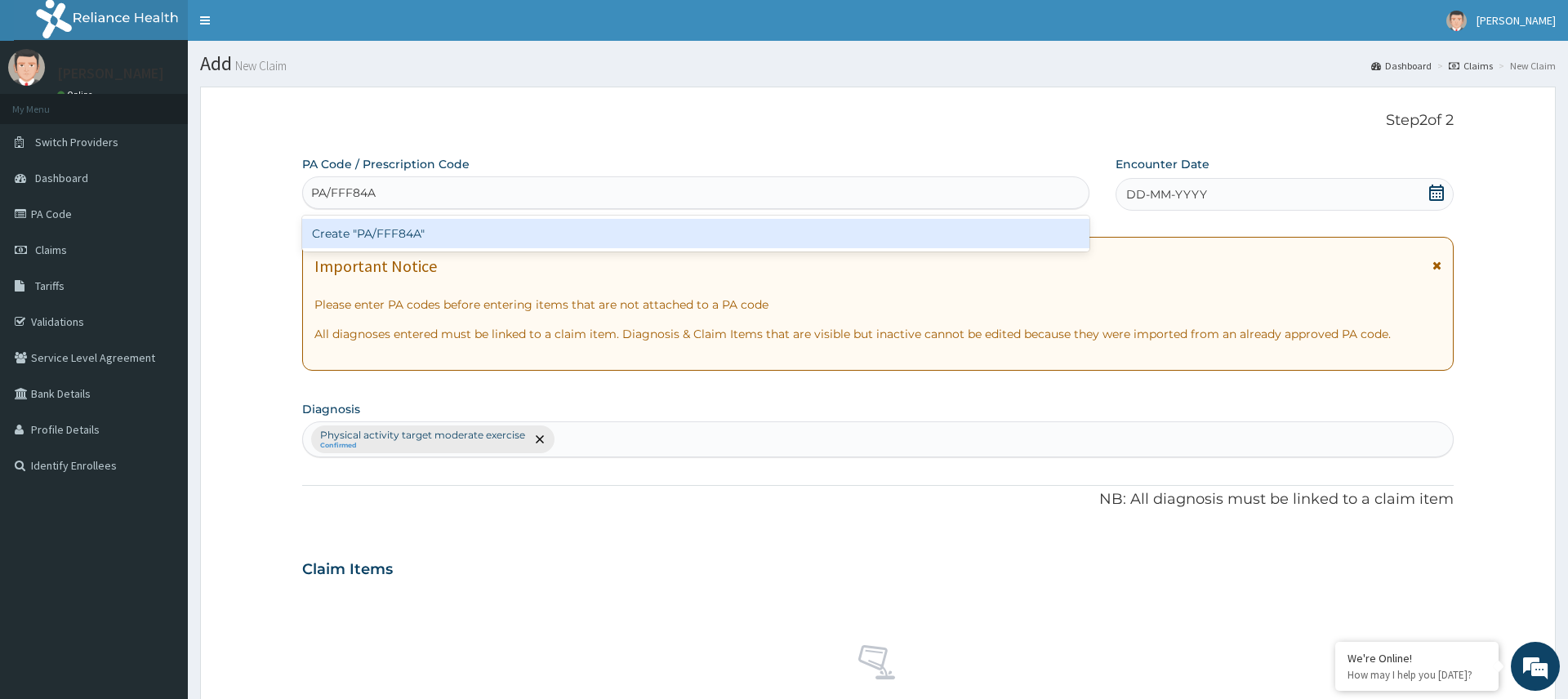
click at [435, 238] on div "Create "PA/FFF84A"" at bounding box center [695, 233] width 787 height 30
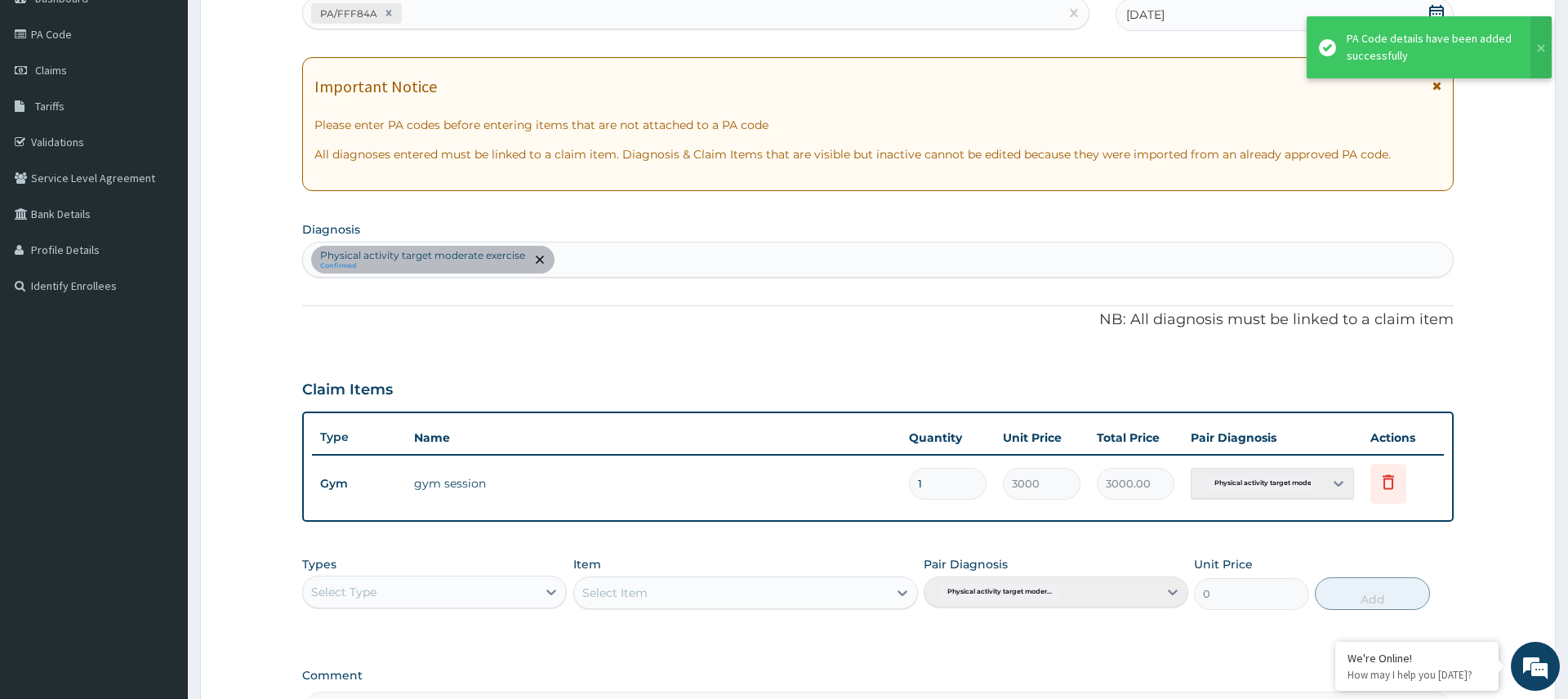
scroll to position [385, 0]
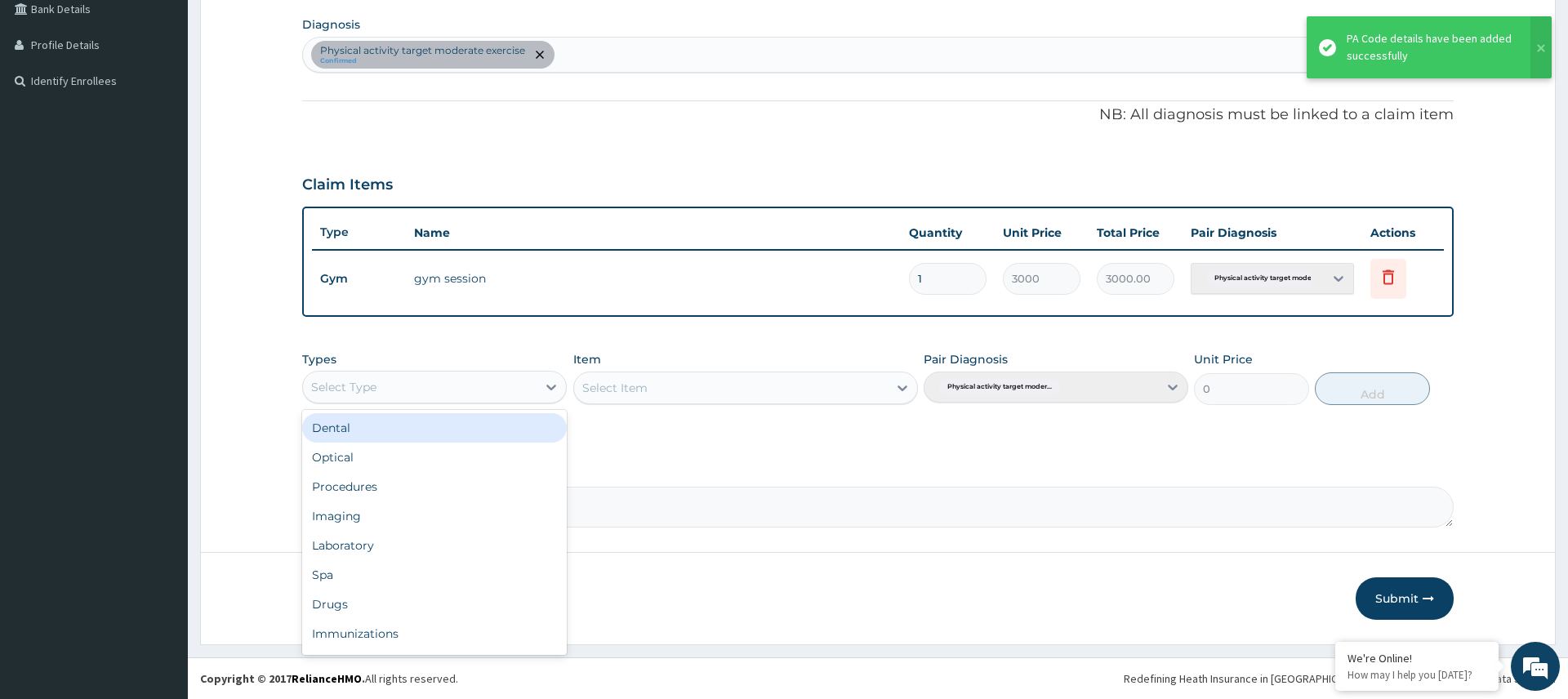
click at [531, 381] on div "Select Type" at bounding box center [419, 386] width 233 height 26
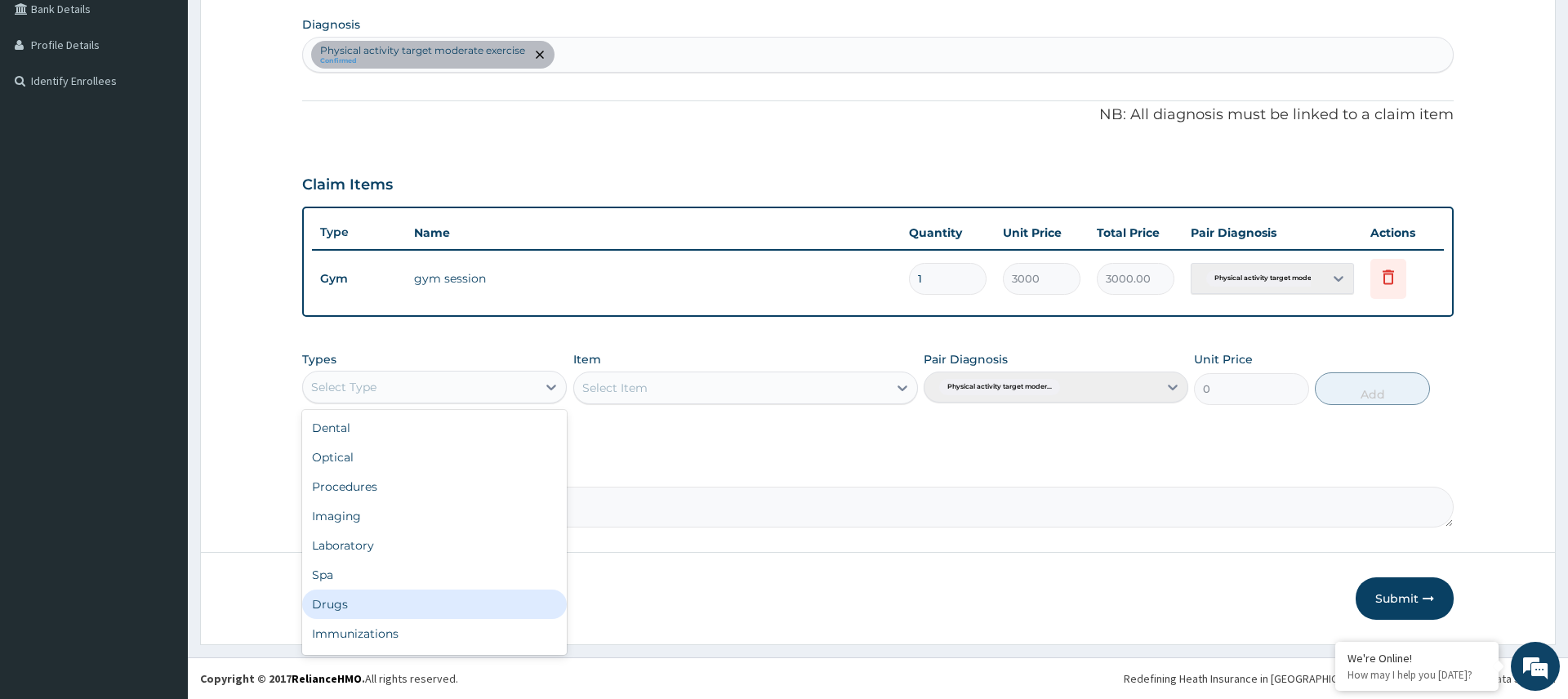
scroll to position [56, 0]
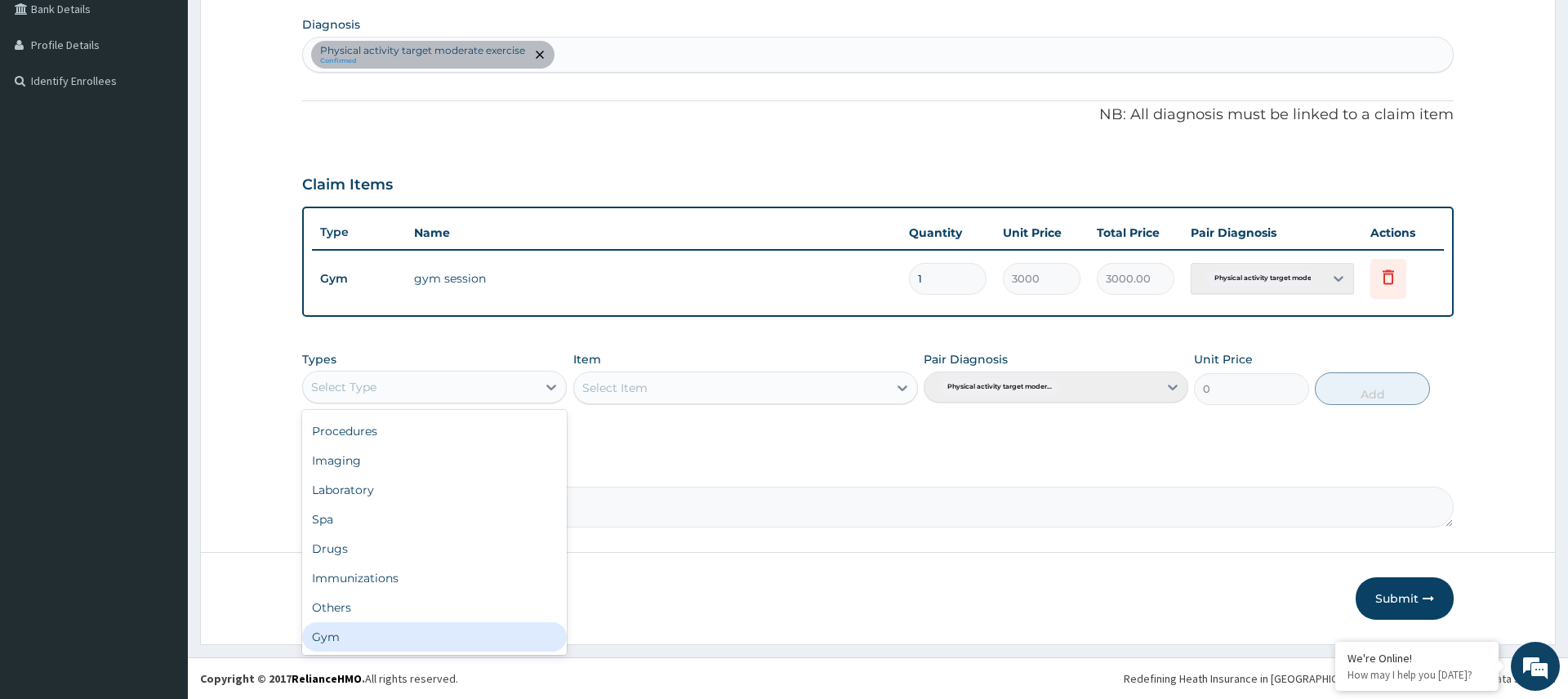
click at [377, 626] on div "Gym" at bounding box center [434, 636] width 265 height 30
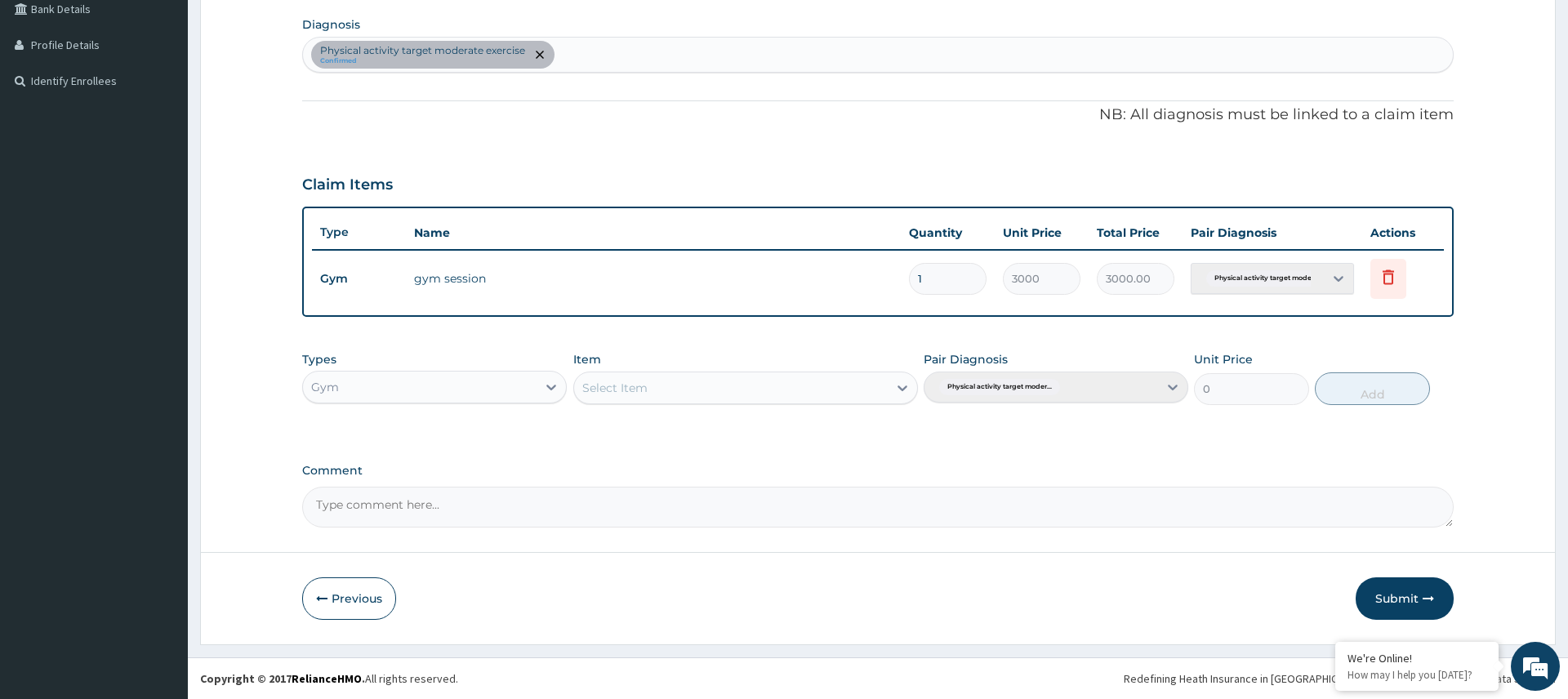
click at [1397, 587] on button "Submit" at bounding box center [1405, 598] width 98 height 42
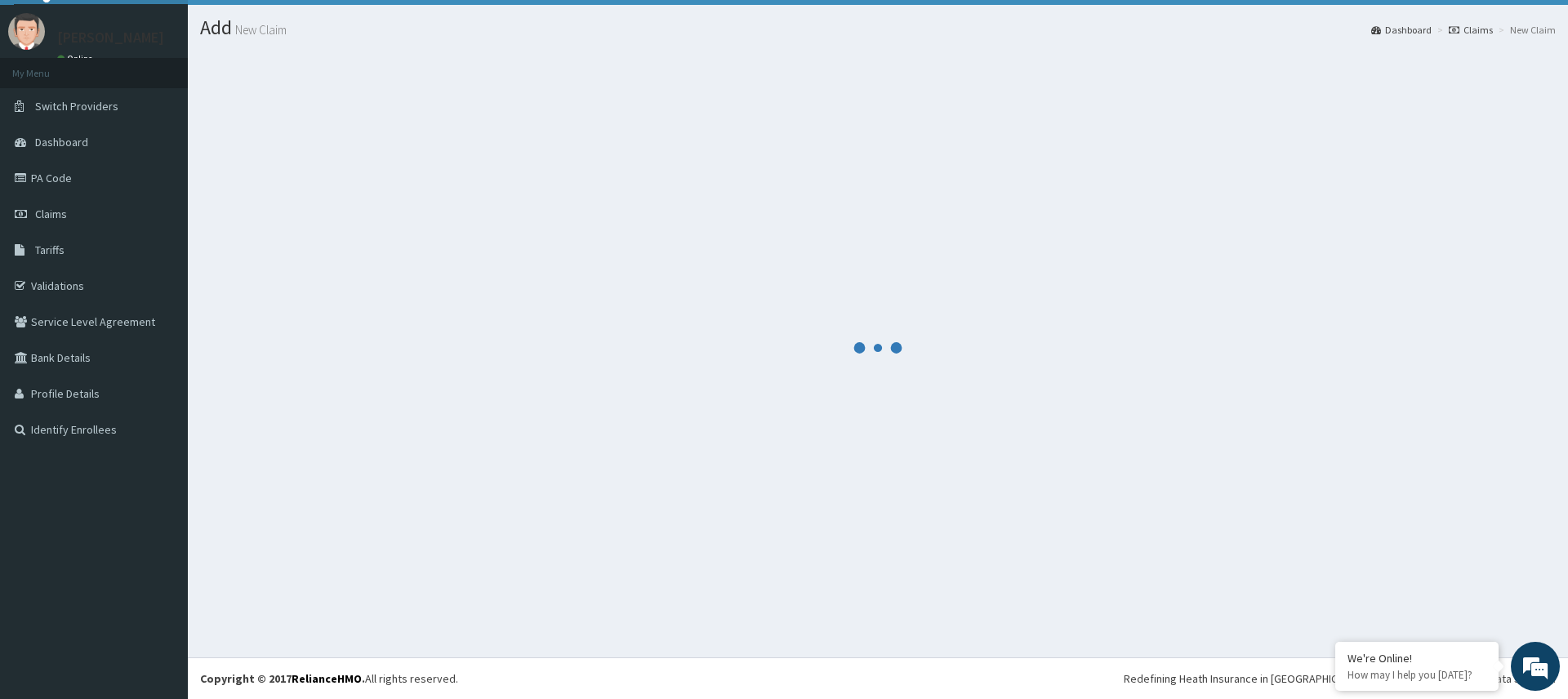
scroll to position [385, 0]
